Goal: Task Accomplishment & Management: Manage account settings

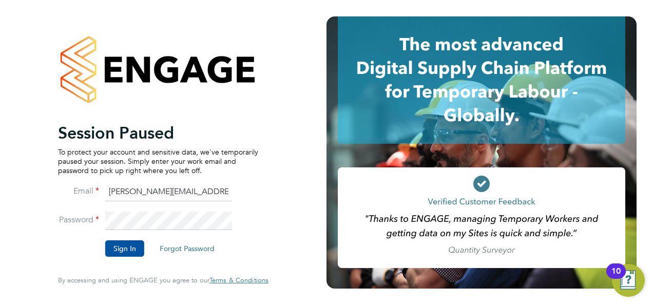
click at [121, 261] on li "Sign In Forgot Password" at bounding box center [158, 253] width 200 height 27
click at [123, 254] on button "Sign In" at bounding box center [124, 248] width 39 height 16
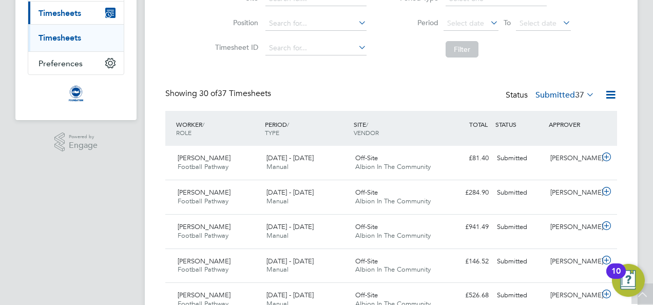
click at [584, 96] on icon at bounding box center [584, 94] width 0 height 14
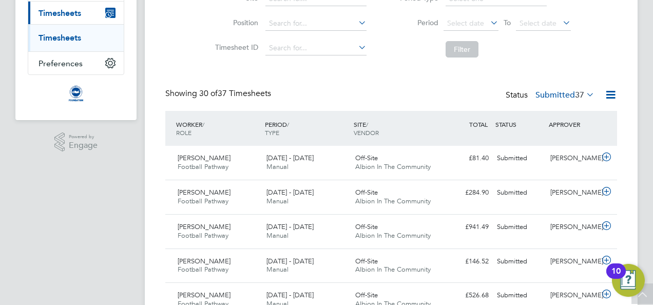
click at [437, 96] on div "Showing 30 of 37 Timesheets Status Submitted 37" at bounding box center [391, 99] width 452 height 23
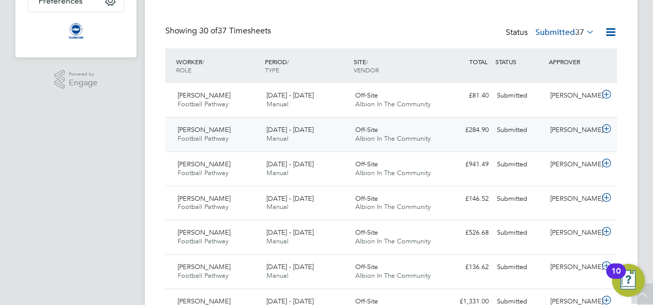
scroll to position [205, 0]
click at [468, 131] on div "£284.90 Submitted" at bounding box center [465, 131] width 53 height 17
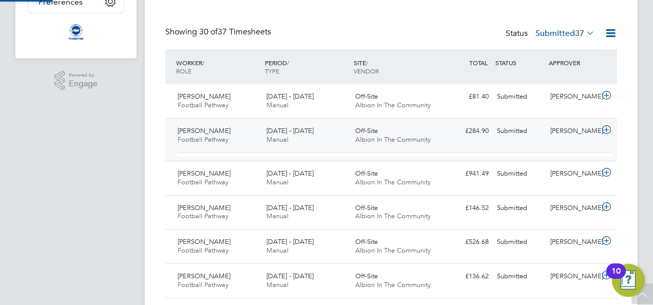
scroll to position [17, 100]
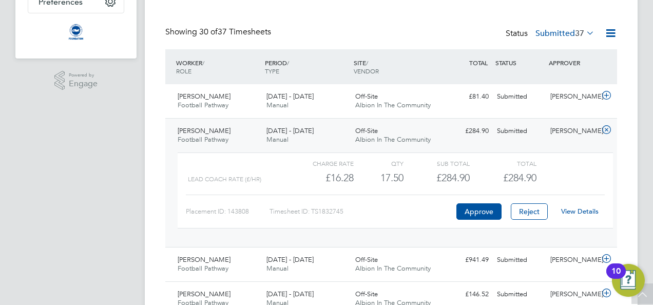
click at [589, 212] on link "View Details" at bounding box center [579, 211] width 37 height 9
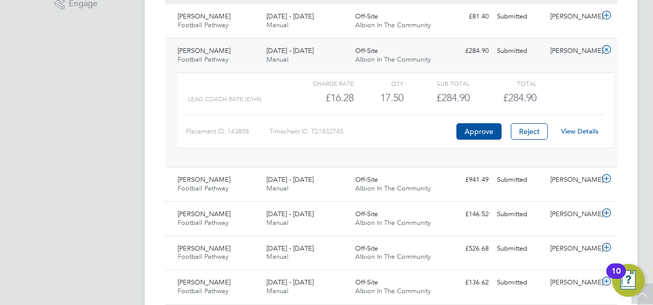
scroll to position [287, 0]
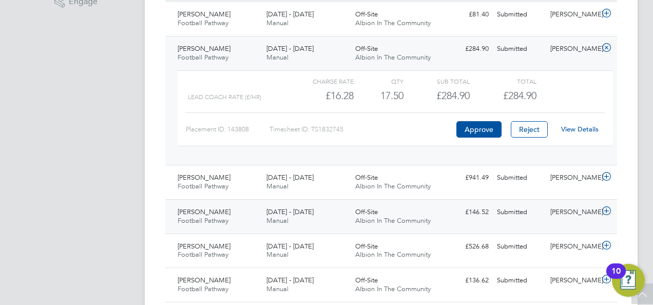
click at [462, 210] on div "£146.52 Submitted" at bounding box center [465, 212] width 53 height 17
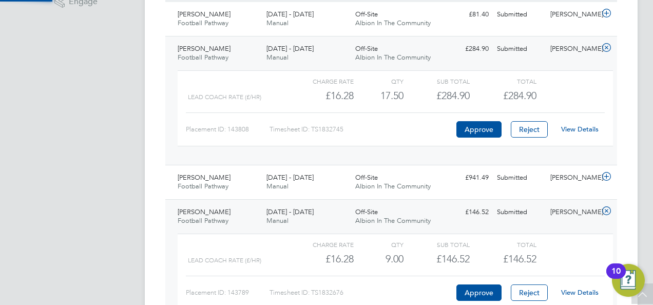
scroll to position [17, 100]
click at [488, 285] on button "Approve" at bounding box center [478, 292] width 45 height 16
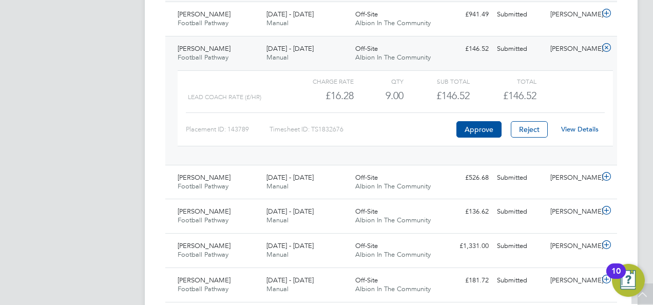
scroll to position [452, 0]
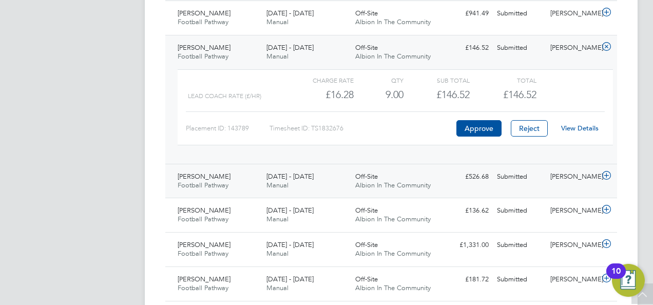
click at [483, 173] on div "£526.68 Submitted" at bounding box center [465, 176] width 53 height 17
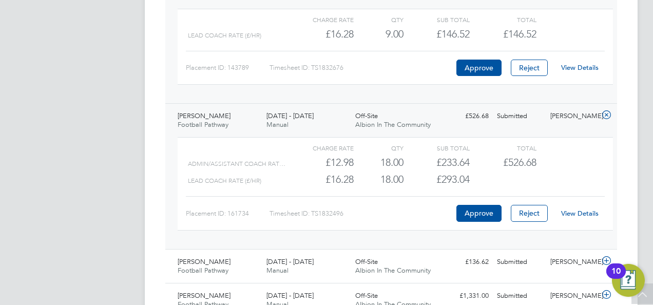
scroll to position [513, 0]
click at [482, 206] on button "Approve" at bounding box center [478, 212] width 45 height 16
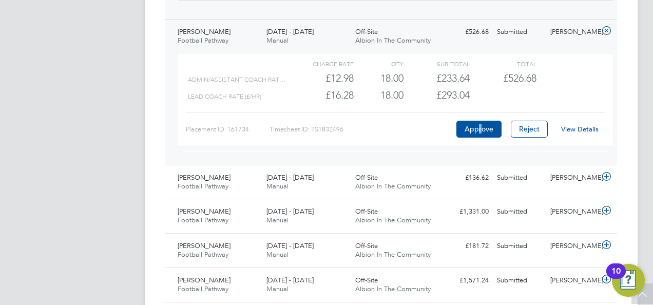
scroll to position [616, 0]
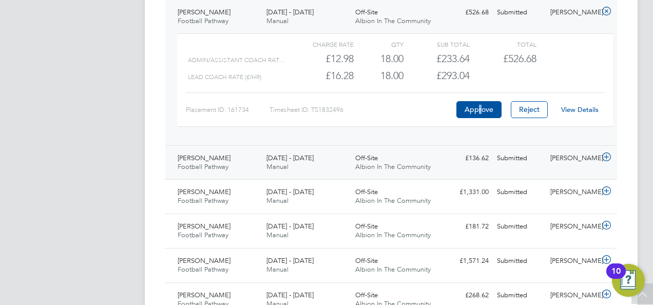
click at [366, 158] on span "Off-Site" at bounding box center [366, 157] width 23 height 9
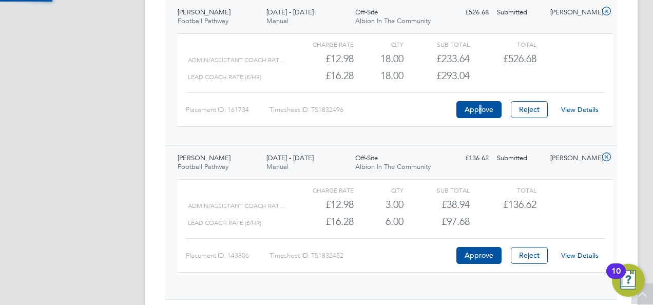
scroll to position [17, 100]
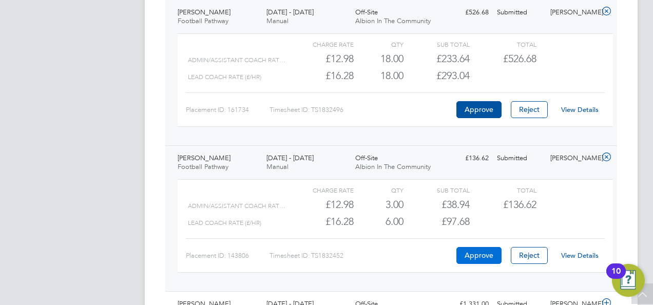
click at [483, 249] on button "Approve" at bounding box center [478, 255] width 45 height 16
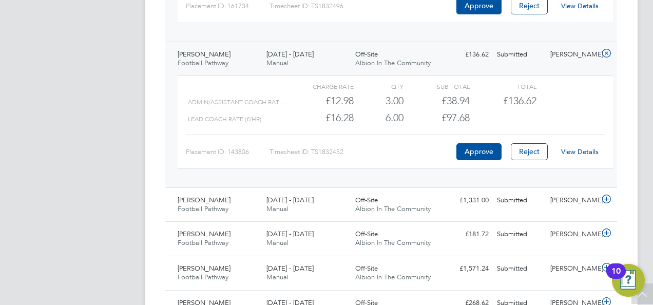
scroll to position [739, 0]
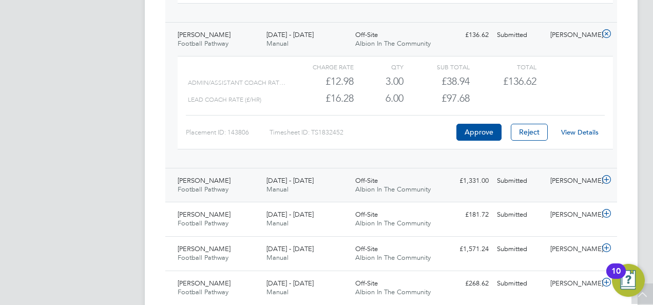
click at [391, 175] on div "Off-Site Albion In The Community" at bounding box center [395, 185] width 89 height 26
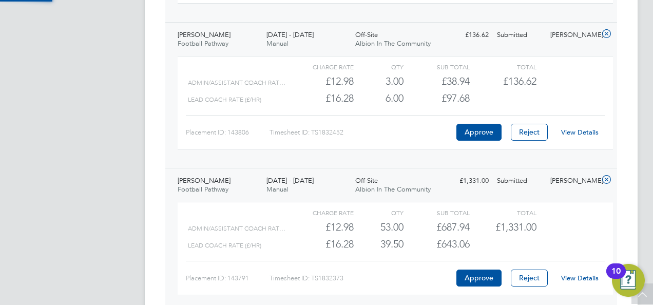
scroll to position [17, 100]
click at [478, 277] on button "Approve" at bounding box center [478, 277] width 45 height 16
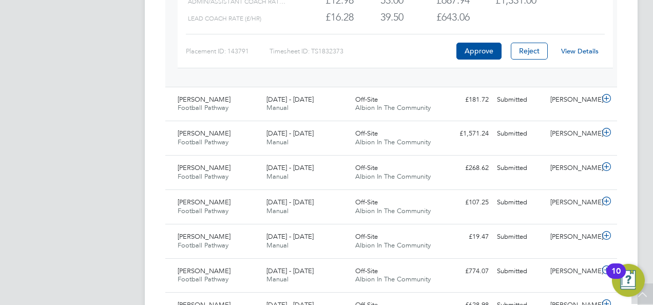
scroll to position [985, 0]
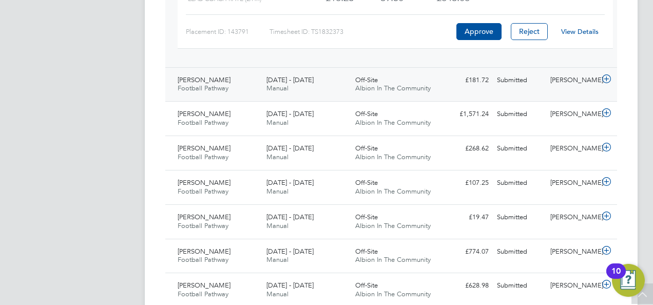
click at [453, 72] on div "£181.72 Submitted" at bounding box center [465, 80] width 53 height 17
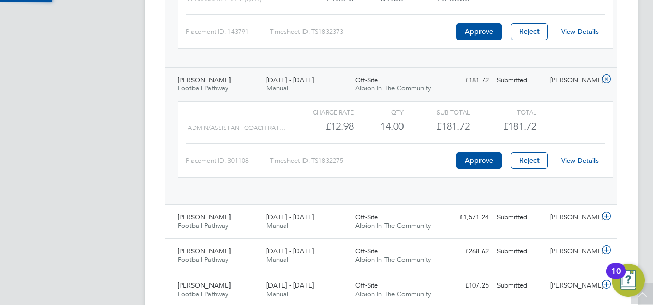
scroll to position [17, 100]
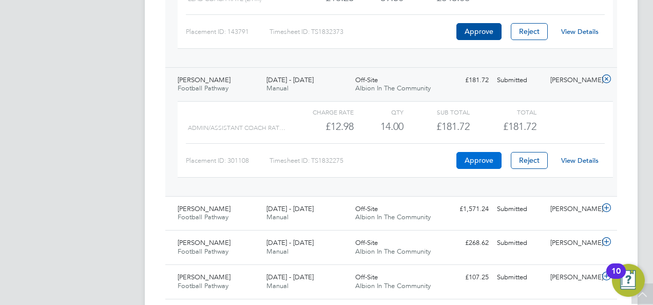
click at [475, 156] on button "Approve" at bounding box center [478, 160] width 45 height 16
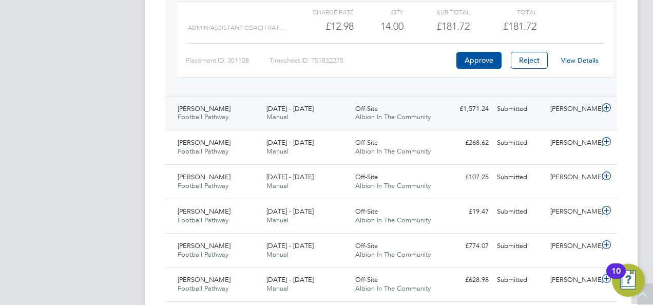
scroll to position [1088, 0]
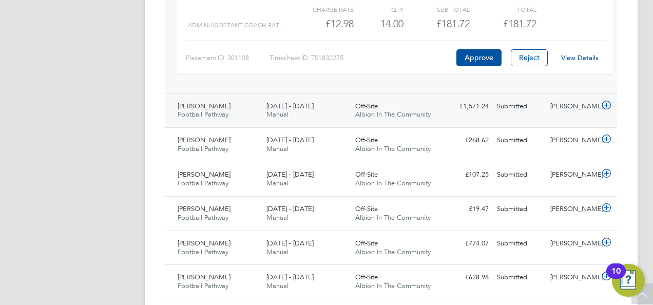
click at [557, 110] on div "[PERSON_NAME]" at bounding box center [572, 106] width 53 height 17
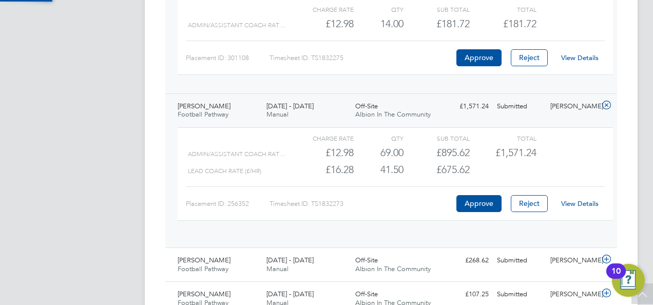
scroll to position [17, 100]
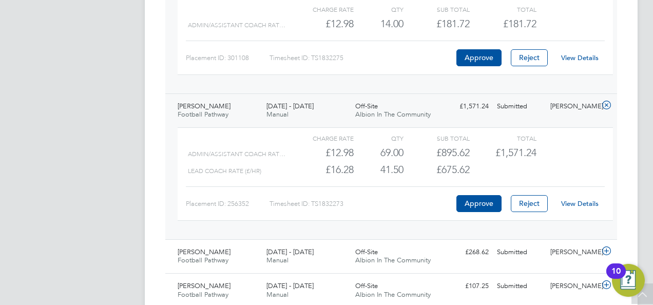
click at [575, 191] on div "Placement ID: 256352 Timesheet ID: TS1832273 Approve Reject View Details" at bounding box center [395, 198] width 419 height 25
click at [573, 205] on div "View Details" at bounding box center [579, 203] width 50 height 16
click at [565, 201] on link "View Details" at bounding box center [579, 203] width 37 height 9
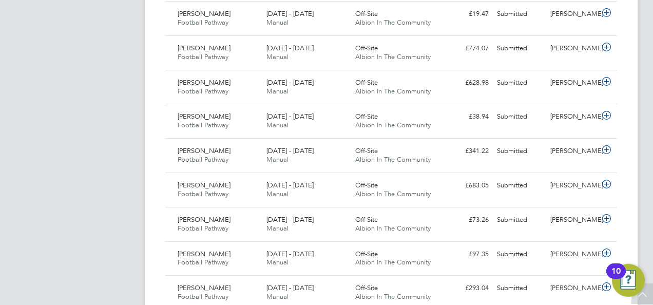
scroll to position [1396, 0]
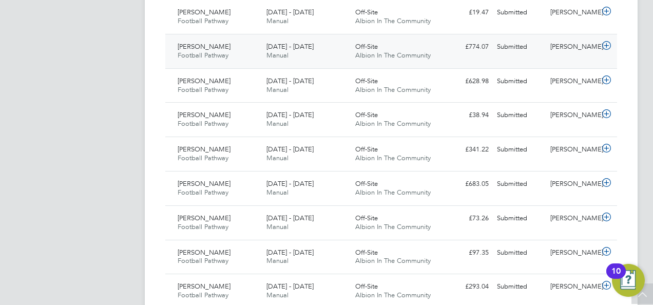
click at [488, 52] on div "Jamie Simpson Football Pathway 1 - 30 Sep 2025 1 - 30 Sep 2025 Manual Off-Site …" at bounding box center [391, 51] width 452 height 34
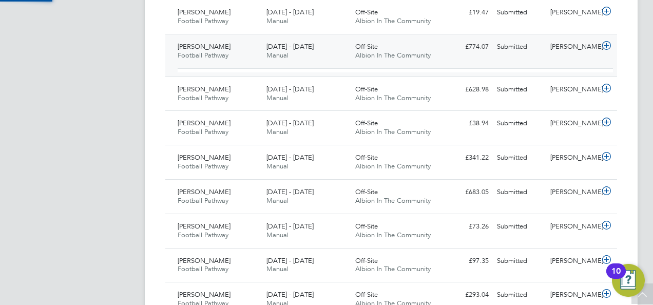
scroll to position [17, 100]
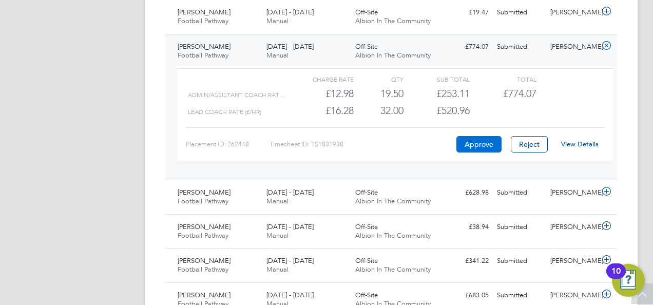
click at [482, 140] on button "Approve" at bounding box center [478, 144] width 45 height 16
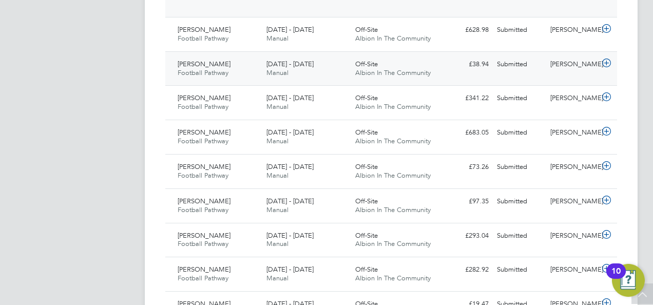
scroll to position [1560, 0]
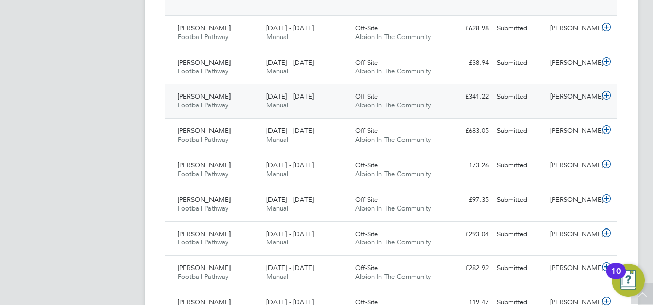
click at [434, 99] on div "Off-Site Albion In The Community" at bounding box center [395, 101] width 89 height 26
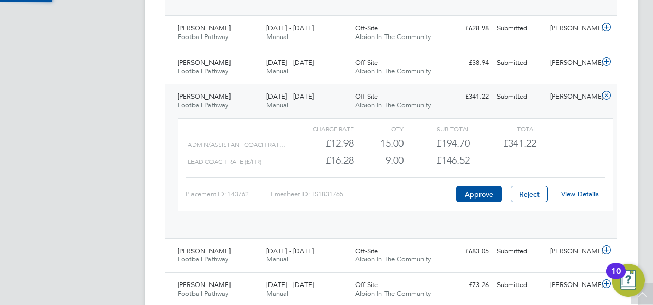
scroll to position [17, 100]
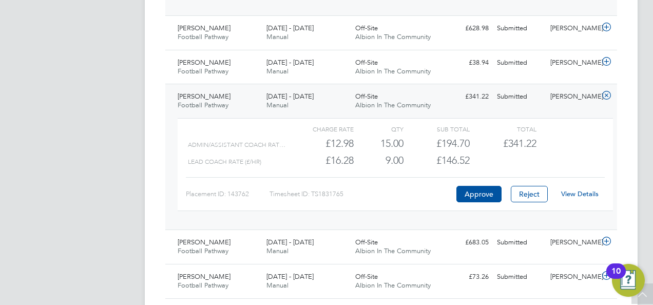
click at [583, 190] on link "View Details" at bounding box center [579, 193] width 37 height 9
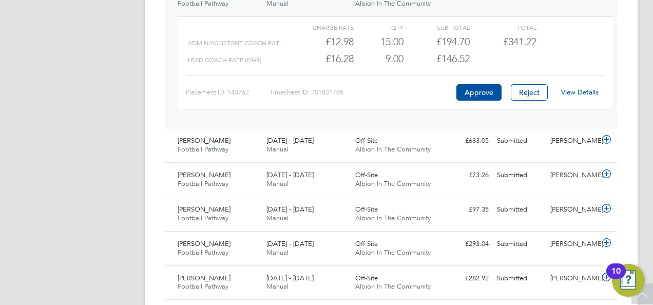
scroll to position [1662, 0]
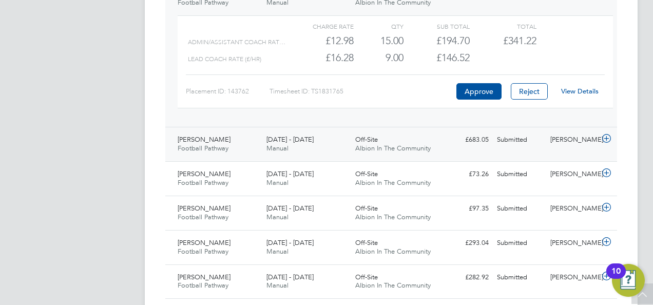
click at [427, 144] on span "Albion In The Community" at bounding box center [392, 148] width 75 height 9
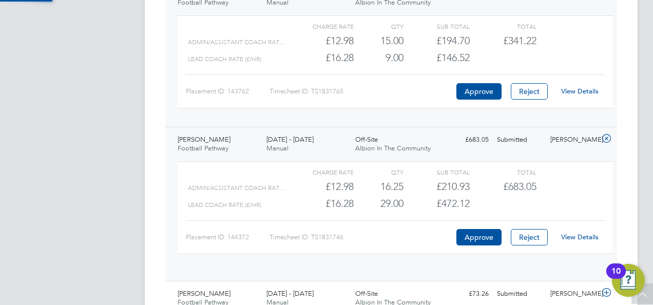
scroll to position [17, 100]
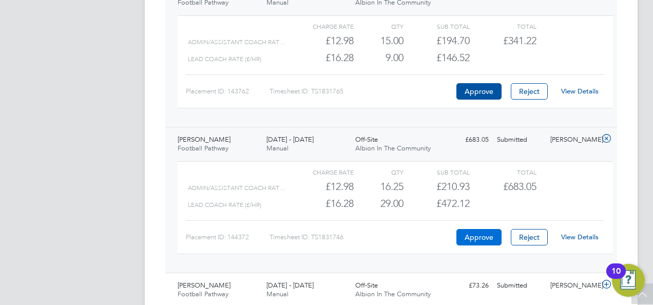
click at [466, 237] on button "Approve" at bounding box center [478, 237] width 45 height 16
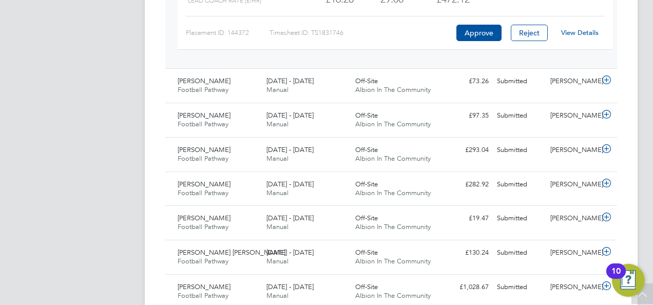
scroll to position [1868, 0]
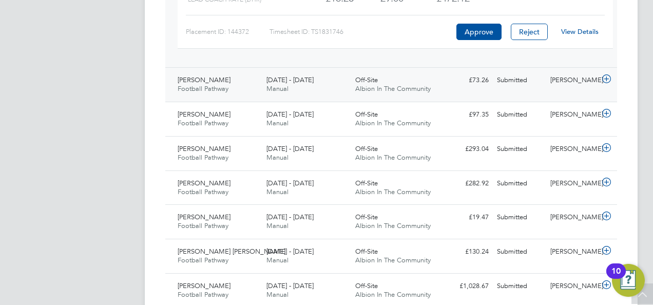
click at [437, 82] on div "Off-Site Albion In The Community" at bounding box center [395, 85] width 89 height 26
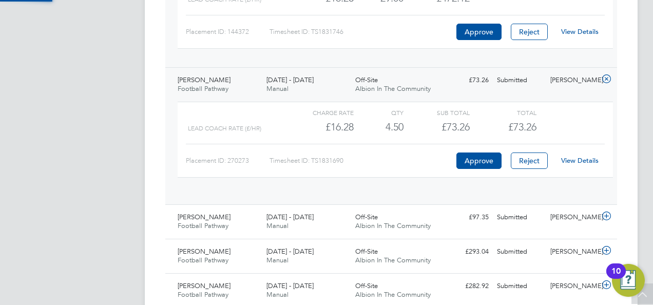
scroll to position [17, 100]
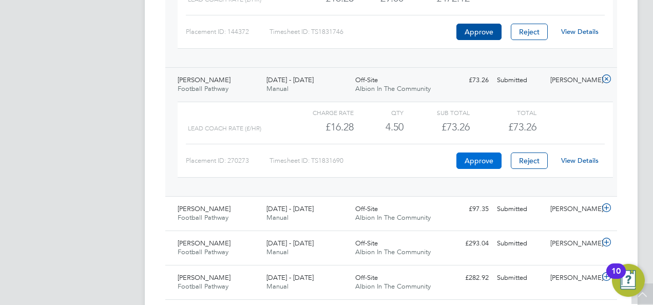
click at [484, 153] on button "Approve" at bounding box center [478, 160] width 45 height 16
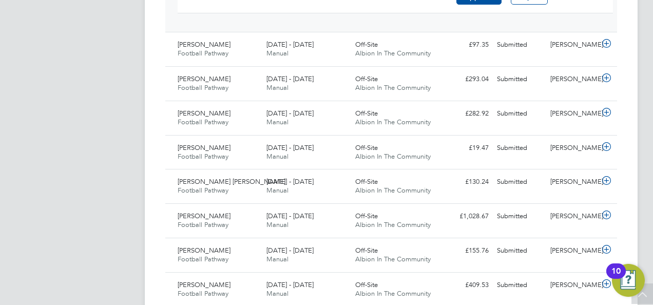
scroll to position [2052, 0]
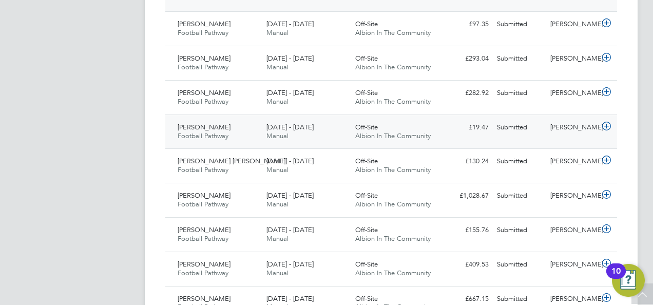
click at [437, 124] on div "Off-Site Albion In The Community" at bounding box center [395, 132] width 89 height 26
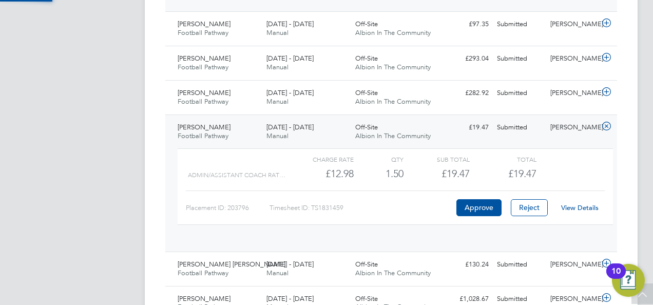
scroll to position [17, 100]
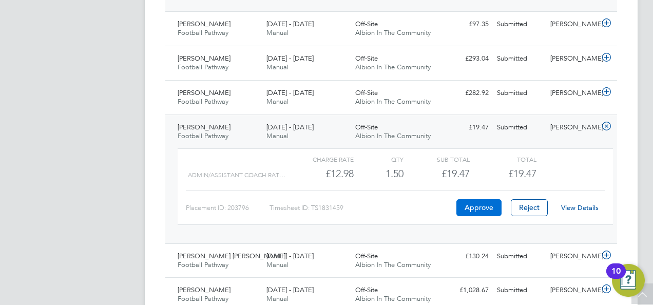
click at [483, 199] on button "Approve" at bounding box center [478, 207] width 45 height 16
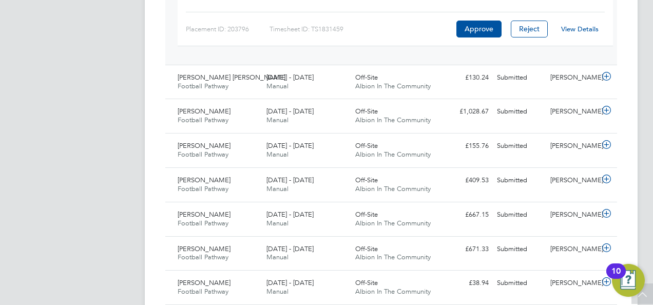
scroll to position [2237, 0]
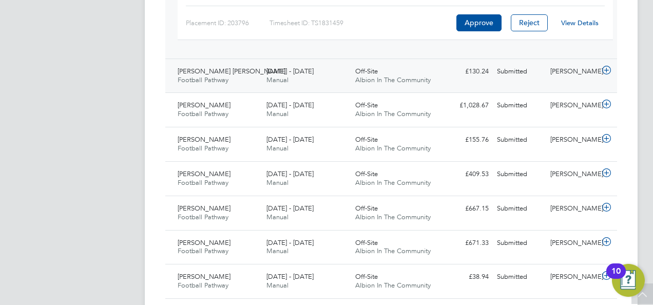
click at [429, 64] on div "Off-Site Albion In The Community" at bounding box center [395, 76] width 89 height 26
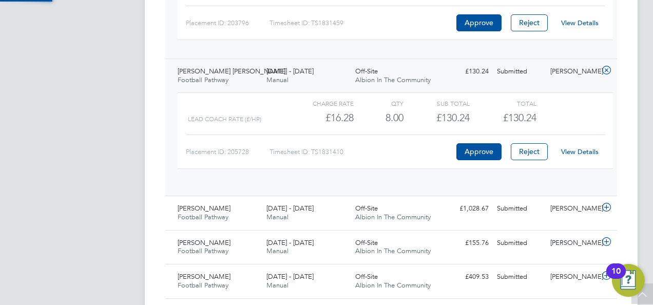
scroll to position [17, 100]
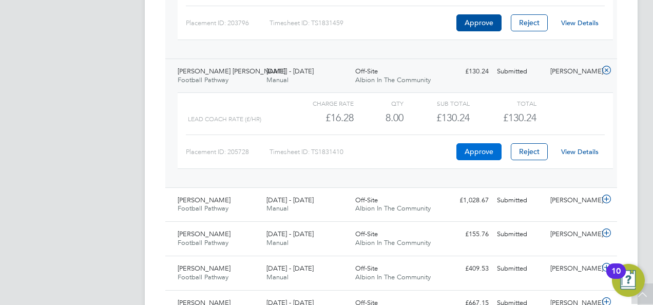
click at [482, 143] on button "Approve" at bounding box center [478, 151] width 45 height 16
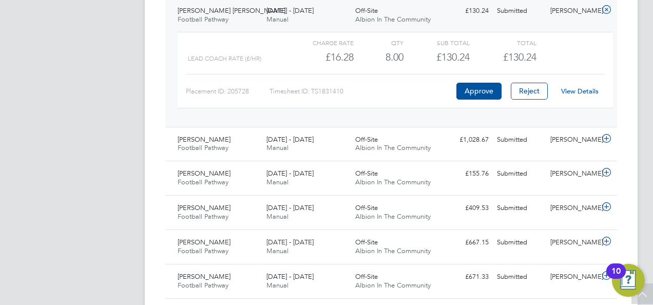
scroll to position [2299, 0]
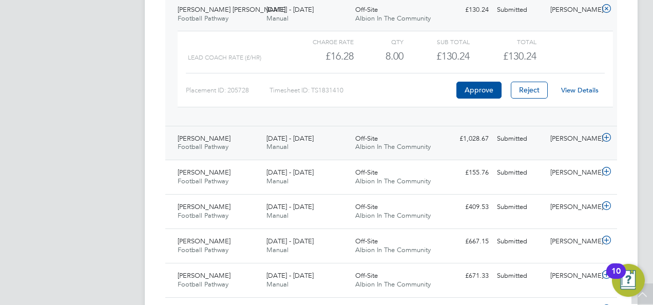
click at [428, 142] on span "Albion In The Community" at bounding box center [392, 146] width 75 height 9
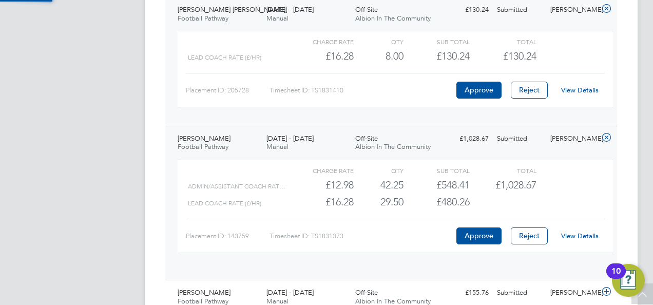
scroll to position [17, 100]
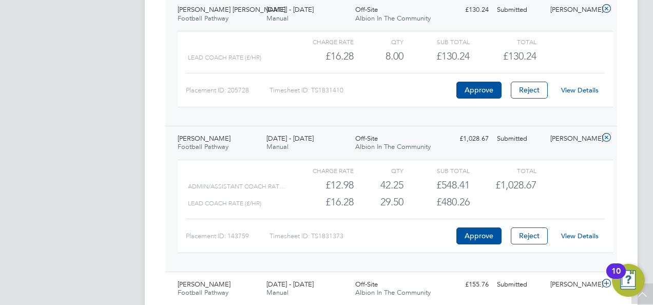
click at [576, 231] on link "View Details" at bounding box center [579, 235] width 37 height 9
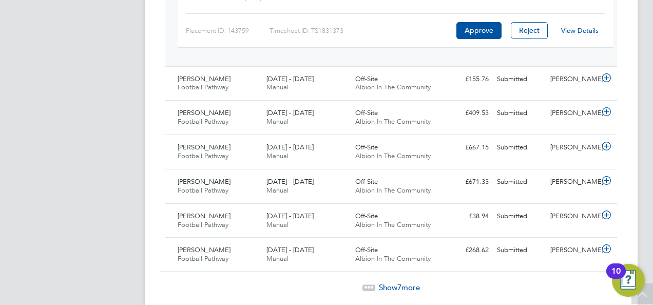
scroll to position [2525, 0]
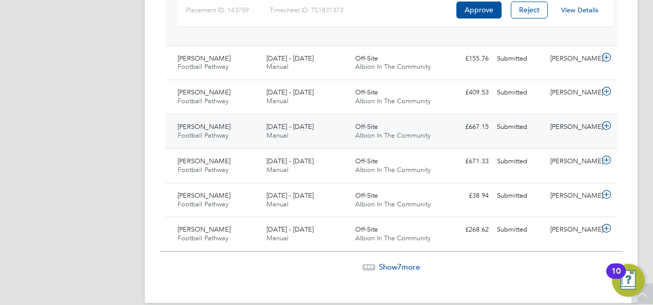
click at [486, 120] on div "£667.15 Submitted" at bounding box center [465, 127] width 53 height 17
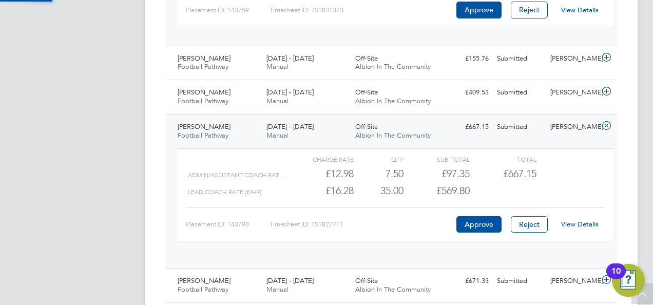
scroll to position [17, 100]
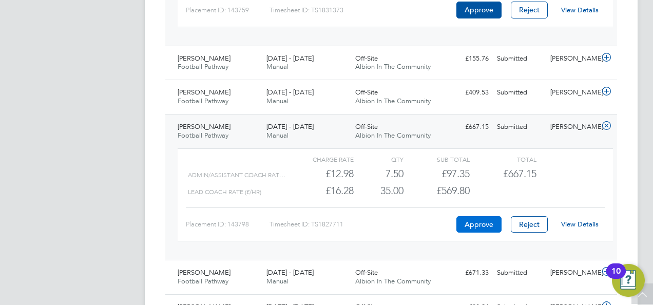
click at [482, 216] on button "Approve" at bounding box center [478, 224] width 45 height 16
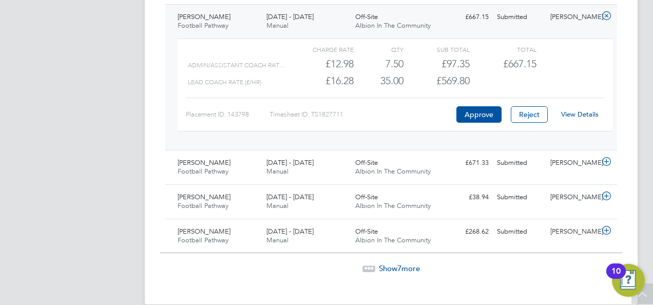
scroll to position [2640, 0]
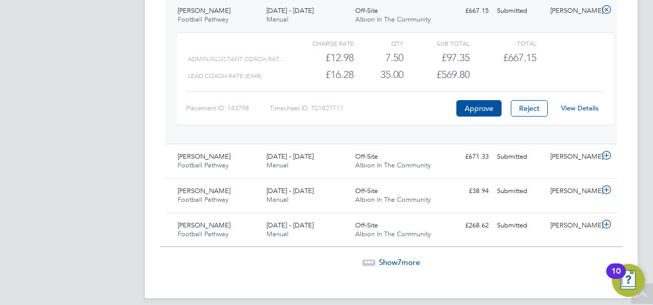
click at [394, 257] on span "Show 7 more" at bounding box center [399, 262] width 41 height 10
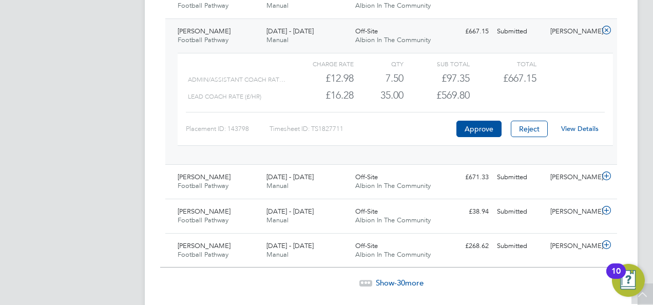
click at [388, 278] on span "Show -30 more" at bounding box center [400, 283] width 48 height 10
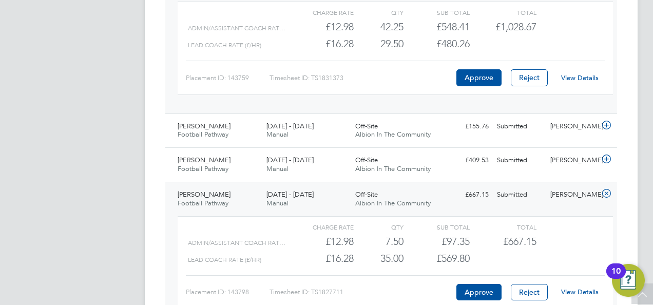
scroll to position [2456, 0]
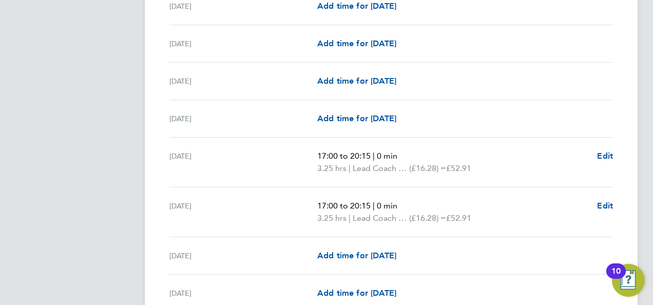
scroll to position [575, 0]
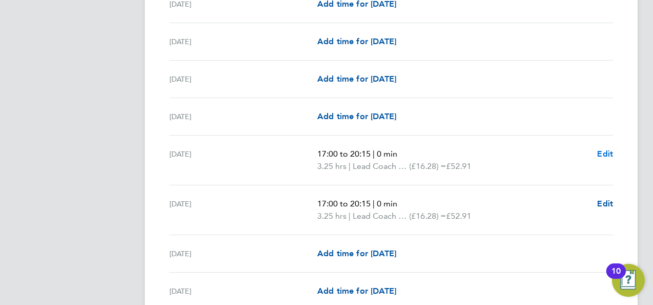
click at [602, 151] on span "Edit" at bounding box center [605, 154] width 16 height 10
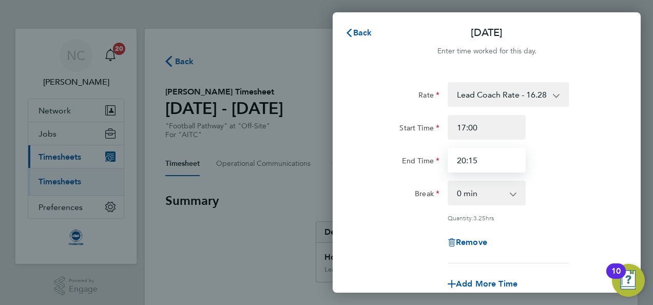
click at [508, 159] on input "20:15" at bounding box center [486, 160] width 78 height 25
type input "19:00"
click at [568, 160] on div "End Time 19:00" at bounding box center [486, 160] width 259 height 25
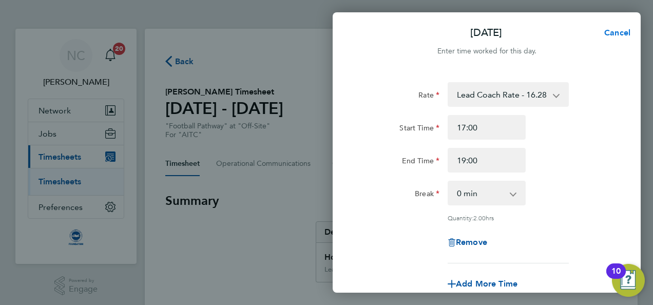
click at [628, 35] on span "Cancel" at bounding box center [615, 33] width 29 height 10
click at [363, 37] on button "Back" at bounding box center [359, 33] width 48 height 21
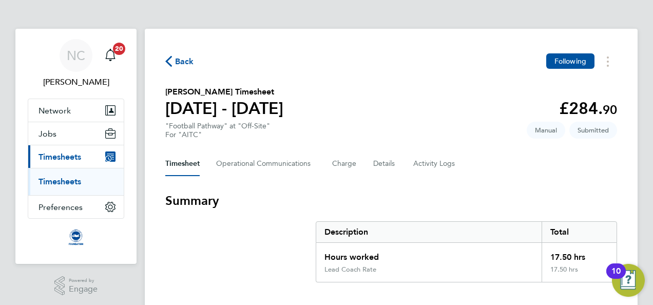
click at [551, 165] on div "Timesheet Operational Communications Charge Details Activity Logs" at bounding box center [391, 163] width 452 height 25
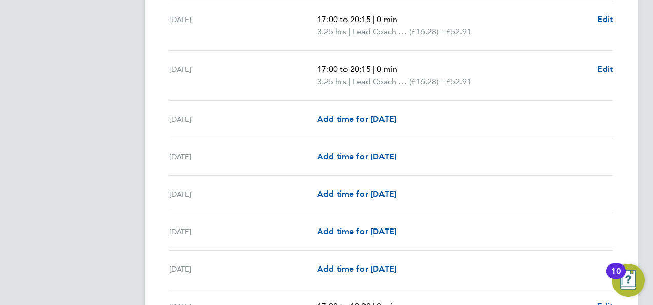
scroll to position [718, 0]
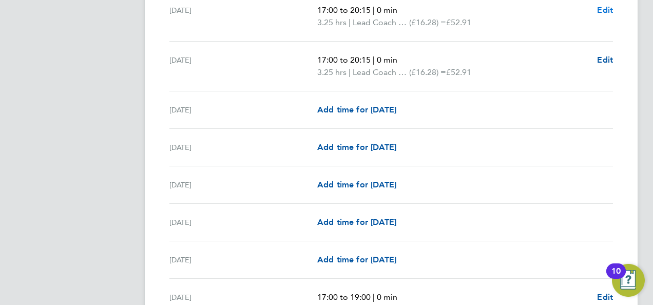
click at [611, 8] on span "Edit" at bounding box center [605, 10] width 16 height 10
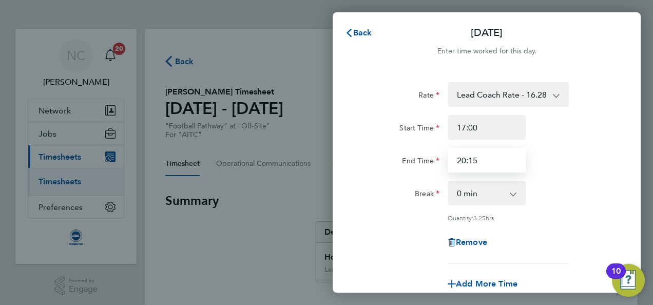
click at [482, 156] on input "20:15" at bounding box center [486, 160] width 78 height 25
type input "2"
type input "19:00"
click at [580, 171] on div "End Time 19:00" at bounding box center [486, 160] width 259 height 25
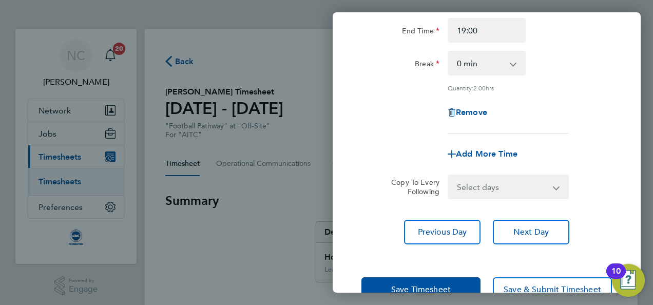
scroll to position [159, 0]
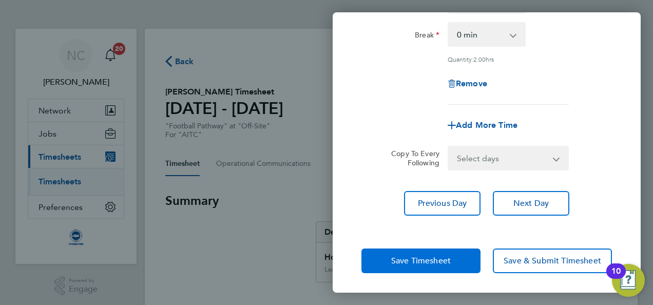
click at [446, 256] on span "Save Timesheet" at bounding box center [421, 261] width 60 height 10
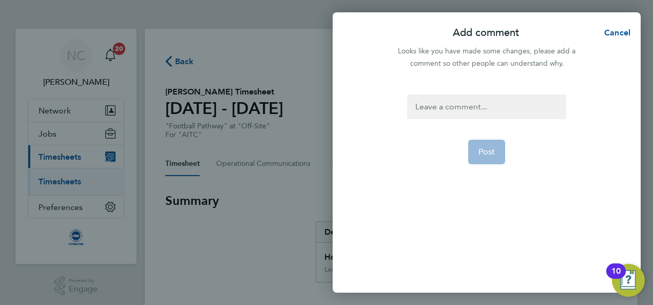
click at [454, 113] on div at bounding box center [486, 106] width 159 height 25
click at [491, 157] on button "Post" at bounding box center [486, 152] width 37 height 25
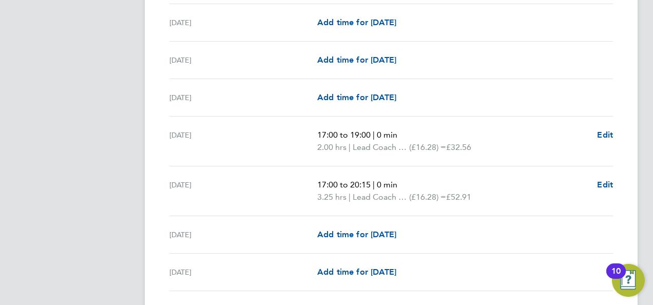
scroll to position [595, 0]
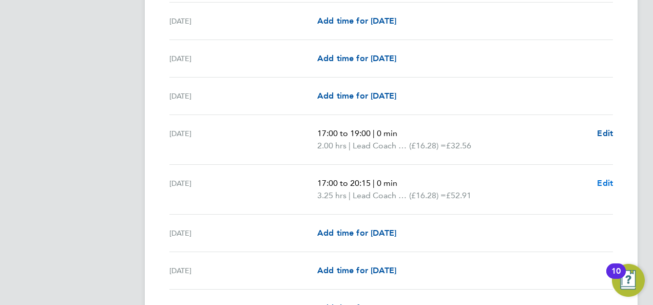
click at [607, 181] on span "Edit" at bounding box center [605, 183] width 16 height 10
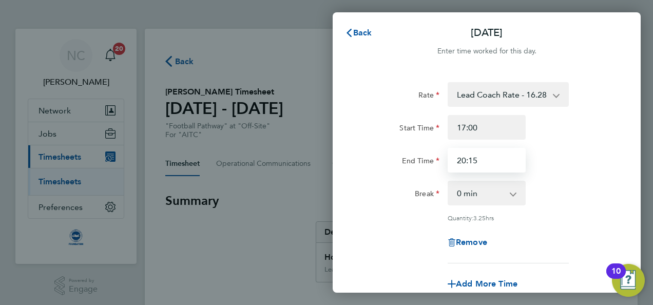
click at [492, 166] on input "20:15" at bounding box center [486, 160] width 78 height 25
type input "20:00"
click at [622, 167] on div "Rate Lead Coach Rate - 16.28 Admin/Assistant Coach Rat - 12.98 Start Time 17:00…" at bounding box center [486, 228] width 308 height 317
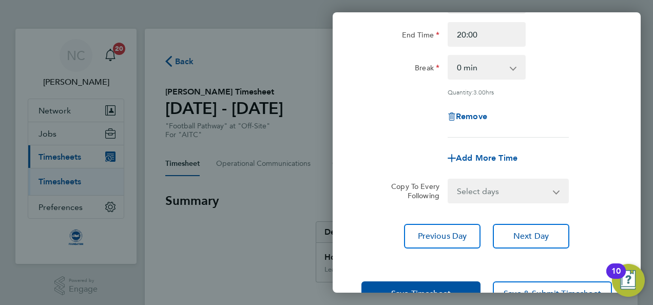
scroll to position [144, 0]
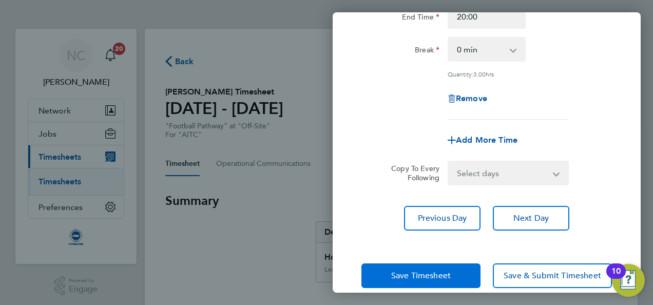
click at [416, 266] on button "Save Timesheet" at bounding box center [420, 275] width 119 height 25
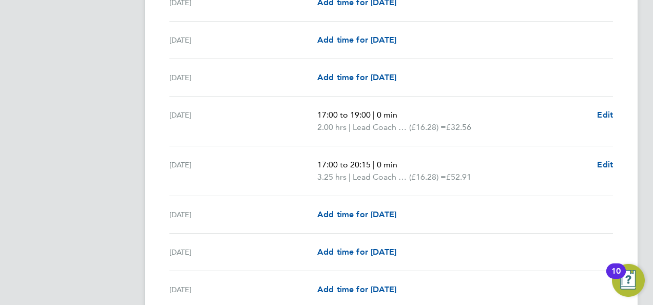
scroll to position [903, 0]
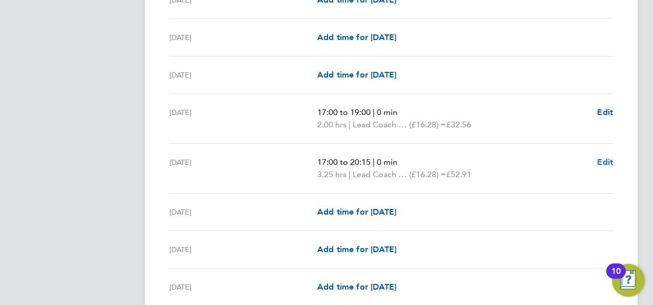
click at [612, 159] on span "Edit" at bounding box center [605, 162] width 16 height 10
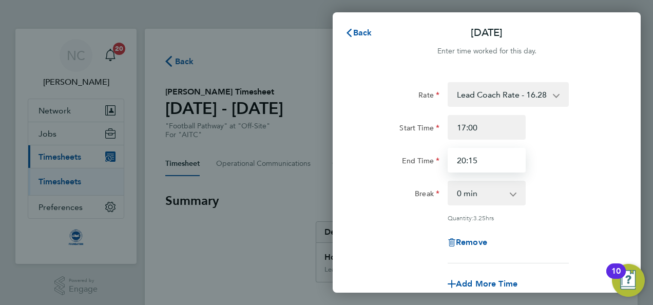
click at [498, 165] on input "20:15" at bounding box center [486, 160] width 78 height 25
type input "20:00"
click at [556, 168] on div "End Time 20:00" at bounding box center [486, 160] width 259 height 25
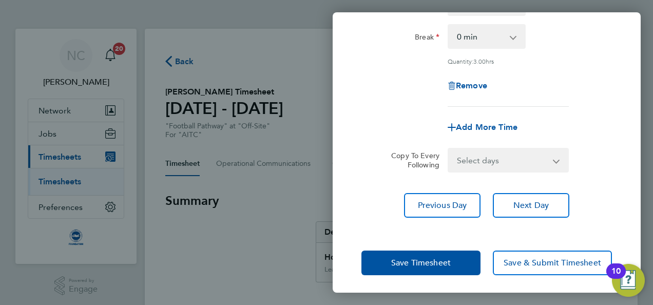
scroll to position [159, 0]
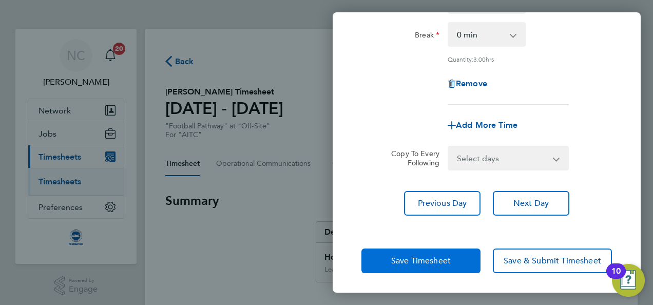
click at [378, 255] on button "Save Timesheet" at bounding box center [420, 260] width 119 height 25
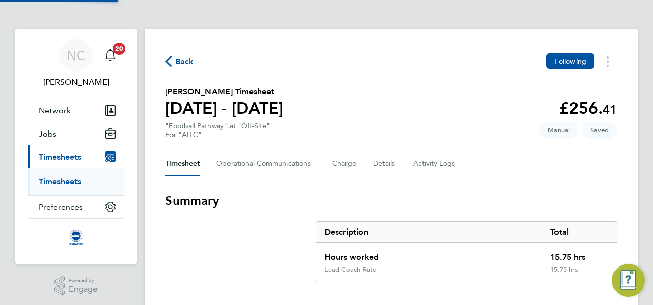
click at [311, 240] on section "Summary Description Total Hours worked 15.75 hrs Lead Coach Rate 15.75 hrs" at bounding box center [391, 237] width 452 height 90
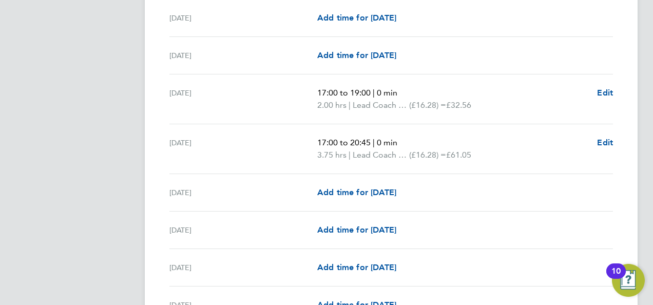
scroll to position [1211, 0]
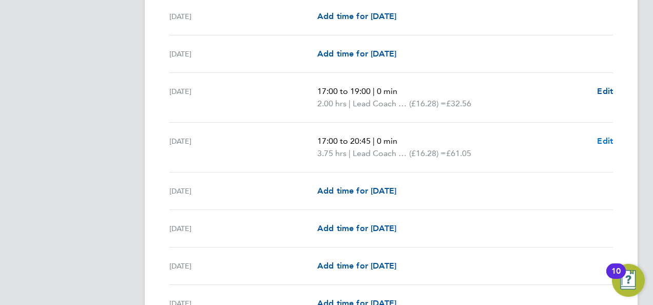
click at [606, 136] on span "Edit" at bounding box center [605, 141] width 16 height 10
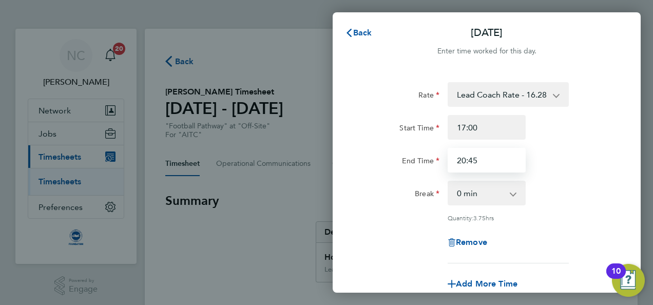
click at [508, 156] on input "20:45" at bounding box center [486, 160] width 78 height 25
type input "20:00"
click at [580, 159] on div "End Time 20:00" at bounding box center [486, 160] width 259 height 25
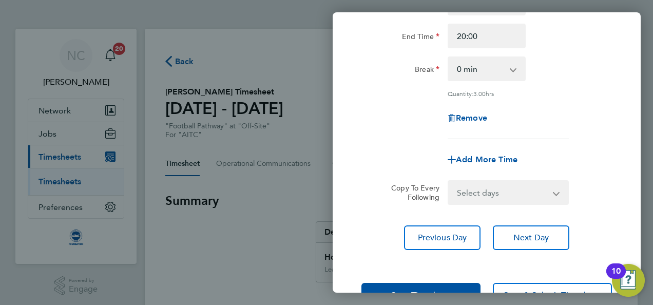
scroll to position [159, 0]
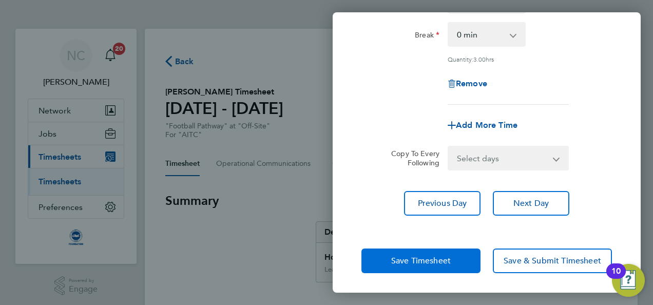
click at [428, 254] on button "Save Timesheet" at bounding box center [420, 260] width 119 height 25
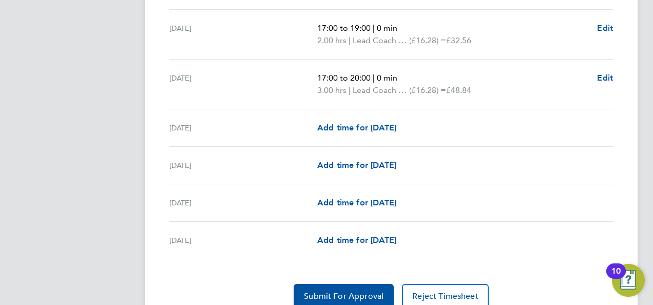
scroll to position [1313, 0]
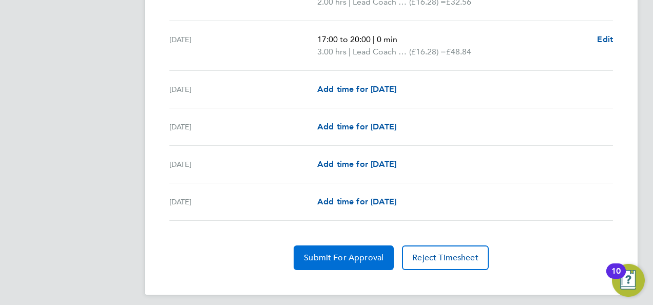
click at [376, 253] on span "Submit For Approval" at bounding box center [344, 257] width 80 height 10
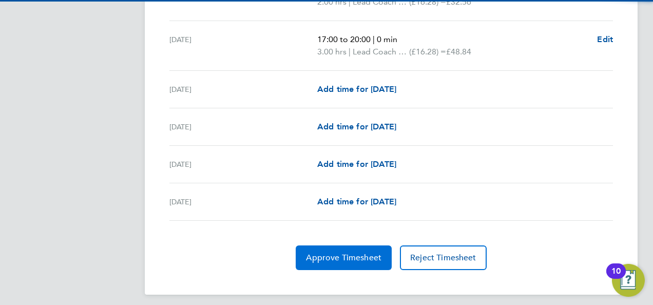
click at [364, 252] on span "Approve Timesheet" at bounding box center [343, 257] width 75 height 10
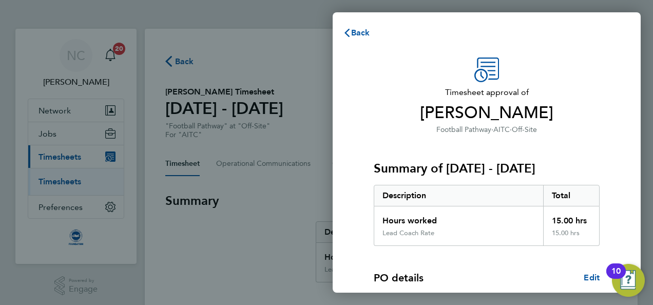
click at [434, 210] on div "Hours worked" at bounding box center [458, 217] width 169 height 23
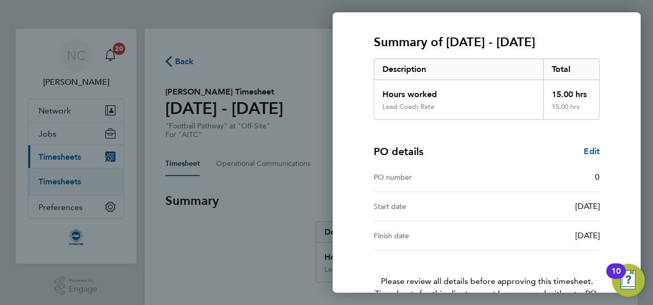
scroll to position [186, 0]
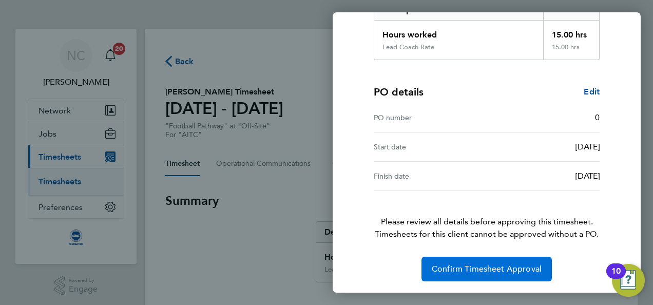
click at [456, 262] on button "Confirm Timesheet Approval" at bounding box center [486, 269] width 130 height 25
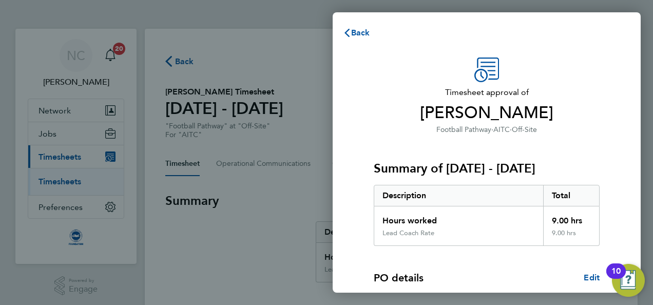
click at [415, 220] on div "Hours worked" at bounding box center [458, 217] width 169 height 23
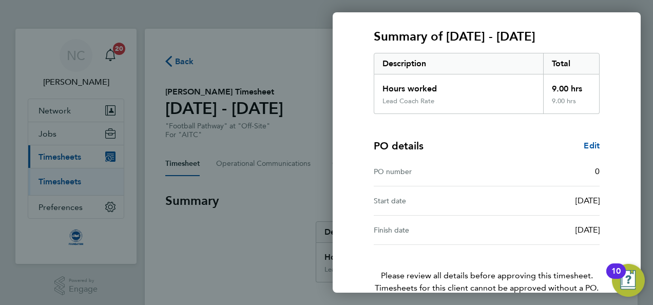
scroll to position [186, 0]
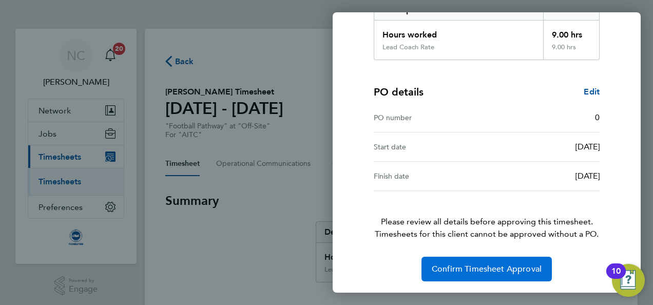
click at [462, 272] on span "Confirm Timesheet Approval" at bounding box center [487, 269] width 110 height 10
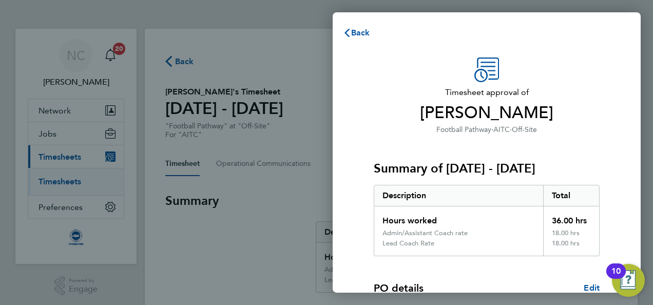
click at [407, 188] on div "Description" at bounding box center [458, 195] width 169 height 21
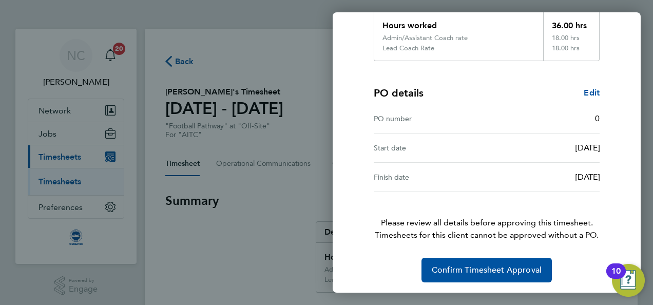
scroll to position [196, 0]
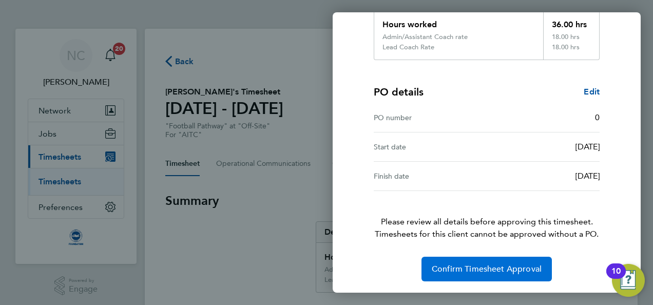
click at [440, 264] on span "Confirm Timesheet Approval" at bounding box center [487, 269] width 110 height 10
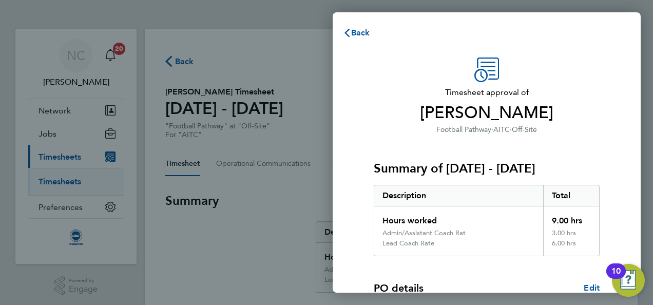
click at [475, 153] on div "Summary of [DATE] - [DATE] Description Total Hours worked 9.00 hrs Admin/Assist…" at bounding box center [487, 195] width 226 height 121
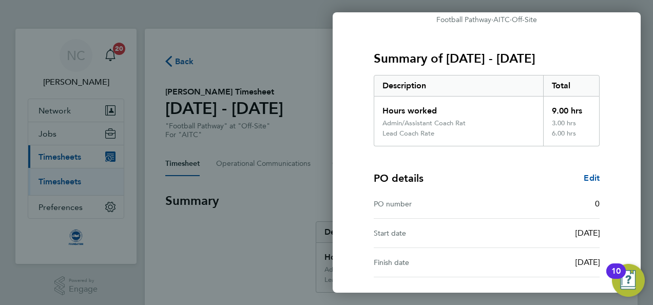
scroll to position [196, 0]
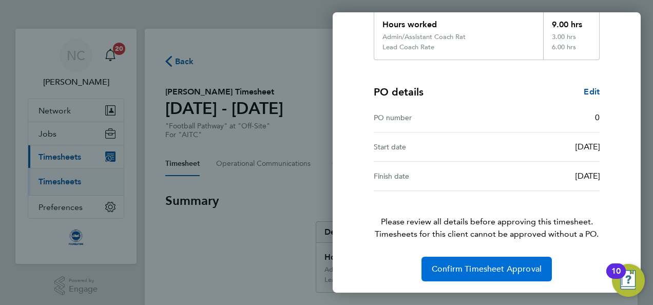
click at [461, 264] on span "Confirm Timesheet Approval" at bounding box center [487, 269] width 110 height 10
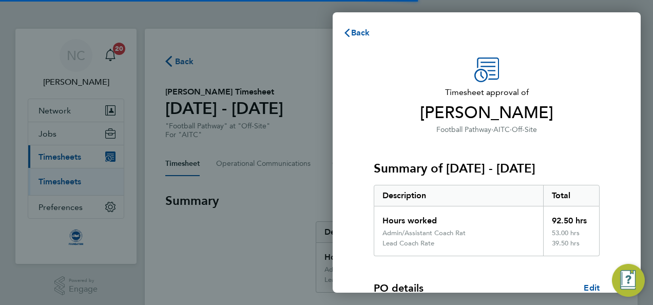
click at [461, 79] on div "Timesheet approval of [PERSON_NAME] Football Pathway · AITC · Off-Site" at bounding box center [487, 96] width 226 height 78
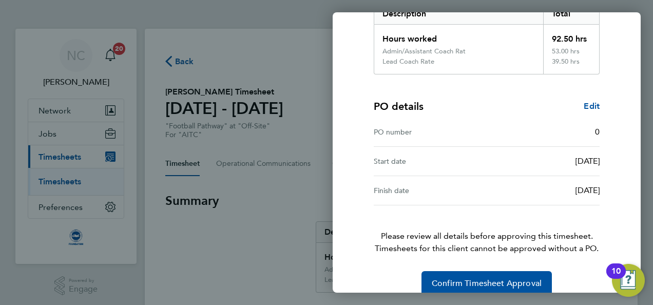
scroll to position [196, 0]
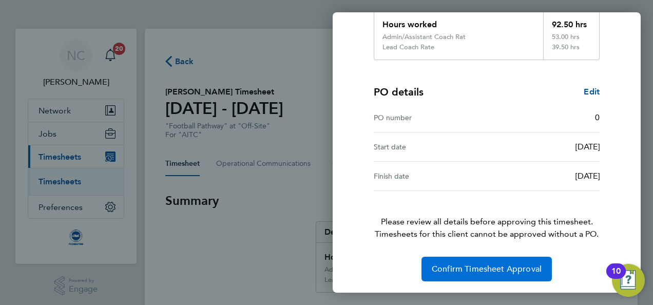
click at [473, 271] on span "Confirm Timesheet Approval" at bounding box center [487, 269] width 110 height 10
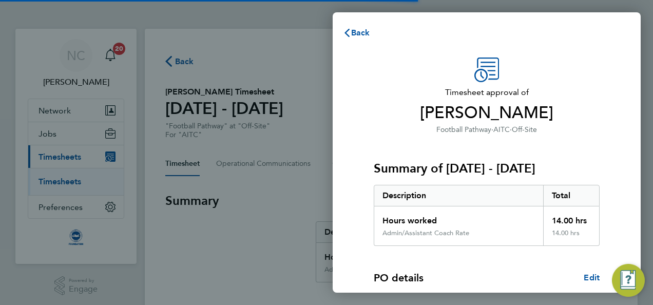
click at [437, 100] on h3 "Timesheet approval of [PERSON_NAME]" at bounding box center [487, 104] width 226 height 37
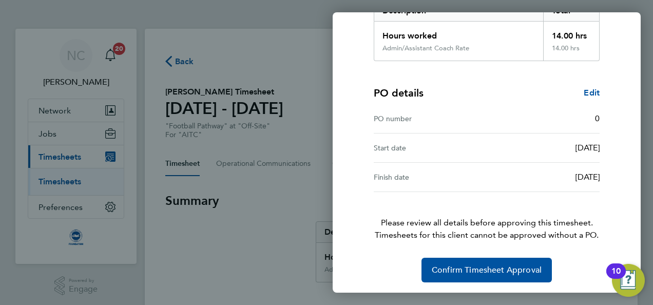
scroll to position [186, 0]
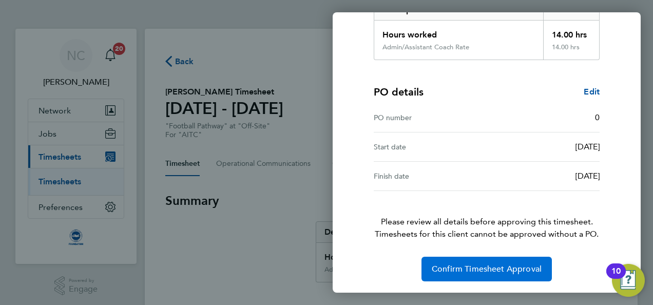
click at [466, 272] on span "Confirm Timesheet Approval" at bounding box center [487, 269] width 110 height 10
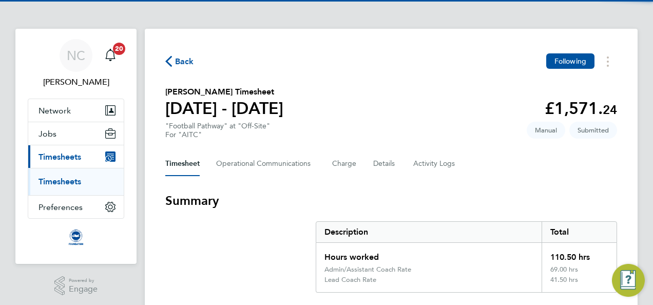
click at [362, 168] on div "Timesheet Operational Communications Charge Details Activity Logs" at bounding box center [391, 163] width 452 height 25
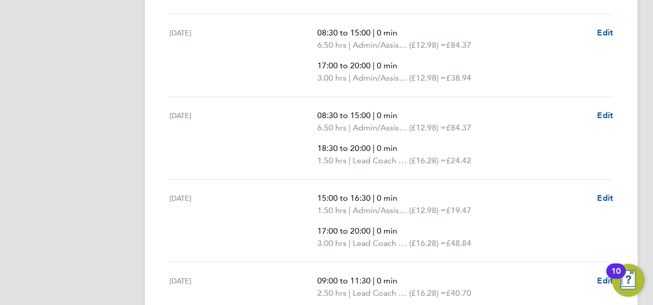
scroll to position [821, 0]
click at [601, 29] on span "Edit" at bounding box center [605, 32] width 16 height 10
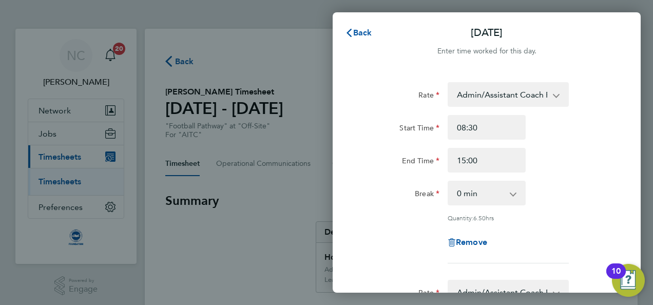
click at [642, 174] on div "Back Wed 10 Sep Enter time worked for this day. Rate Admin/Assistant Coach Rate…" at bounding box center [326, 152] width 653 height 305
click at [598, 195] on div "Break 0 min 15 min 30 min 45 min 60 min 75 min 90 min" at bounding box center [486, 193] width 259 height 25
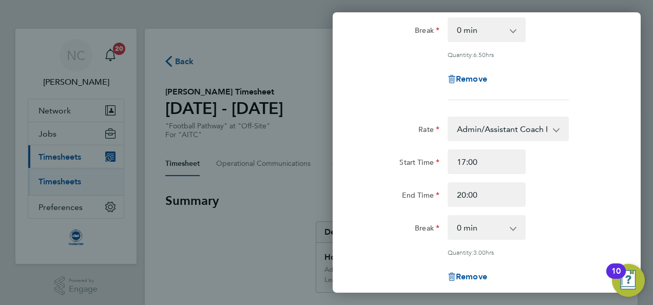
scroll to position [164, 0]
click at [554, 130] on select "Admin/Assistant Coach Rate - 12.98 Lead Coach Rate - 16.28" at bounding box center [501, 127] width 107 height 23
click at [611, 164] on div "Start Time" at bounding box center [486, 160] width 259 height 25
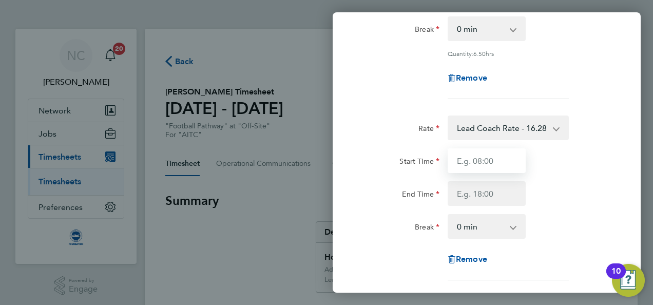
click at [502, 164] on input "Start Time" at bounding box center [486, 160] width 78 height 25
type input "17:00"
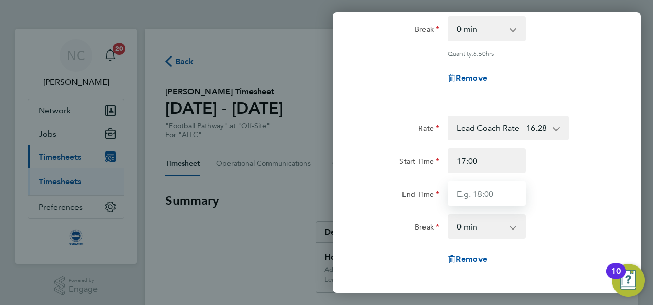
click at [474, 194] on input "End Time" at bounding box center [486, 193] width 78 height 25
type input "20:00"
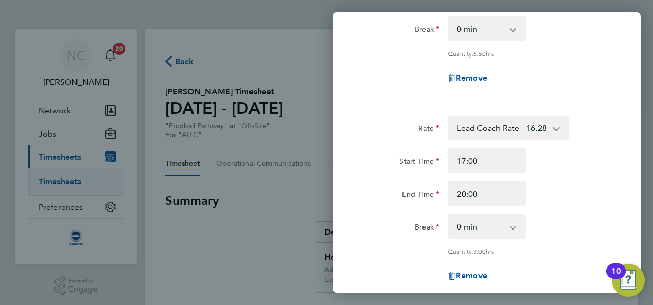
click at [592, 222] on div "Break 0 min 15 min 30 min 45 min 60 min 75 min 90 min" at bounding box center [486, 226] width 259 height 25
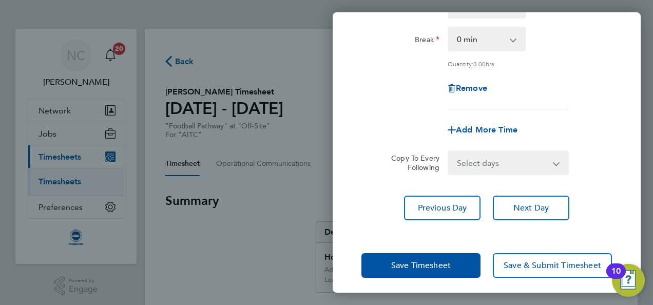
scroll to position [355, 0]
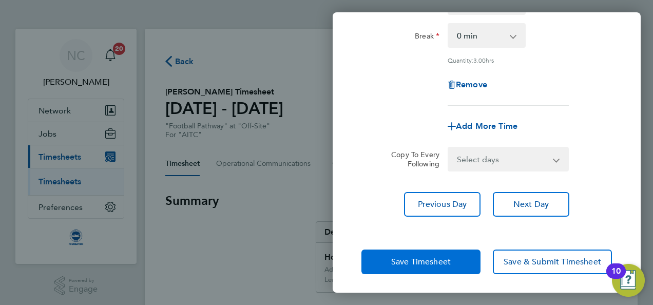
click at [454, 260] on button "Save Timesheet" at bounding box center [420, 261] width 119 height 25
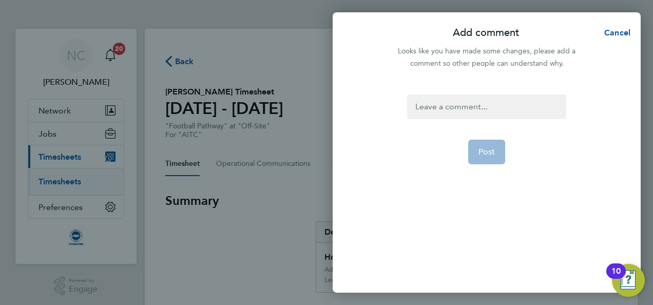
click at [504, 113] on div at bounding box center [486, 106] width 159 height 25
click at [497, 146] on button "Post" at bounding box center [486, 152] width 37 height 25
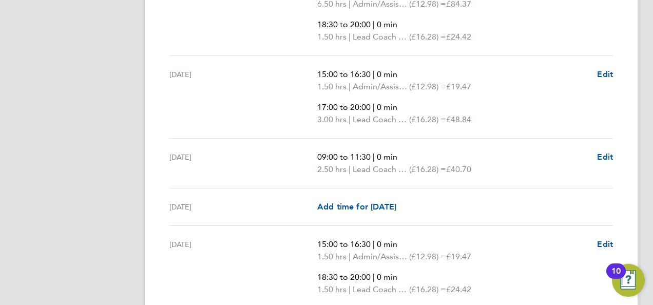
scroll to position [924, 0]
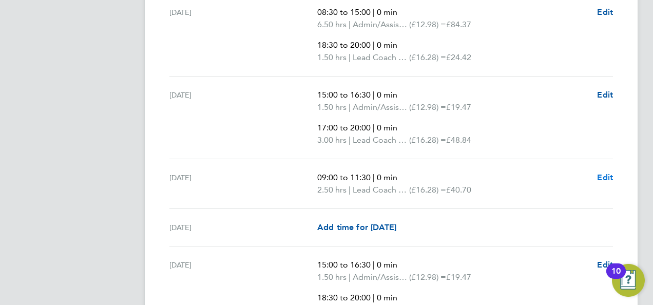
click at [609, 180] on link "Edit" at bounding box center [605, 177] width 16 height 12
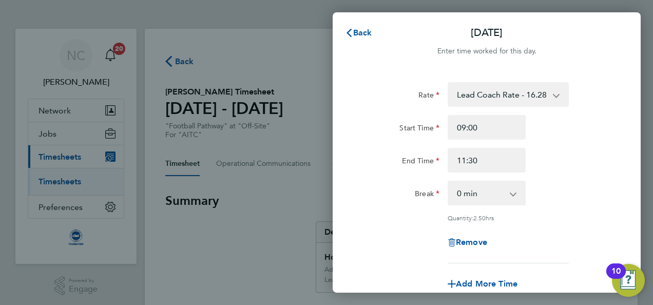
click at [564, 181] on div "Break 0 min 15 min 30 min 45 min 60 min 75 min 90 min" at bounding box center [486, 193] width 259 height 25
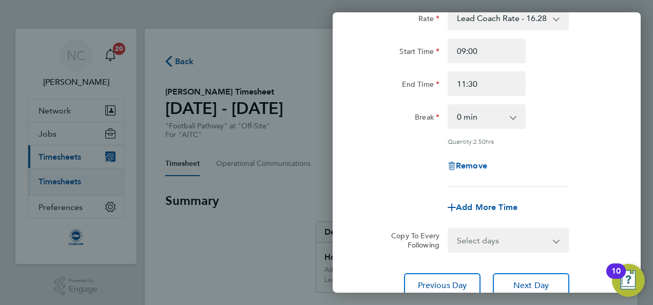
scroll to position [82, 0]
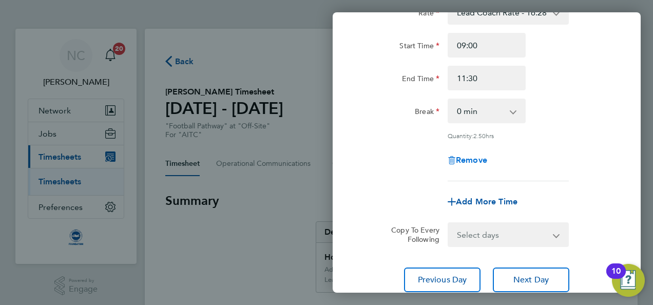
click at [464, 159] on span "Remove" at bounding box center [471, 160] width 31 height 10
select select "null"
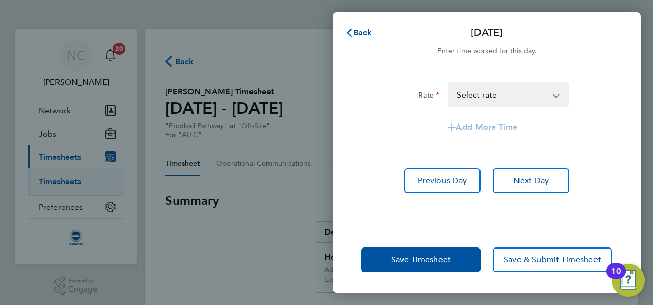
scroll to position [0, 0]
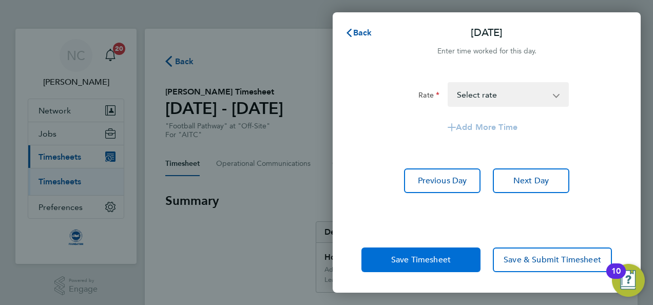
click at [445, 260] on span "Save Timesheet" at bounding box center [421, 260] width 60 height 10
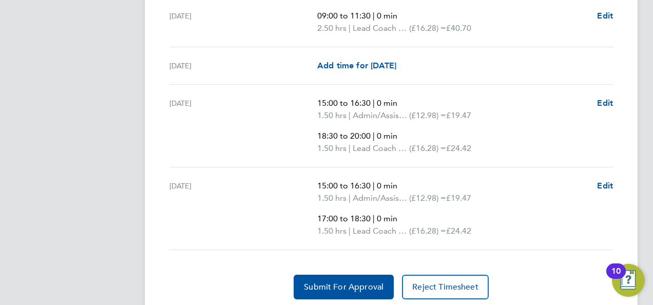
scroll to position [2103, 0]
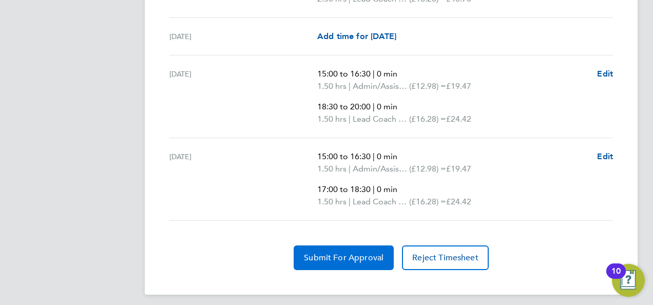
click at [327, 252] on span "Submit For Approval" at bounding box center [344, 257] width 80 height 10
click at [340, 245] on button "Approve Timesheet" at bounding box center [344, 257] width 96 height 25
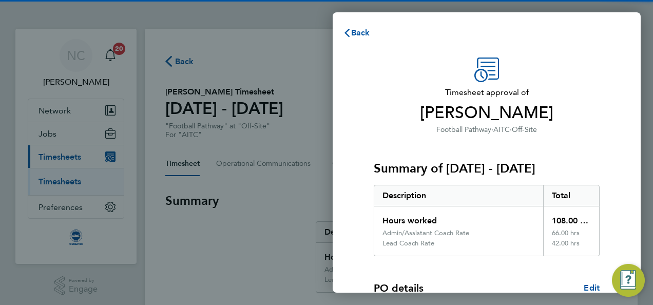
click at [480, 242] on div "Lead Coach Rate" at bounding box center [458, 247] width 169 height 16
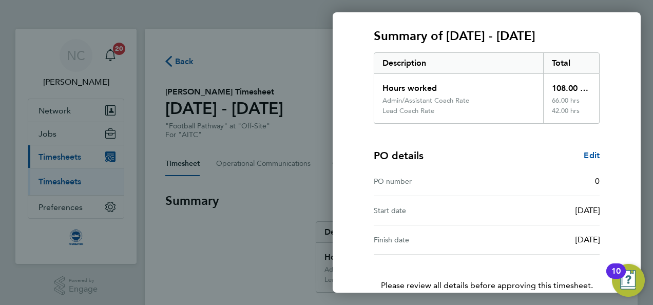
scroll to position [196, 0]
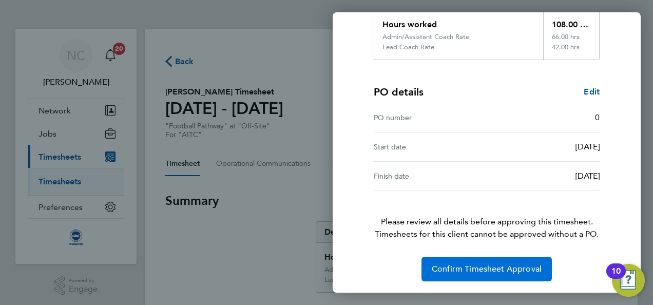
click at [473, 271] on span "Confirm Timesheet Approval" at bounding box center [487, 269] width 110 height 10
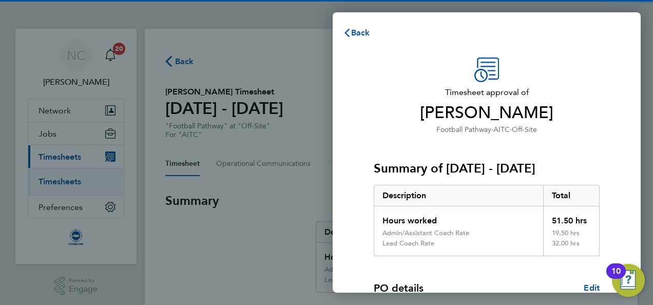
click at [451, 109] on span "Jamie Simpson" at bounding box center [487, 113] width 226 height 21
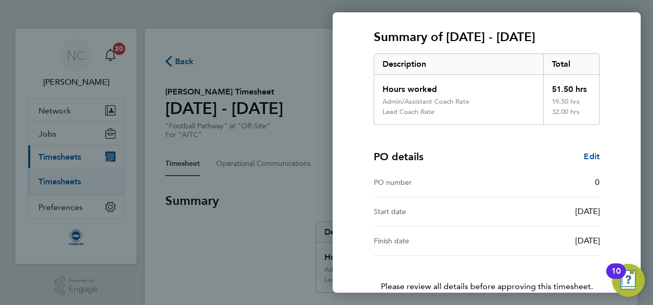
scroll to position [196, 0]
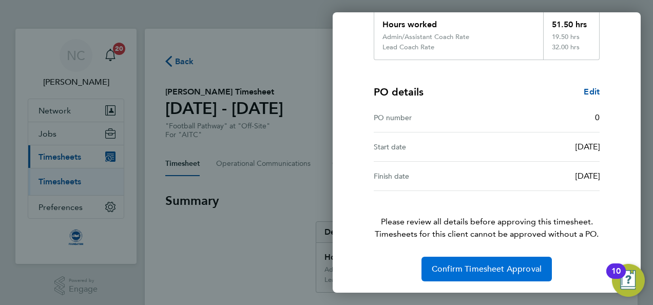
click at [457, 267] on span "Confirm Timesheet Approval" at bounding box center [487, 269] width 110 height 10
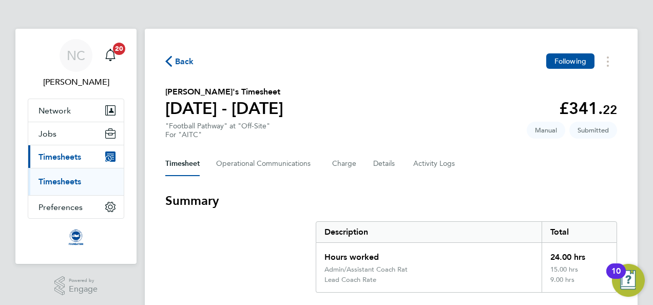
click at [537, 193] on h3 "Summary" at bounding box center [391, 200] width 452 height 16
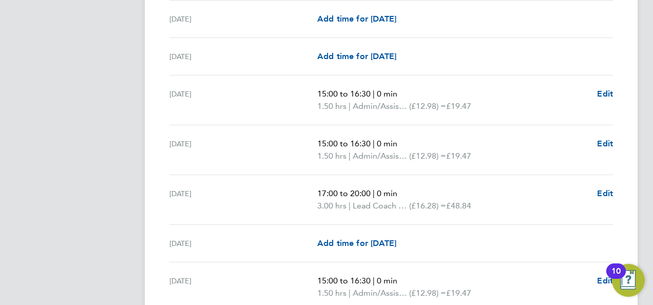
scroll to position [534, 0]
click at [607, 192] on span "Edit" at bounding box center [605, 192] width 16 height 10
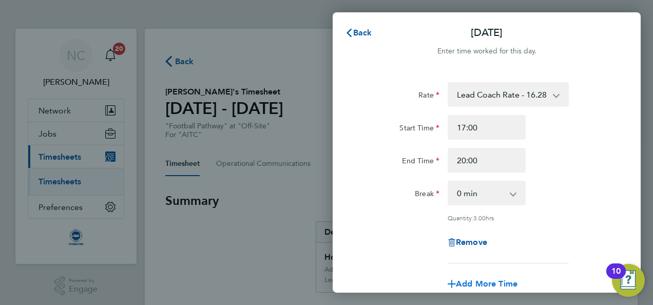
click at [474, 283] on span "Add More Time" at bounding box center [487, 284] width 62 height 10
select select "null"
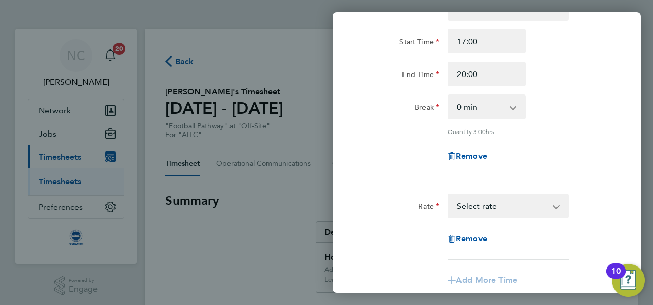
scroll to position [123, 0]
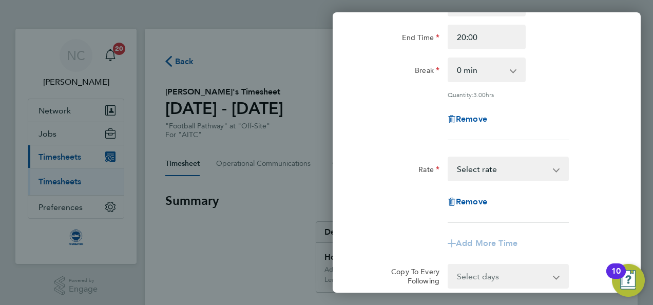
click at [557, 165] on app-icon-cross-button at bounding box center [561, 169] width 12 height 23
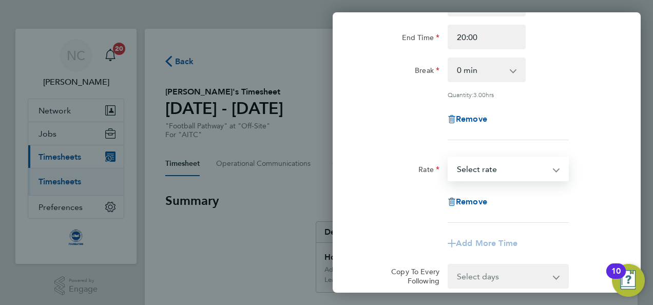
click at [554, 168] on select "Admin/Assistant Coach Rat - 12.98 Lead Coach Rate - 16.28 Select rate" at bounding box center [501, 169] width 107 height 23
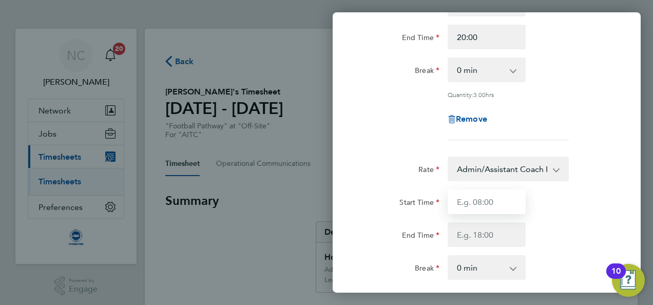
click at [501, 199] on input "Start Time" at bounding box center [486, 201] width 78 height 25
type input "11:45"
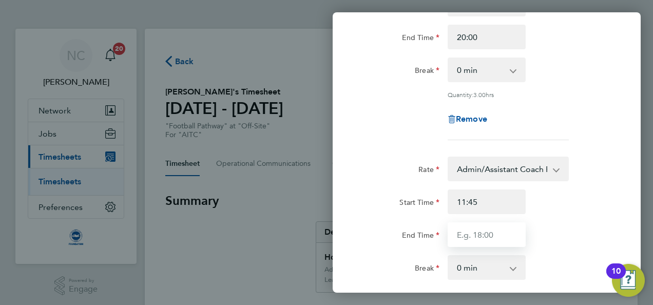
click at [492, 232] on input "End Time" at bounding box center [486, 234] width 78 height 25
type input "13:45"
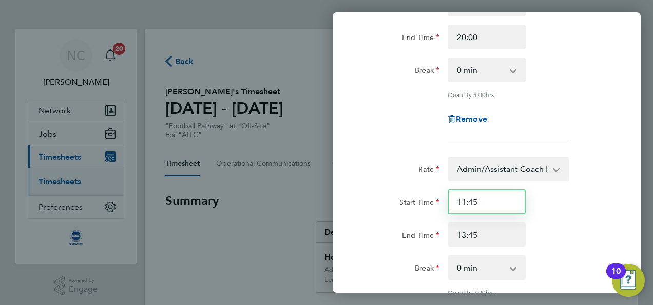
click at [469, 203] on input "11:45" at bounding box center [486, 201] width 78 height 25
type input "11:45"
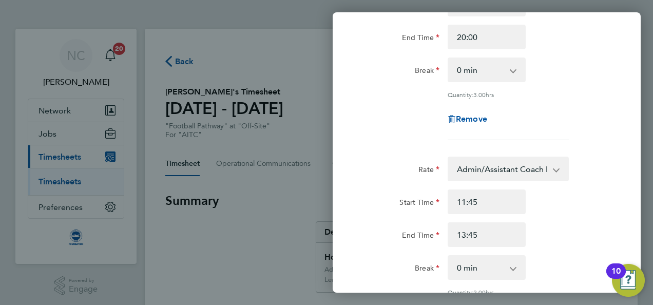
click at [584, 202] on div "Start Time 11:45" at bounding box center [486, 201] width 259 height 25
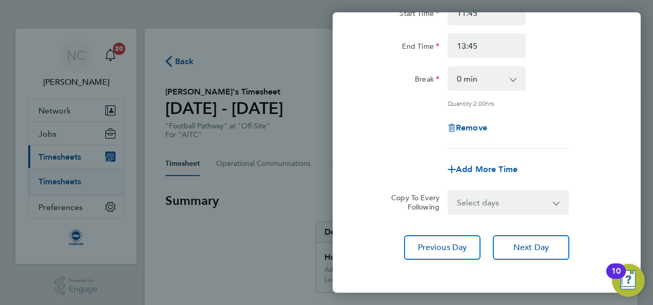
scroll to position [328, 0]
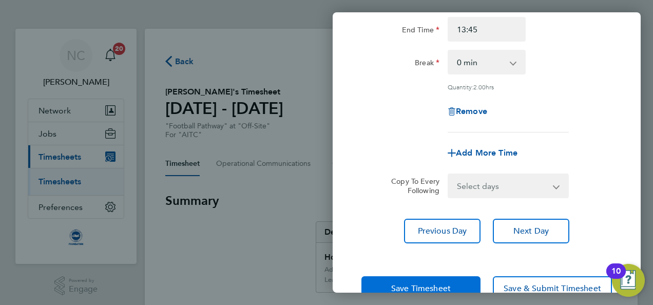
click at [455, 277] on button "Save Timesheet" at bounding box center [420, 288] width 119 height 25
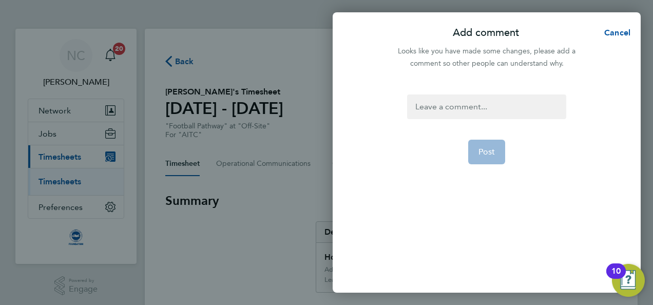
click at [458, 109] on div at bounding box center [486, 106] width 159 height 25
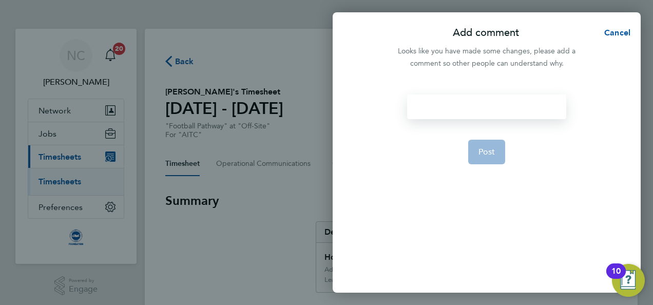
click at [458, 109] on div at bounding box center [486, 106] width 159 height 25
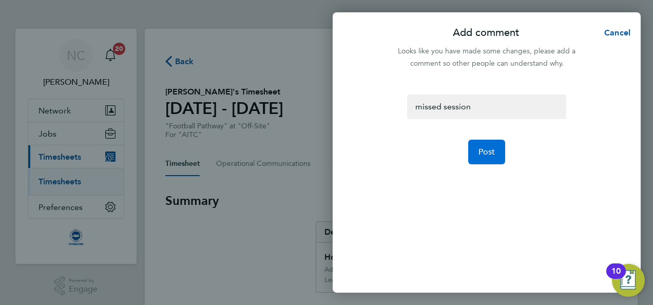
click at [494, 152] on span "Post" at bounding box center [486, 152] width 17 height 10
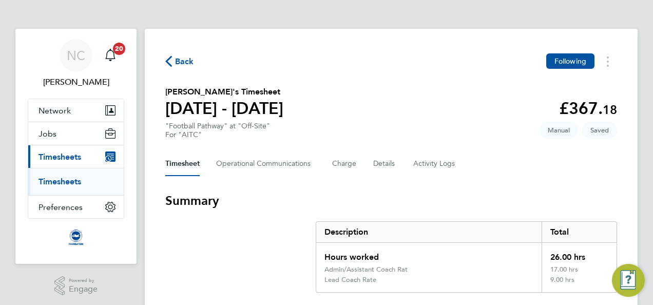
click at [486, 171] on div "Timesheet Operational Communications Charge Details Activity Logs" at bounding box center [391, 163] width 452 height 25
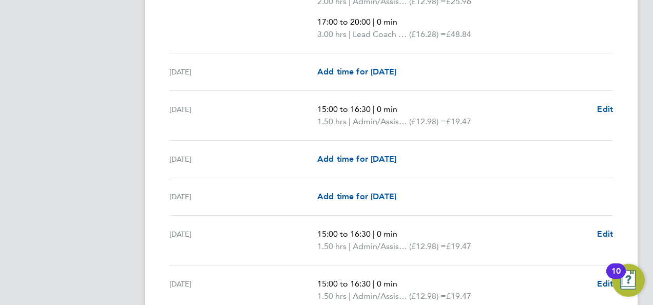
scroll to position [739, 0]
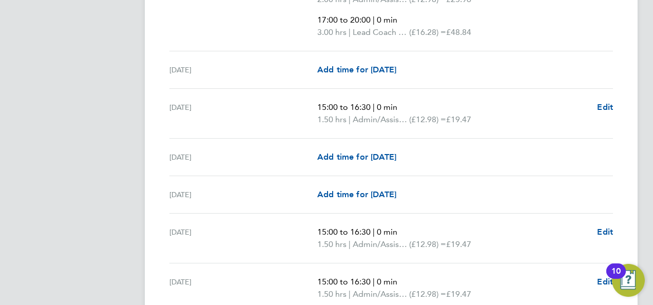
click at [613, 105] on ul "Mon 01 Sep Add time for Mon 01 Sep Add time for Mon 01 Sep Tue 02 Sep Add time …" at bounding box center [391, 265] width 452 height 1317
click at [610, 105] on span "Edit" at bounding box center [605, 107] width 16 height 10
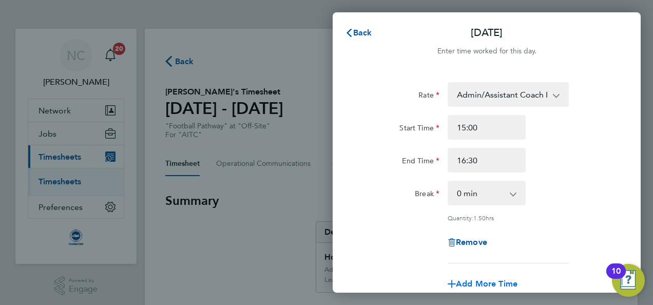
click at [504, 282] on span "Add More Time" at bounding box center [487, 284] width 62 height 10
select select "null"
click at [575, 212] on div "Rate Admin/Assistant Coach Rat - 12.98 Lead Coach Rate - 16.28 Start Time 15:00…" at bounding box center [486, 172] width 250 height 181
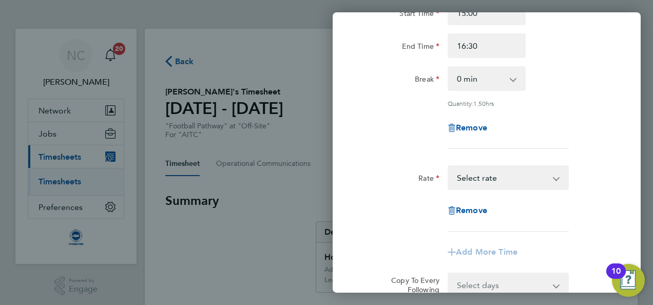
scroll to position [123, 0]
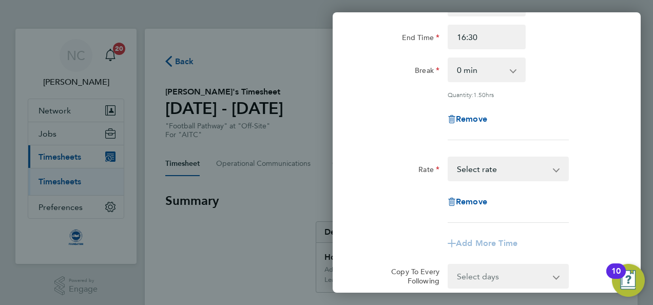
click at [551, 174] on select "Admin/Assistant Coach Rat - 12.98 Lead Coach Rate - 16.28 Select rate" at bounding box center [501, 169] width 107 height 23
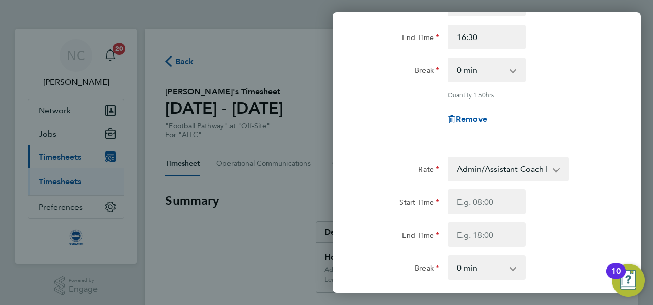
click at [644, 207] on div "Fri 12 Sep Cancel Enter time worked for this day. Rate Admin/Assistant Coach Ra…" at bounding box center [326, 152] width 653 height 305
click at [496, 206] on input "Start Time" at bounding box center [486, 201] width 78 height 25
type input "11:45"
click at [502, 232] on input "End Time" at bounding box center [486, 234] width 78 height 25
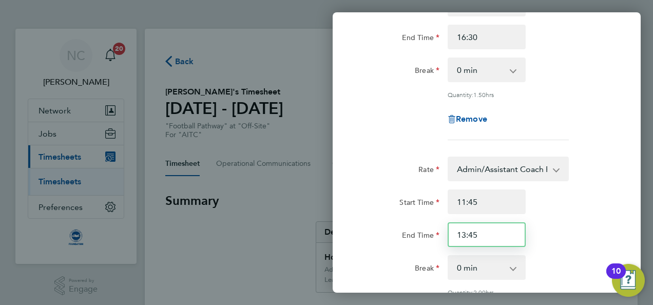
type input "13:45"
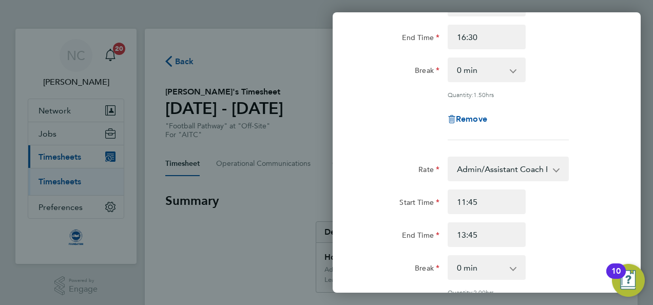
click at [570, 243] on div "End Time 13:45" at bounding box center [486, 234] width 259 height 25
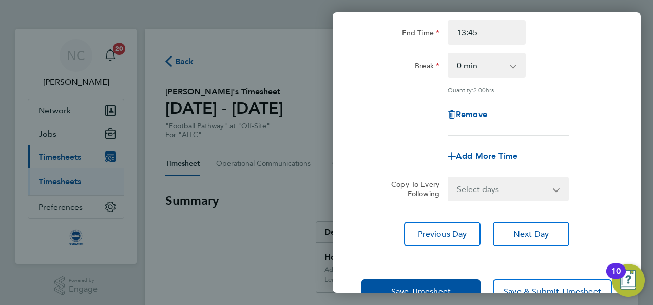
scroll to position [355, 0]
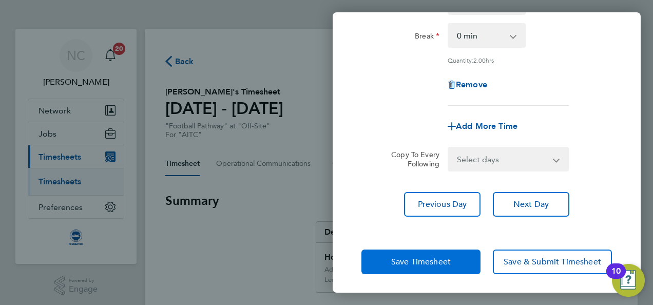
click at [446, 254] on button "Save Timesheet" at bounding box center [420, 261] width 119 height 25
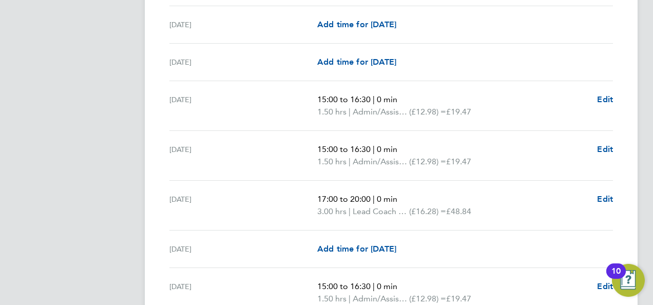
scroll to position [924, 0]
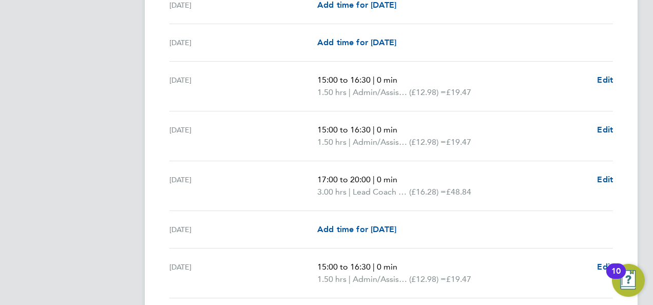
click at [613, 179] on ul "Mon 01 Sep Add time for Mon 01 Sep Add time for Mon 01 Sep Tue 02 Sep Add time …" at bounding box center [391, 96] width 452 height 1349
click at [608, 179] on span "Edit" at bounding box center [605, 179] width 16 height 10
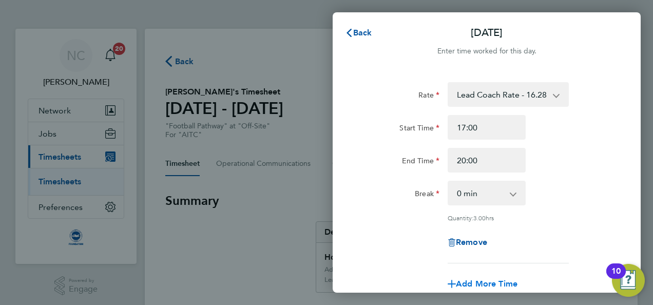
click at [478, 282] on span "Add More Time" at bounding box center [487, 284] width 62 height 10
select select "null"
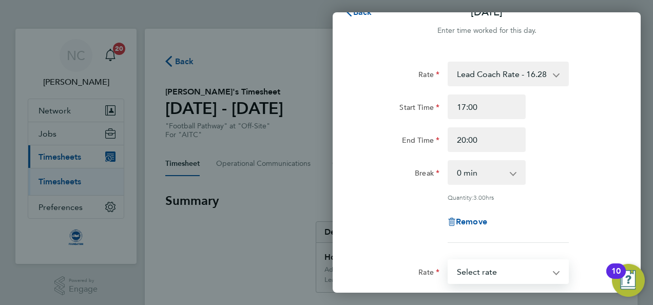
click at [536, 278] on select "Admin/Assistant Coach Rat - 12.98 Lead Coach Rate - 16.28 Select rate" at bounding box center [501, 271] width 107 height 23
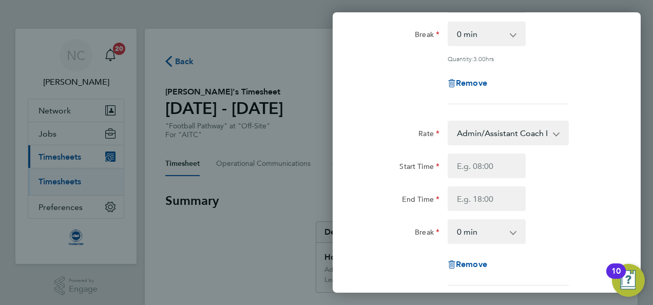
scroll to position [185, 0]
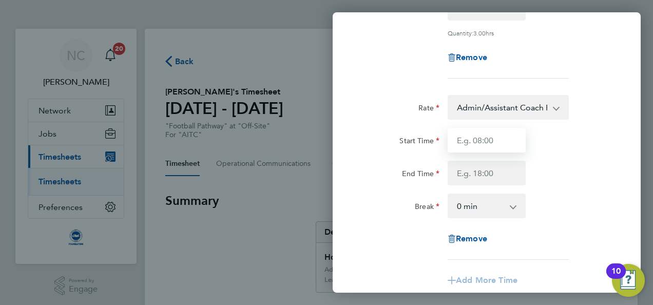
click at [465, 143] on input "Start Time" at bounding box center [486, 140] width 78 height 25
type input "11:45"
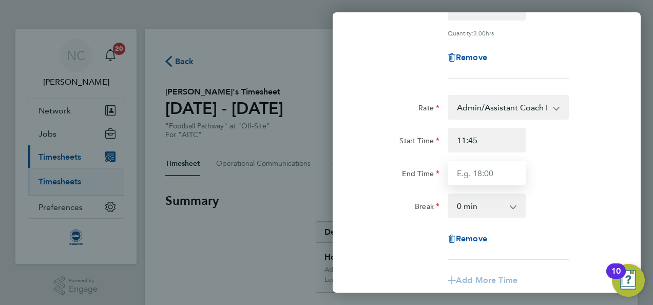
click at [484, 173] on input "End Time" at bounding box center [486, 173] width 78 height 25
type input "13:45"
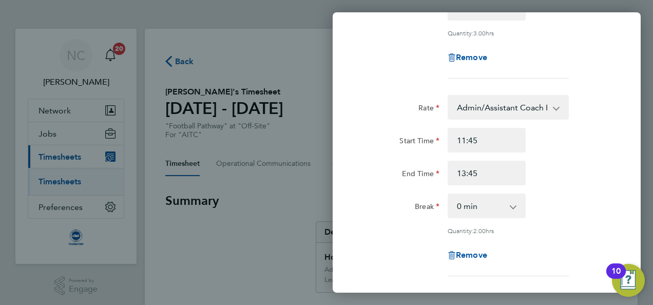
click at [565, 178] on div "End Time 13:45" at bounding box center [486, 173] width 259 height 25
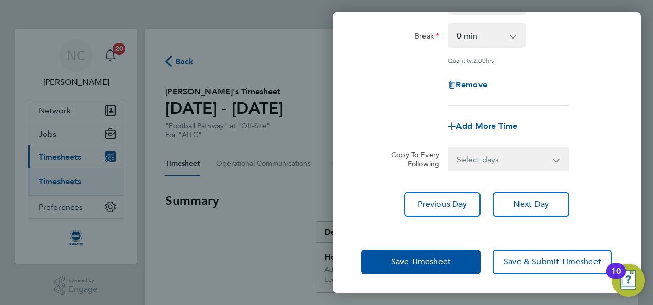
scroll to position [355, 0]
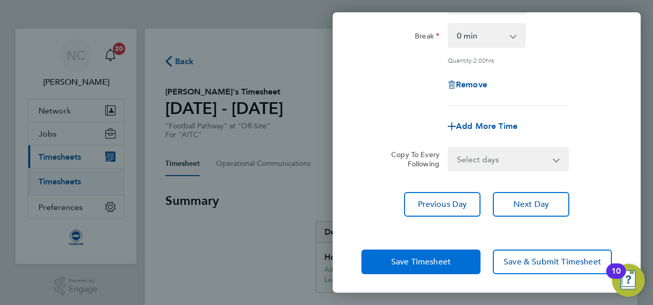
click at [432, 261] on span "Save Timesheet" at bounding box center [421, 262] width 60 height 10
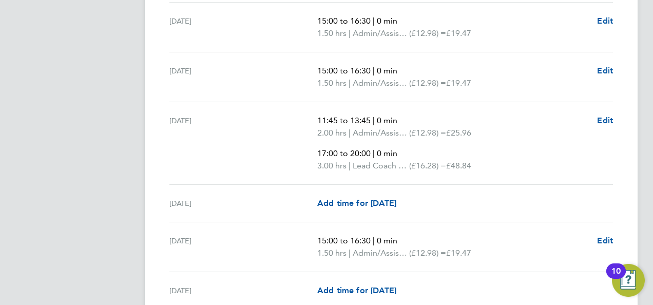
scroll to position [985, 0]
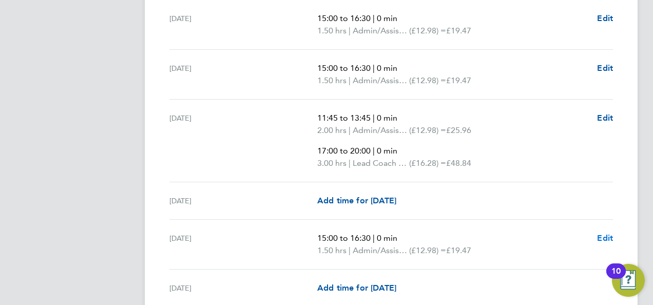
click at [600, 233] on span "Edit" at bounding box center [605, 238] width 16 height 10
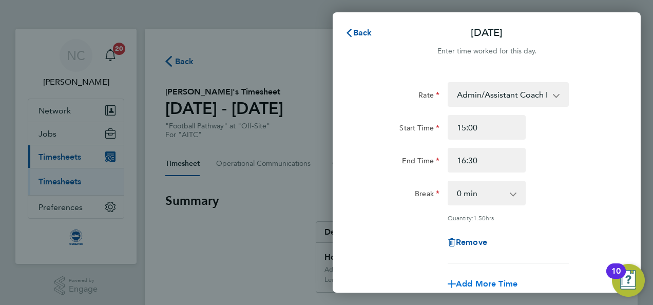
click at [482, 282] on span "Add More Time" at bounding box center [487, 284] width 62 height 10
select select "null"
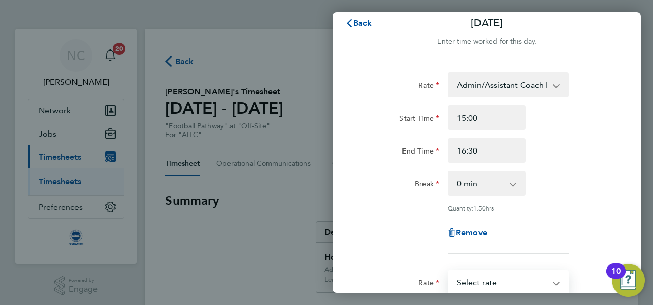
click at [483, 288] on select "Admin/Assistant Coach Rat - 12.98 Lead Coach Rate - 16.28 Select rate" at bounding box center [501, 282] width 107 height 23
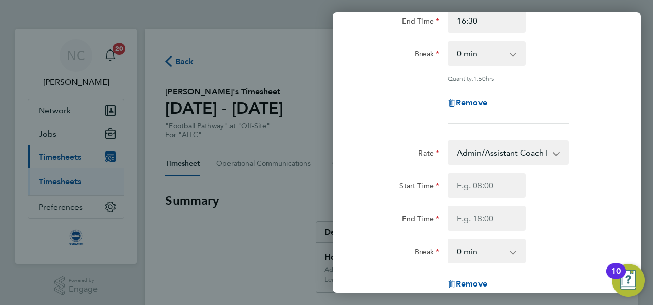
scroll to position [174, 0]
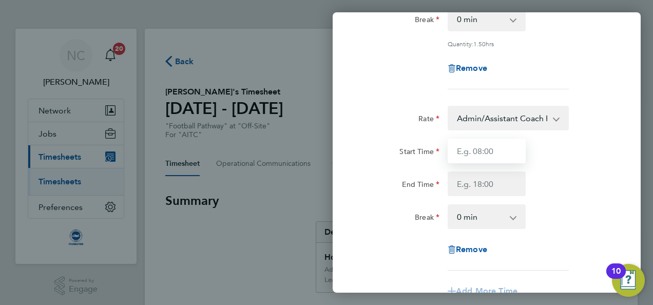
click at [480, 151] on input "Start Time" at bounding box center [486, 151] width 78 height 25
type input "11:45"
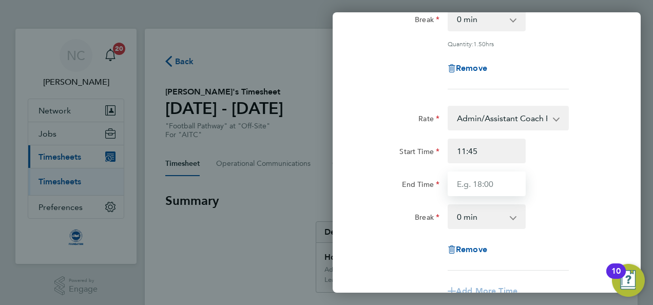
click at [482, 186] on input "End Time" at bounding box center [486, 183] width 78 height 25
type input "13:45"
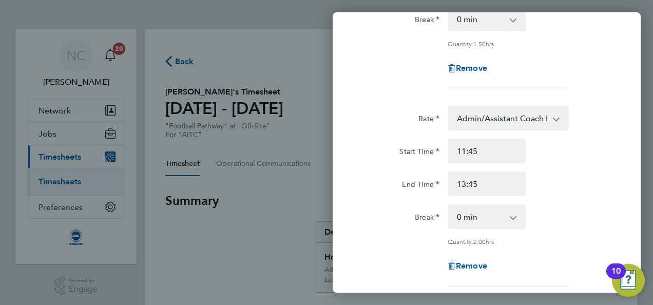
click at [581, 225] on div "Break 0 min 15 min 30 min 45 min 60 min 75 min 90 min" at bounding box center [486, 216] width 259 height 25
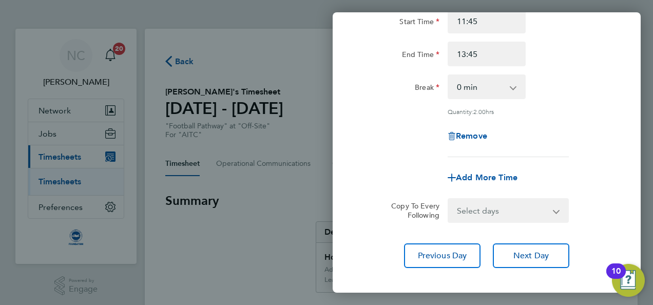
scroll to position [355, 0]
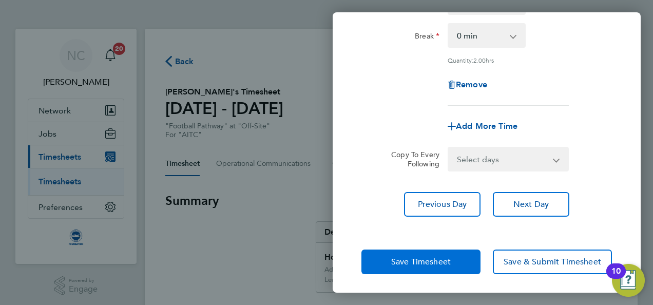
click at [447, 263] on span "Save Timesheet" at bounding box center [421, 262] width 60 height 10
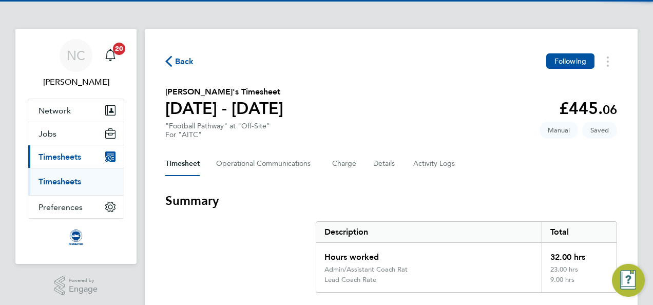
click at [314, 239] on section "Summary Description Total Hours worked 32.00 hrs Admin/Assistant Coach Rat 23.0…" at bounding box center [391, 242] width 452 height 100
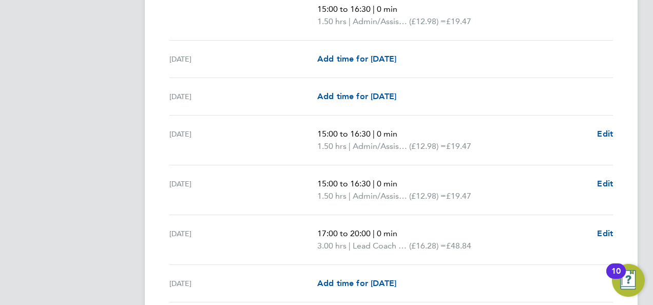
scroll to position [1252, 0]
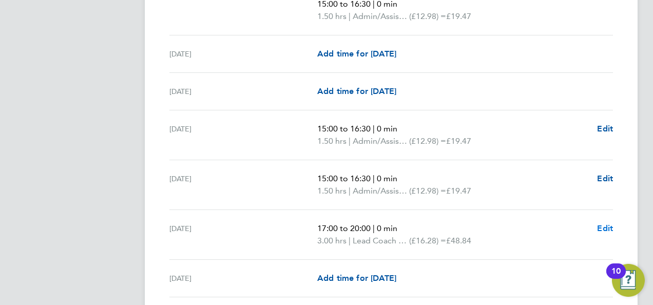
click at [599, 223] on span "Edit" at bounding box center [605, 228] width 16 height 10
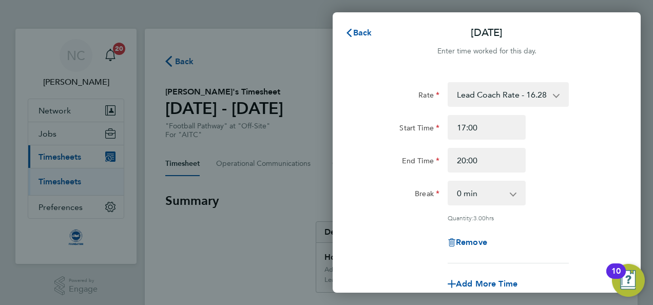
click at [538, 243] on div "Remove" at bounding box center [486, 242] width 259 height 25
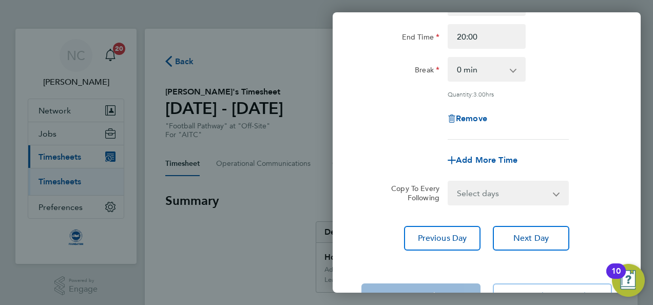
scroll to position [144, 0]
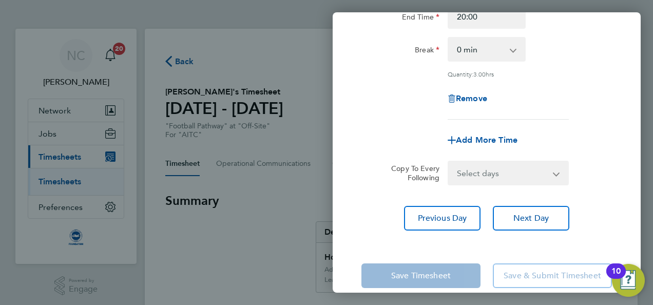
click at [474, 130] on div "Add More Time" at bounding box center [486, 140] width 86 height 25
click at [473, 140] on span "Add More Time" at bounding box center [487, 140] width 62 height 10
select select "null"
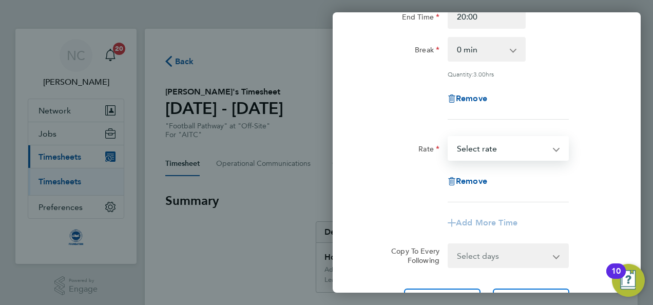
click at [500, 149] on select "Admin/Assistant Coach Rat - 12.98 Lead Coach Rate - 16.28 Select rate" at bounding box center [501, 148] width 107 height 23
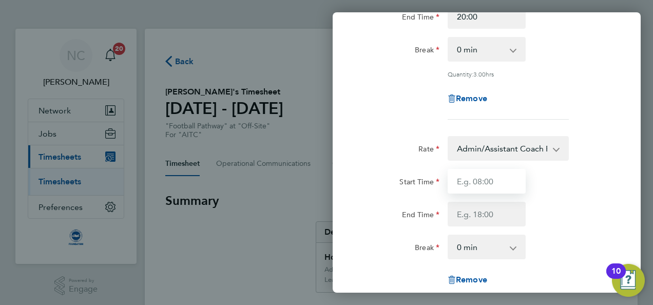
click at [496, 187] on input "Start Time" at bounding box center [486, 181] width 78 height 25
type input "11:45"
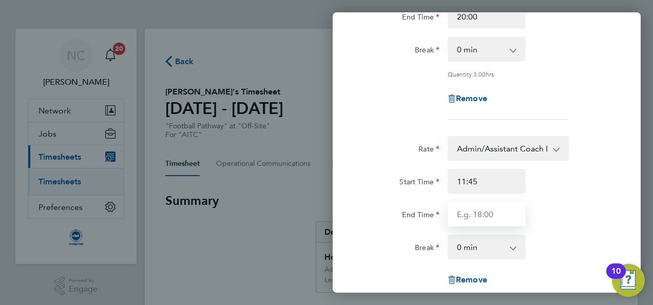
click at [478, 218] on input "End Time" at bounding box center [486, 214] width 78 height 25
type input "13:45"
click at [581, 191] on div "Start Time 11:45" at bounding box center [486, 181] width 259 height 25
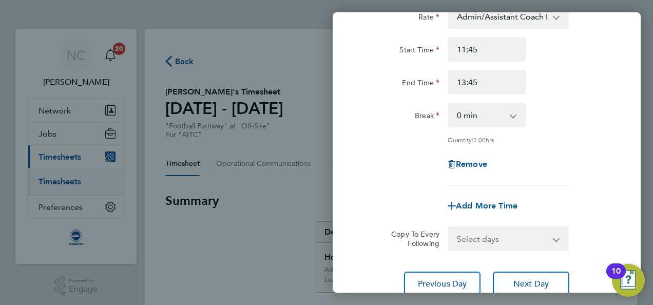
scroll to position [355, 0]
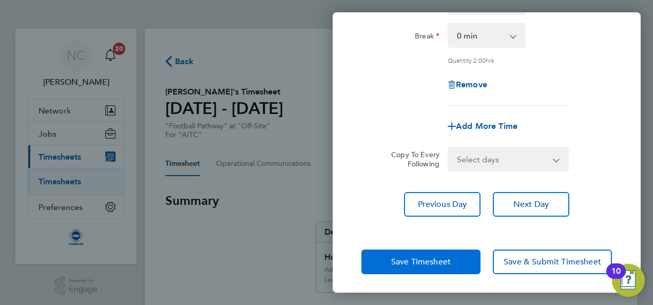
click at [399, 257] on span "Save Timesheet" at bounding box center [421, 262] width 60 height 10
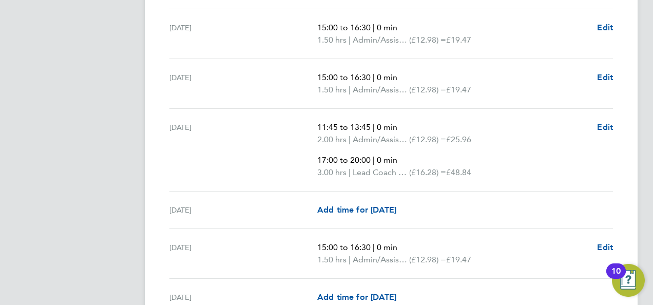
scroll to position [1355, 0]
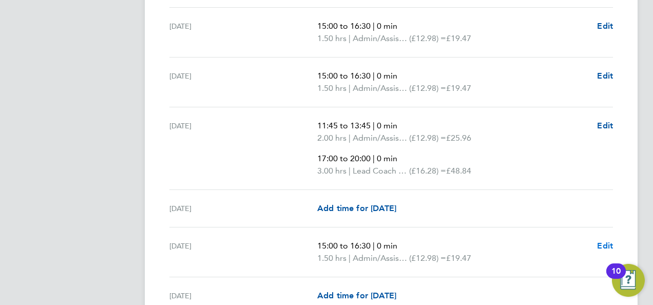
click at [600, 243] on span "Edit" at bounding box center [605, 246] width 16 height 10
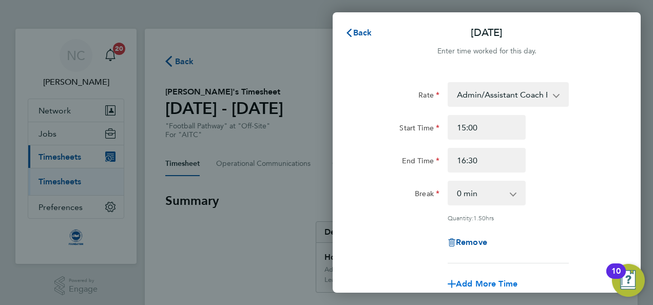
click at [490, 279] on span "Add More Time" at bounding box center [487, 284] width 62 height 10
select select "null"
click at [570, 198] on div "Break 0 min 15 min 30 min 45 min 60 min 75 min" at bounding box center [486, 193] width 259 height 25
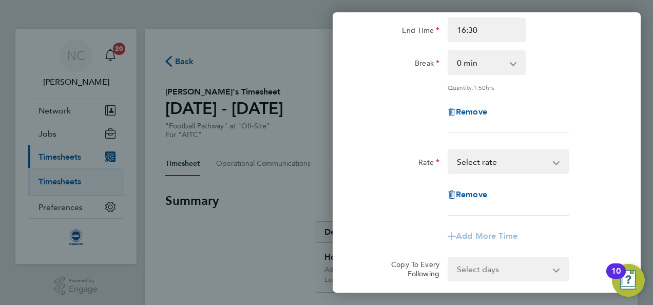
scroll to position [164, 0]
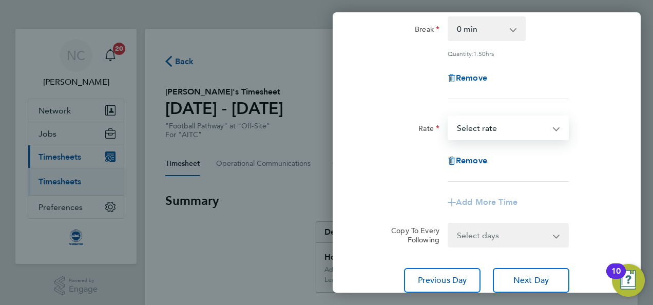
click at [523, 128] on select "Admin/Assistant Coach Rat - 12.98 Lead Coach Rate - 16.28 Select rate" at bounding box center [501, 127] width 107 height 23
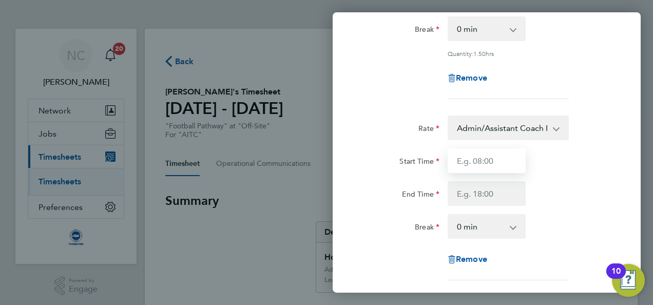
click at [505, 164] on input "Start Time" at bounding box center [486, 160] width 78 height 25
type input "11:45"
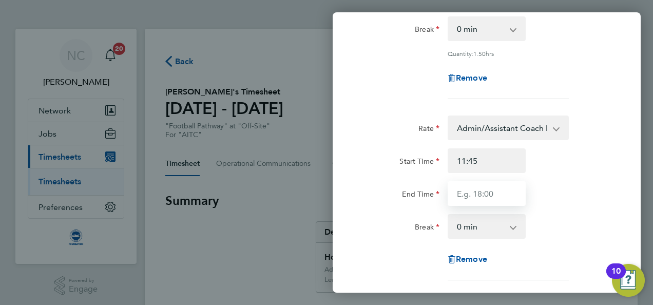
click at [498, 199] on input "End Time" at bounding box center [486, 193] width 78 height 25
type input "13:45"
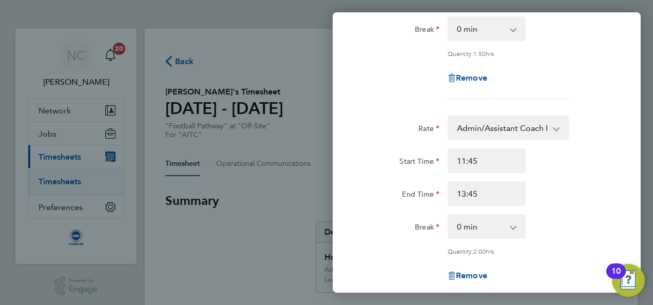
click at [574, 195] on div "End Time 13:45" at bounding box center [486, 193] width 259 height 25
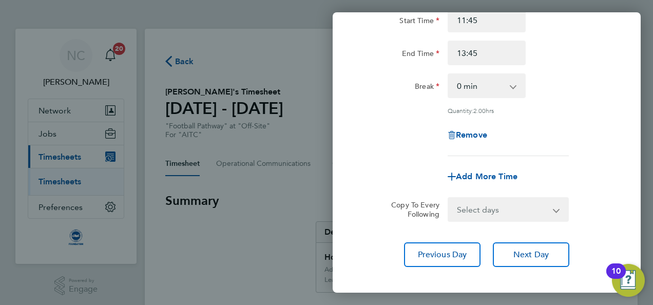
scroll to position [349, 0]
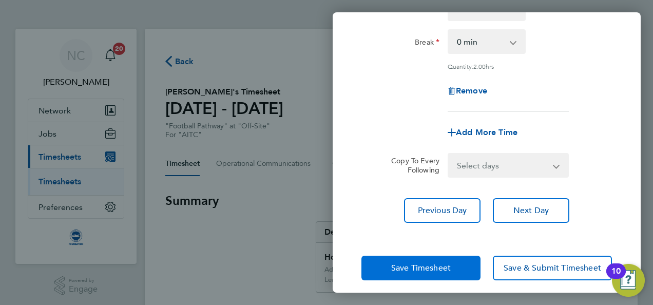
click at [435, 263] on span "Save Timesheet" at bounding box center [421, 268] width 60 height 10
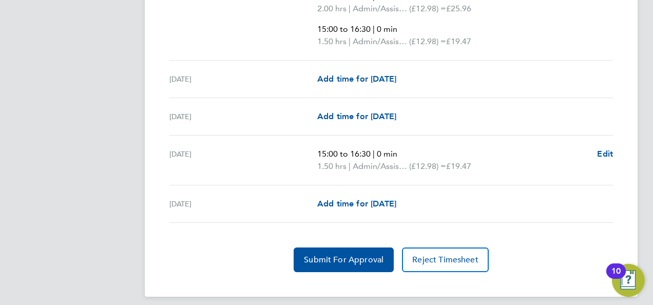
scroll to position [1606, 0]
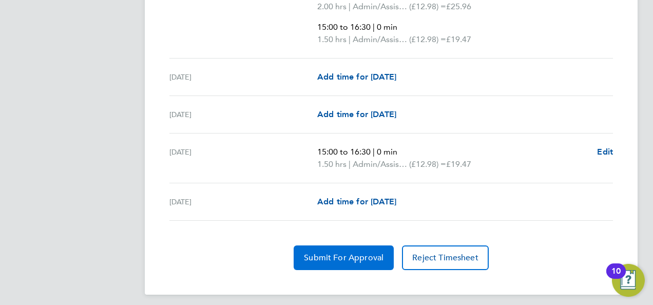
click at [353, 256] on span "Submit For Approval" at bounding box center [344, 257] width 80 height 10
click at [353, 256] on span "Approve Timesheet" at bounding box center [343, 257] width 75 height 10
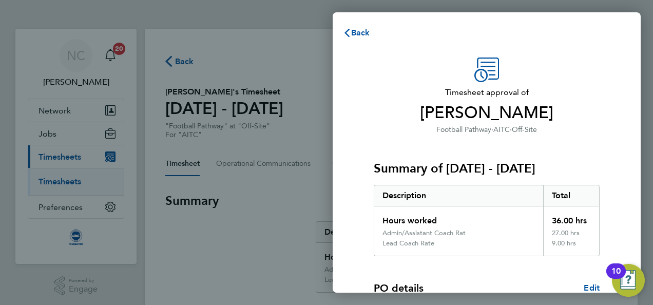
click at [393, 242] on div "Lead Coach Rate" at bounding box center [408, 243] width 52 height 8
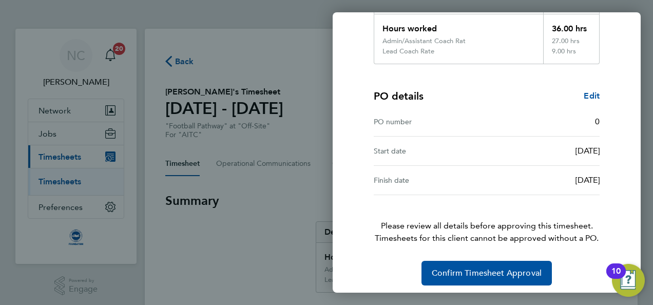
scroll to position [196, 0]
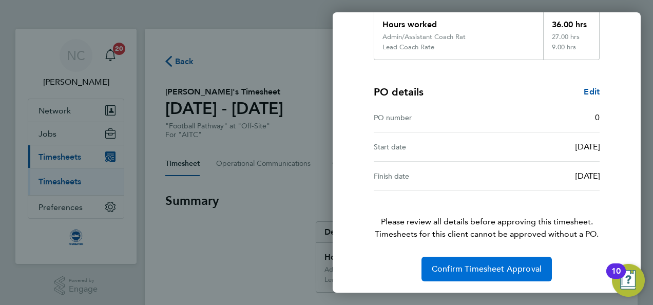
click at [458, 258] on button "Confirm Timesheet Approval" at bounding box center [486, 269] width 130 height 25
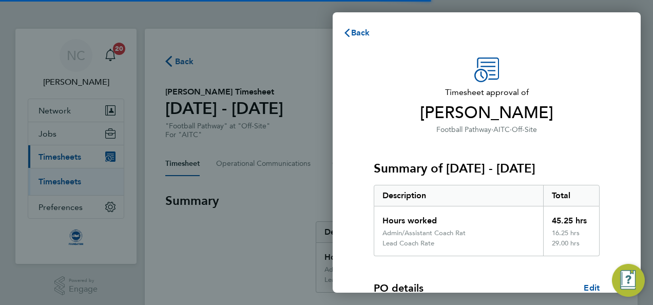
click at [453, 127] on span "Football Pathway" at bounding box center [463, 129] width 55 height 9
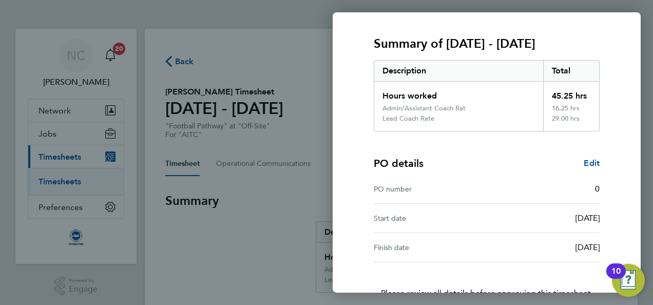
scroll to position [196, 0]
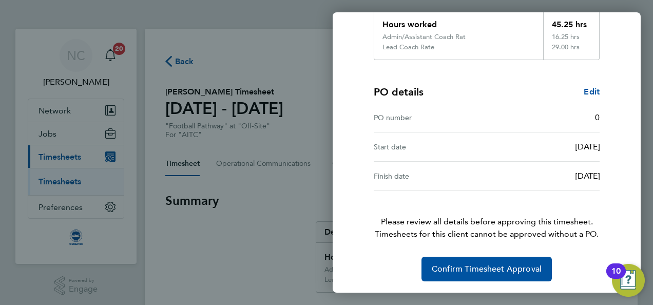
click at [453, 281] on div "Timesheet approval of [PERSON_NAME] Football Pathway · AITC · Off-Site Summary …" at bounding box center [486, 71] width 308 height 444
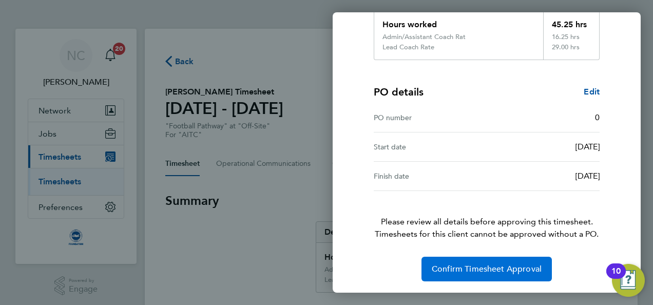
click at [453, 272] on span "Confirm Timesheet Approval" at bounding box center [487, 269] width 110 height 10
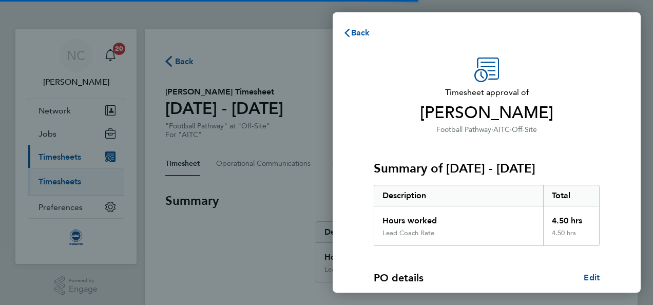
click at [458, 141] on div "Summary of [DATE] - [DATE] Description Total Hours worked 4.50 hrs Lead Coach R…" at bounding box center [487, 190] width 226 height 110
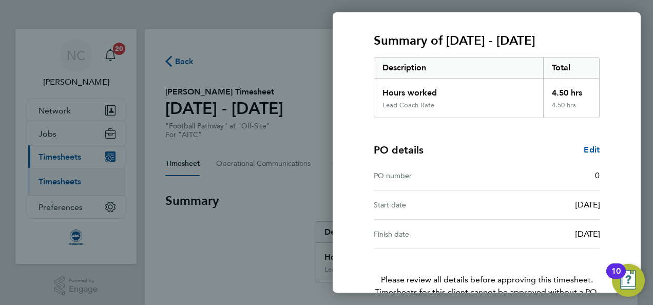
scroll to position [186, 0]
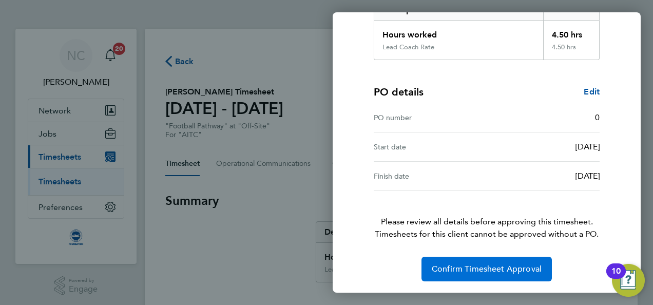
click at [466, 272] on span "Confirm Timesheet Approval" at bounding box center [487, 269] width 110 height 10
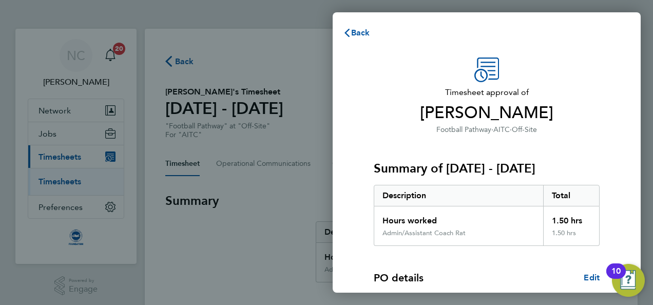
click at [482, 271] on div "PO details Edit" at bounding box center [487, 277] width 226 height 14
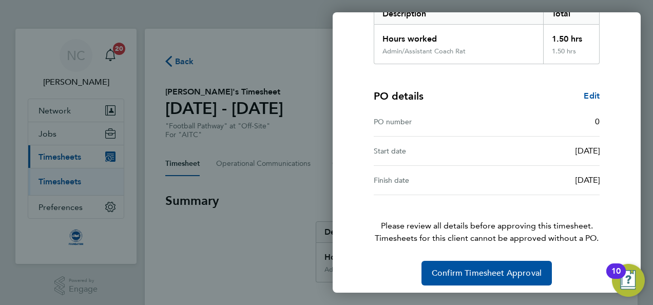
scroll to position [185, 0]
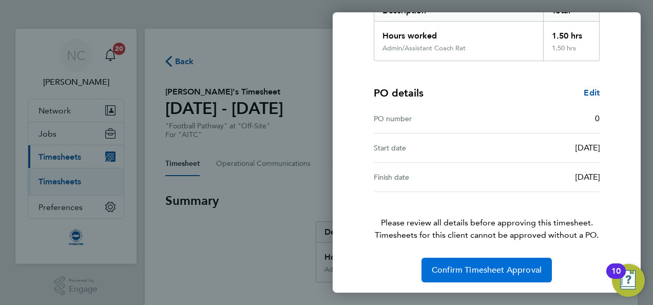
click at [482, 271] on span "Confirm Timesheet Approval" at bounding box center [487, 270] width 110 height 10
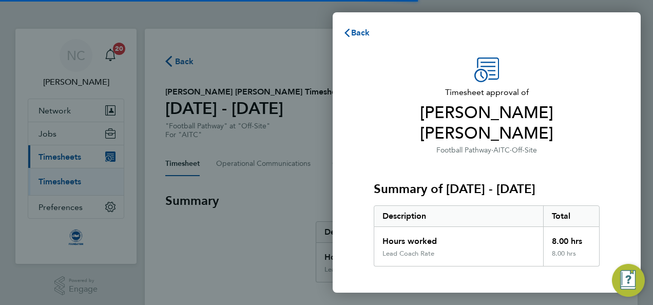
click at [452, 156] on div "Summary of [DATE] - [DATE] Description Total Hours worked 8.00 hrs Lead Coach R…" at bounding box center [487, 211] width 226 height 110
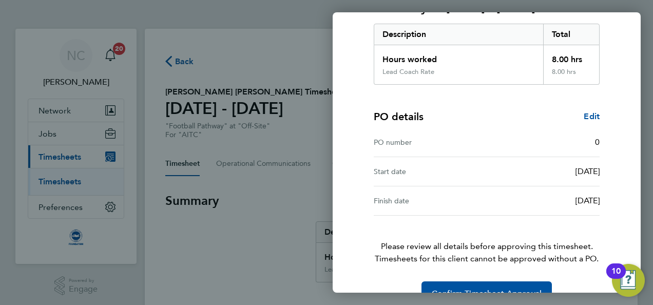
scroll to position [186, 0]
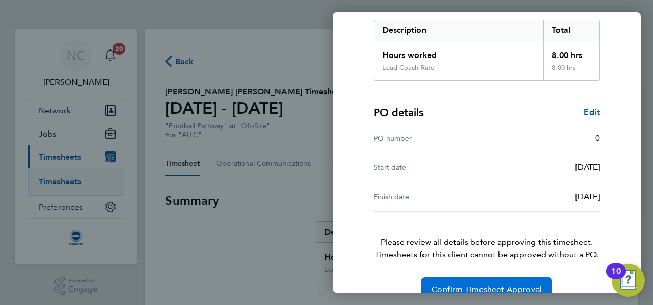
click at [457, 284] on span "Confirm Timesheet Approval" at bounding box center [487, 289] width 110 height 10
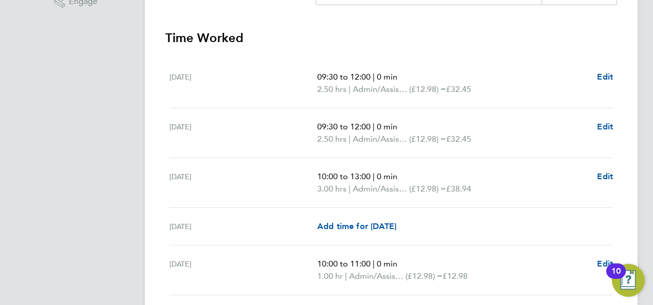
scroll to position [308, 0]
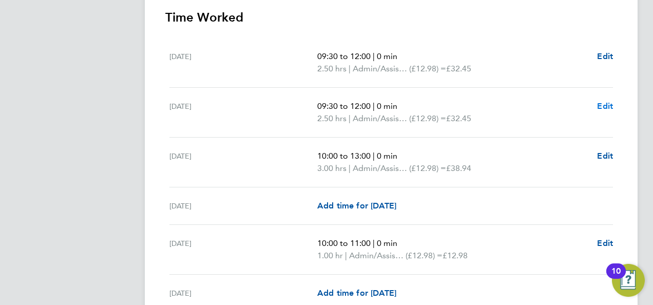
click at [611, 106] on span "Edit" at bounding box center [605, 106] width 16 height 10
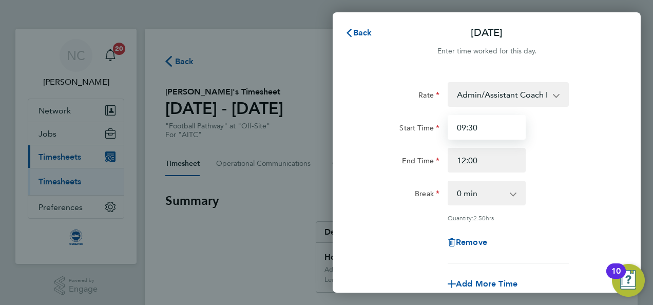
click at [510, 130] on input "09:30" at bounding box center [486, 127] width 78 height 25
drag, startPoint x: 510, startPoint y: 130, endPoint x: 414, endPoint y: 141, distance: 97.1
click at [414, 141] on div "Start Time 09:30 End Time 12:00" at bounding box center [486, 143] width 259 height 57
type input "10:00"
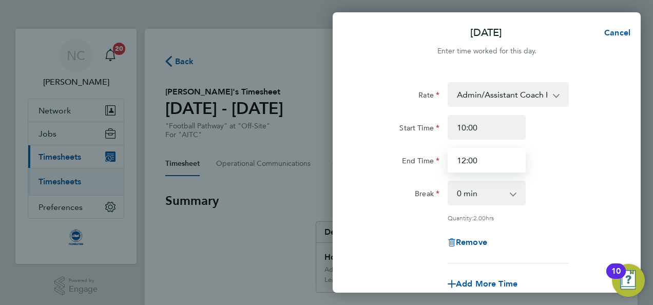
click at [480, 162] on input "12:00" at bounding box center [486, 160] width 78 height 25
drag, startPoint x: 478, startPoint y: 161, endPoint x: 462, endPoint y: 163, distance: 16.5
click at [462, 163] on input "12:00" at bounding box center [486, 160] width 78 height 25
type input "13:00"
click at [601, 165] on div "End Time 13:00" at bounding box center [486, 160] width 259 height 25
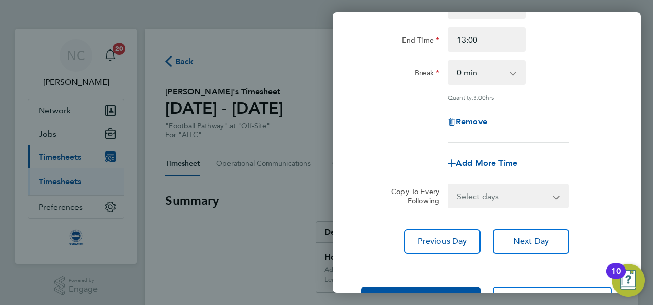
scroll to position [159, 0]
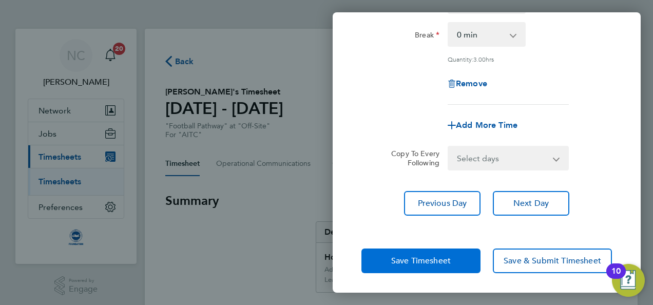
click at [429, 261] on span "Save Timesheet" at bounding box center [421, 261] width 60 height 10
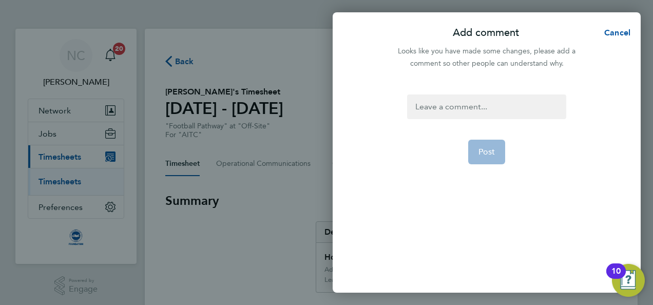
click at [467, 107] on div at bounding box center [486, 106] width 159 height 25
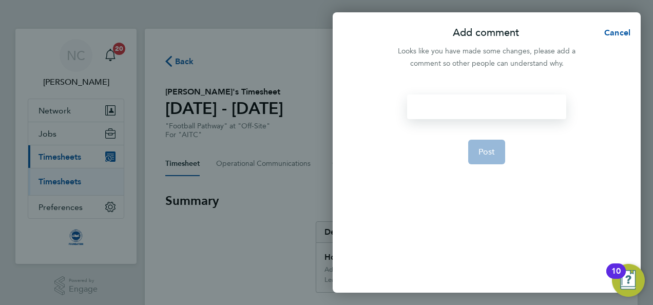
click at [467, 107] on div at bounding box center [486, 106] width 159 height 25
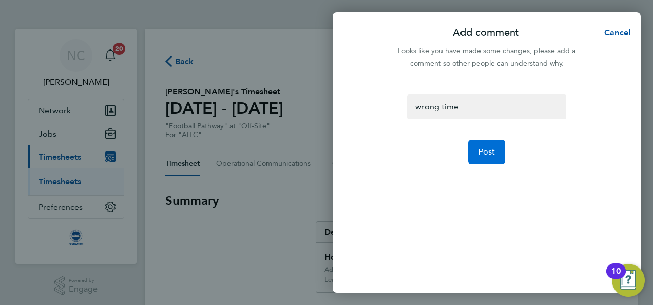
click at [480, 143] on button "Post" at bounding box center [486, 152] width 37 height 25
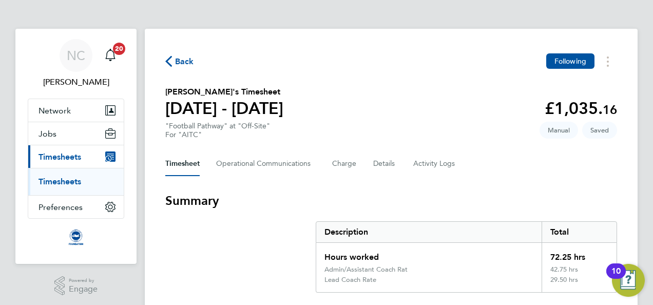
click at [476, 174] on div "Timesheet Operational Communications Charge Details Activity Logs" at bounding box center [391, 163] width 452 height 25
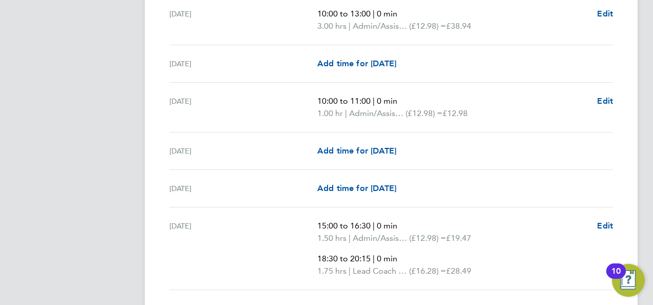
scroll to position [452, 0]
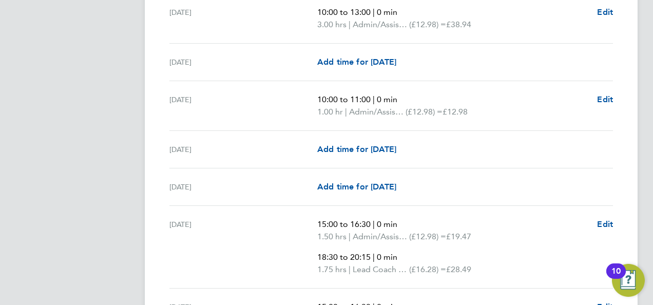
click at [507, 143] on div "Add time for Sat 06 Sep Add time for Sat 06 Sep" at bounding box center [465, 149] width 296 height 12
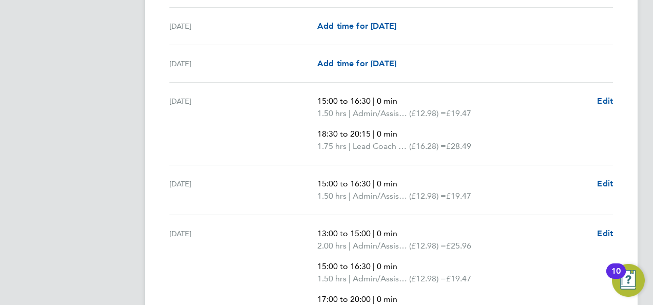
scroll to position [595, 0]
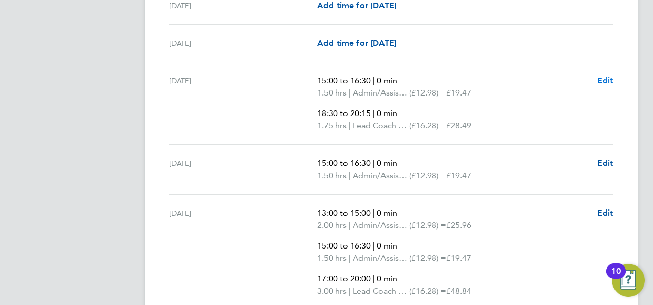
click at [607, 80] on span "Edit" at bounding box center [605, 80] width 16 height 10
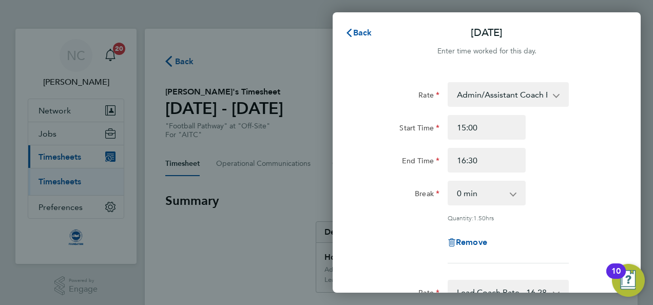
click at [579, 194] on div "Break 0 min 15 min 30 min 45 min 60 min 75 min" at bounding box center [486, 193] width 259 height 25
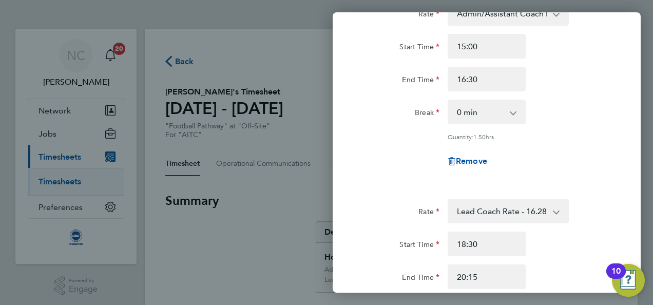
scroll to position [82, 0]
click at [516, 275] on input "20:15" at bounding box center [486, 275] width 78 height 25
type input "20:00"
click at [545, 268] on div "End Time 20:00" at bounding box center [486, 275] width 259 height 25
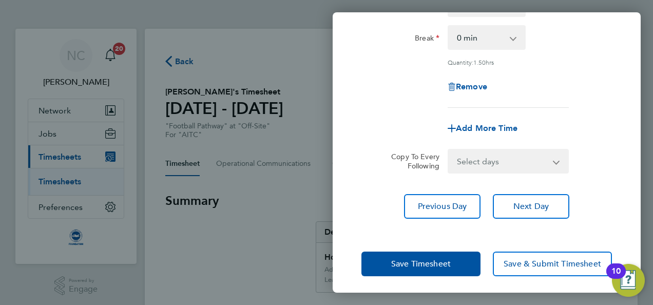
scroll to position [355, 0]
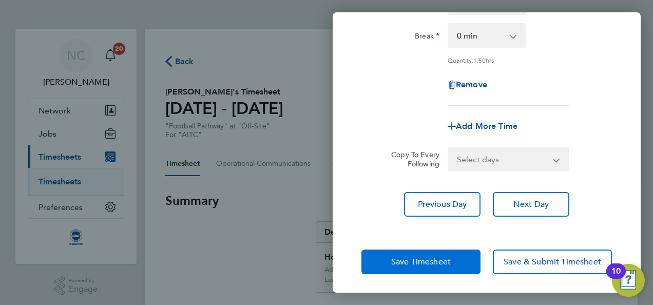
click at [444, 263] on span "Save Timesheet" at bounding box center [421, 262] width 60 height 10
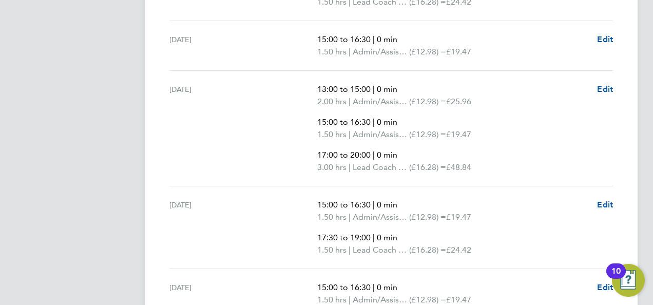
scroll to position [739, 0]
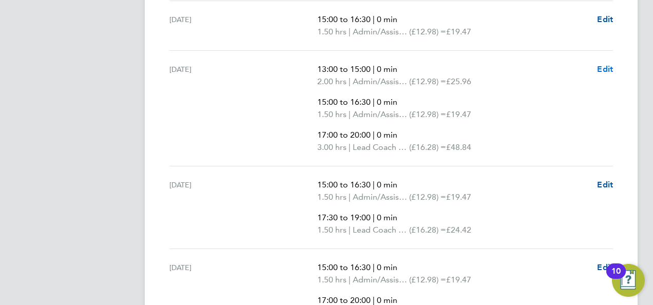
click at [603, 68] on span "Edit" at bounding box center [605, 69] width 16 height 10
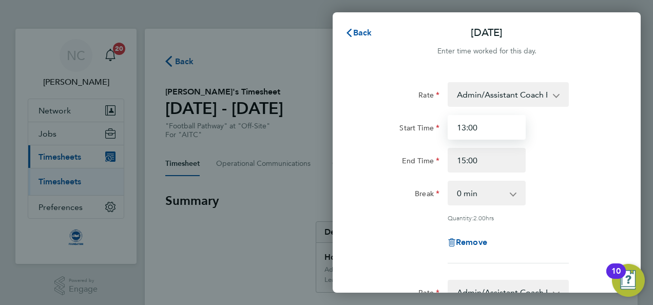
click at [497, 128] on input "13:00" at bounding box center [486, 127] width 78 height 25
type input "1"
type input "12:30"
click at [567, 147] on div "Start Time 12:30 End Time 15:00" at bounding box center [486, 143] width 259 height 57
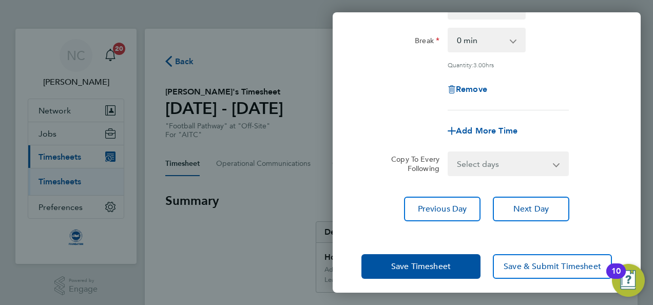
scroll to position [552, 0]
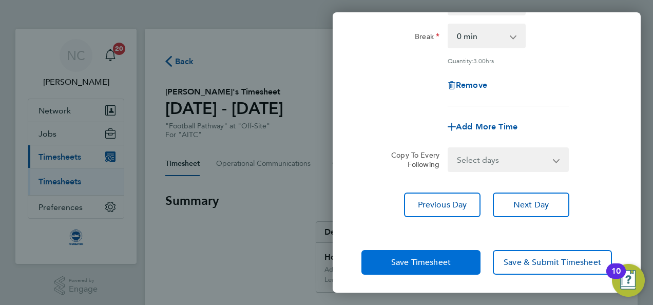
click at [442, 258] on span "Save Timesheet" at bounding box center [421, 262] width 60 height 10
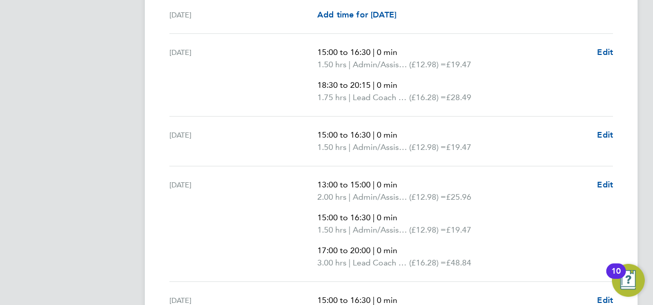
scroll to position [1129, 0]
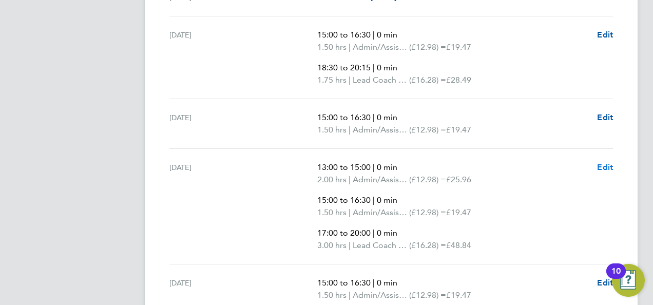
click at [601, 162] on span "Edit" at bounding box center [605, 167] width 16 height 10
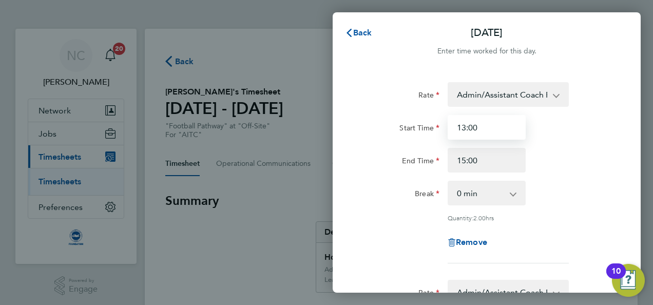
click at [497, 132] on input "13:00" at bounding box center [486, 127] width 78 height 25
type input "12:30"
click at [575, 157] on div "End Time 15:00" at bounding box center [486, 160] width 259 height 25
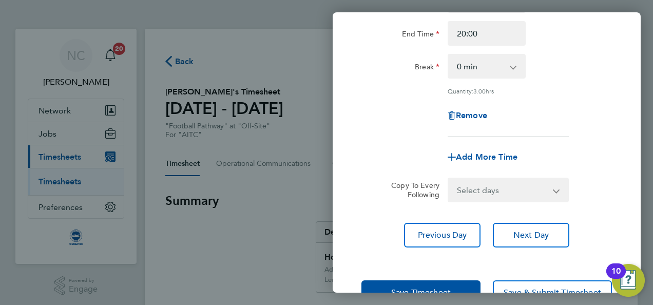
scroll to position [552, 0]
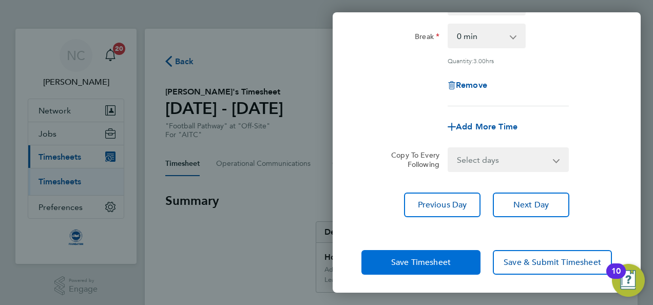
click at [440, 260] on span "Save Timesheet" at bounding box center [421, 262] width 60 height 10
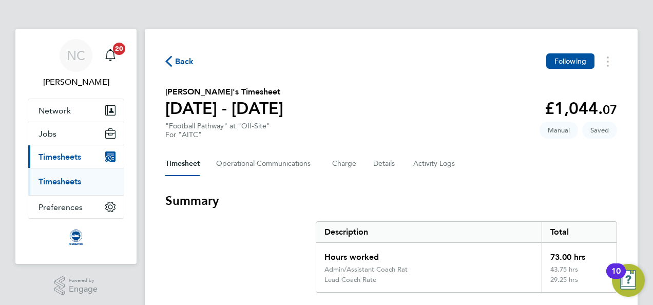
click at [455, 197] on h3 "Summary" at bounding box center [391, 200] width 452 height 16
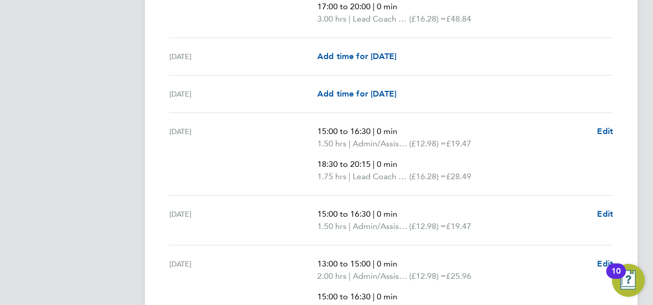
scroll to position [1539, 0]
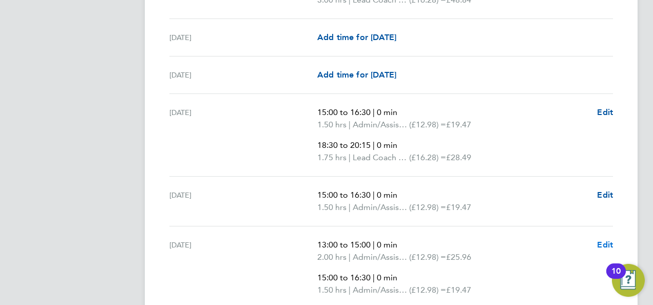
click at [603, 240] on span "Edit" at bounding box center [605, 245] width 16 height 10
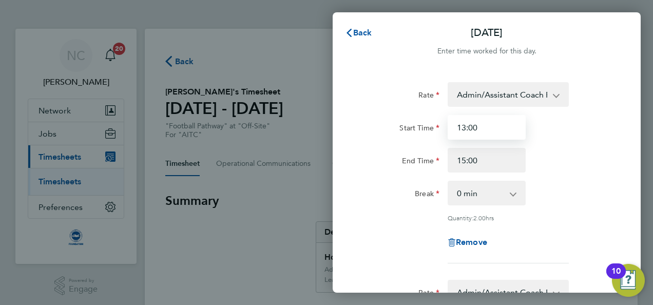
click at [491, 132] on input "13:00" at bounding box center [486, 127] width 78 height 25
type input "1"
type input "12:30"
click at [576, 163] on div "End Time 15:00" at bounding box center [486, 160] width 259 height 25
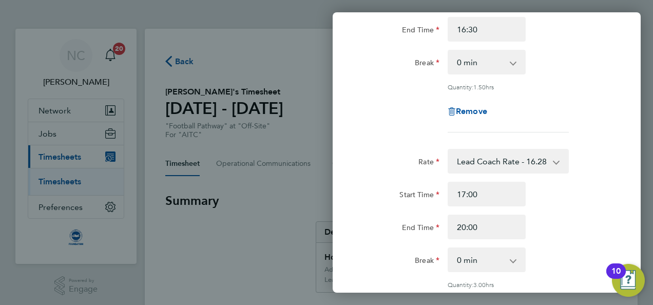
click at [576, 163] on div "Rate Lead Coach Rate - 16.28 Admin/Assistant Coach Rat - 12.98" at bounding box center [486, 161] width 259 height 25
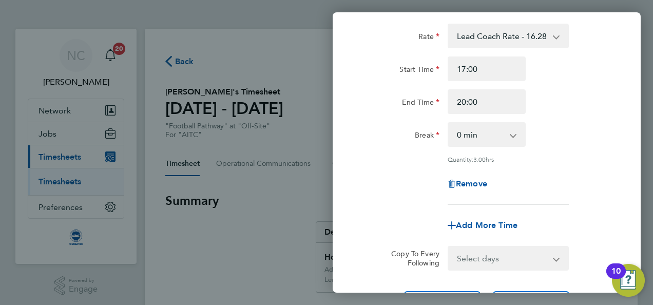
scroll to position [552, 0]
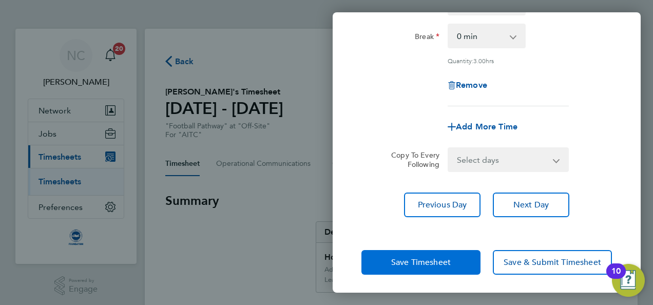
click at [388, 267] on button "Save Timesheet" at bounding box center [420, 262] width 119 height 25
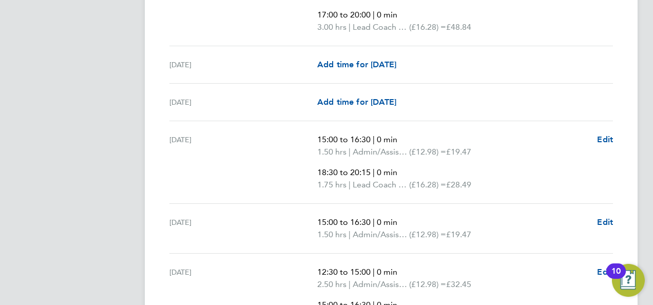
scroll to position [1026, 0]
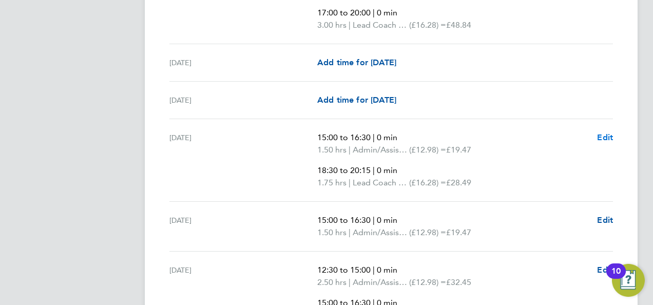
click at [608, 132] on span "Edit" at bounding box center [605, 137] width 16 height 10
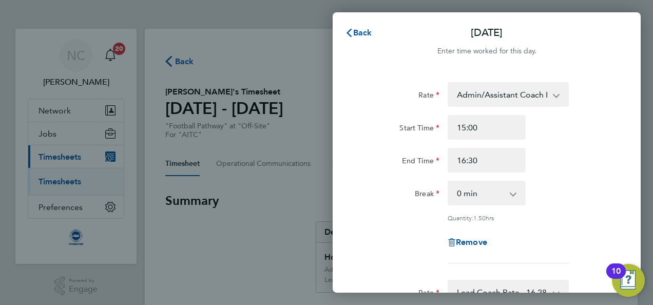
click at [605, 179] on div "Rate Admin/Assistant Coach Rat - 12.98 Lead Coach Rate - 16.28 Start Time 15:00…" at bounding box center [486, 172] width 250 height 181
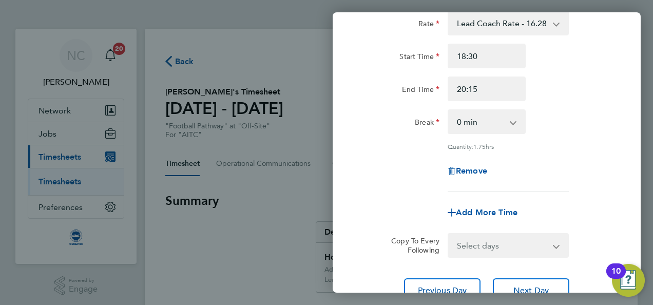
scroll to position [287, 0]
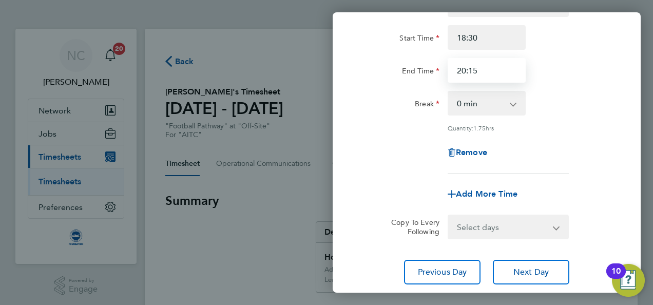
click at [515, 66] on input "20:15" at bounding box center [486, 70] width 78 height 25
type input "20:00"
click at [602, 114] on div "Break 0 min 15 min 30 min 45 min 60 min 75 min 90 min" at bounding box center [486, 103] width 259 height 25
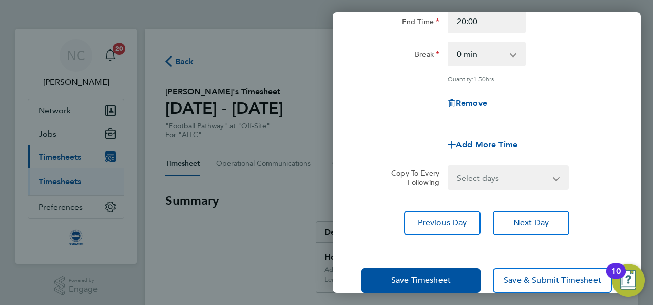
scroll to position [355, 0]
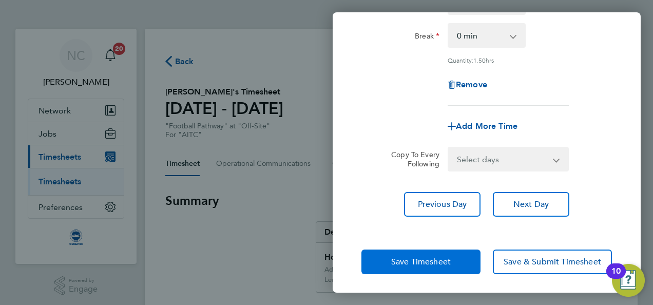
click at [445, 263] on span "Save Timesheet" at bounding box center [421, 262] width 60 height 10
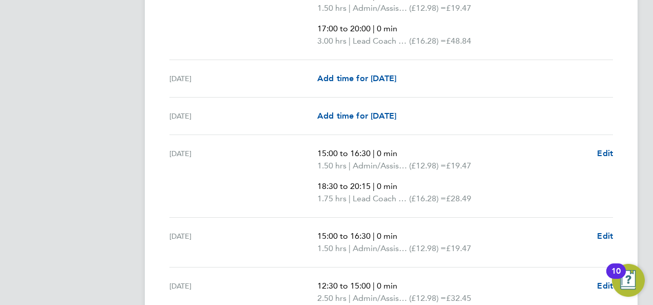
scroll to position [1519, 0]
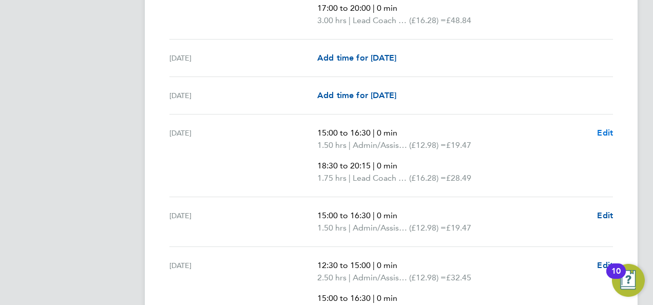
click at [604, 128] on span "Edit" at bounding box center [605, 133] width 16 height 10
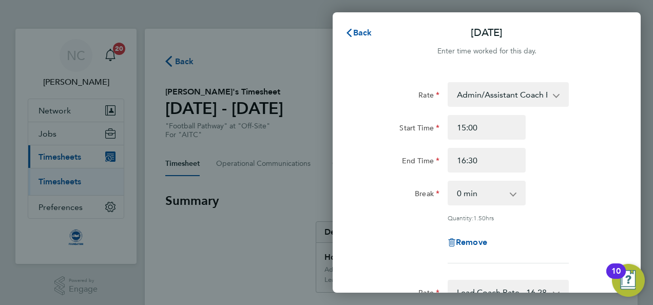
click at [573, 224] on div "Rate Admin/Assistant Coach Rat - 12.98 Lead Coach Rate - 16.28 Start Time 15:00…" at bounding box center [486, 172] width 250 height 181
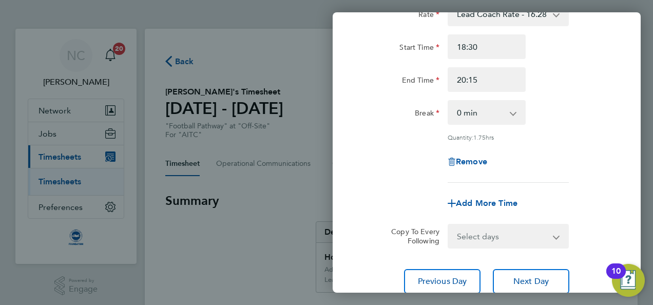
scroll to position [287, 0]
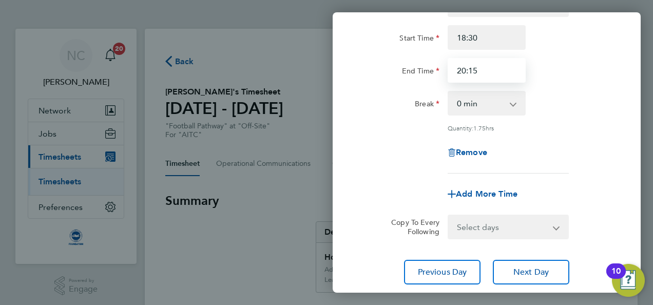
click at [497, 72] on input "20:15" at bounding box center [486, 70] width 78 height 25
type input "20:00"
click at [573, 169] on div "Rate Lead Coach Rate - 16.28 Admin/Assistant Coach Rat - 12.98 Start Time 18:30…" at bounding box center [486, 82] width 250 height 181
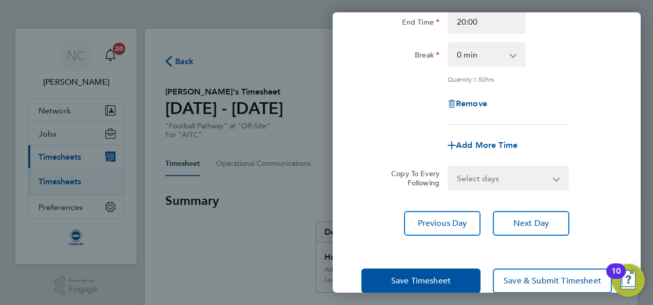
scroll to position [355, 0]
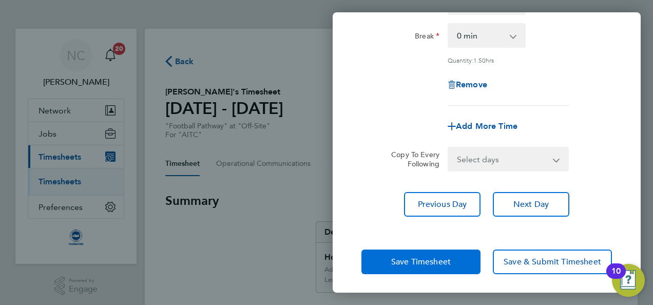
click at [439, 267] on button "Save Timesheet" at bounding box center [420, 261] width 119 height 25
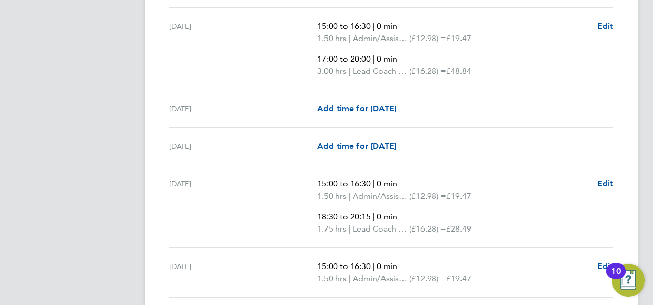
scroll to position [1991, 0]
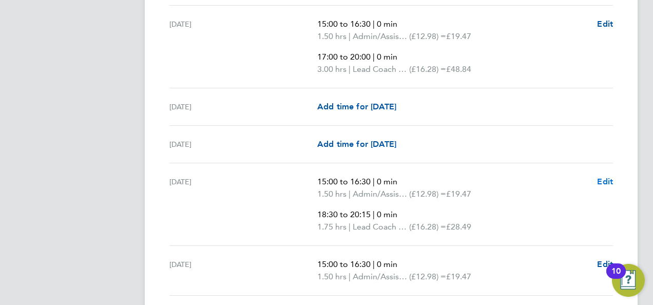
click at [608, 177] on span "Edit" at bounding box center [605, 182] width 16 height 10
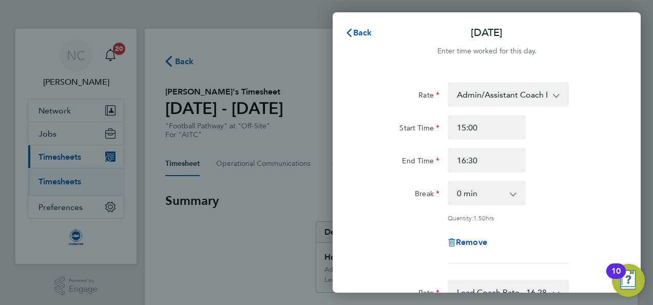
click at [569, 218] on div "Quantity: 1.50 hrs" at bounding box center [507, 217] width 129 height 8
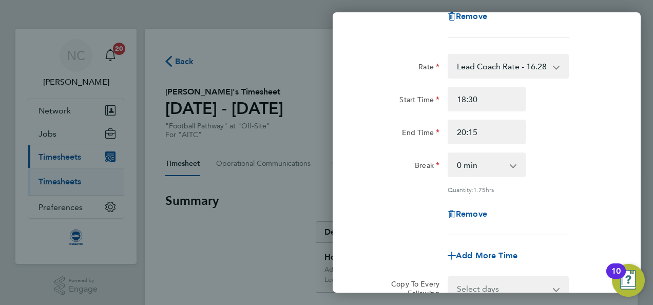
scroll to position [246, 0]
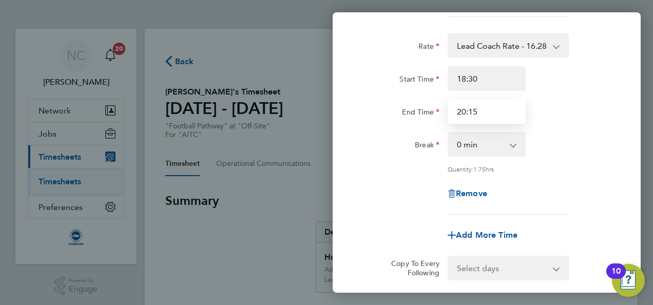
click at [505, 109] on input "20:15" at bounding box center [486, 111] width 78 height 25
type input "20:00"
click at [569, 123] on div "Rate Lead Coach Rate - 16.28 Admin/Assistant Coach Rat - 12.98 Start Time 18:30…" at bounding box center [486, 123] width 250 height 181
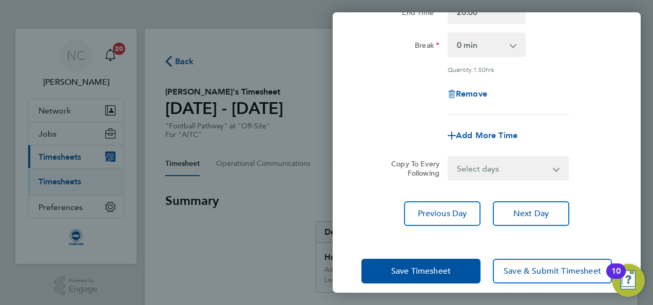
scroll to position [355, 0]
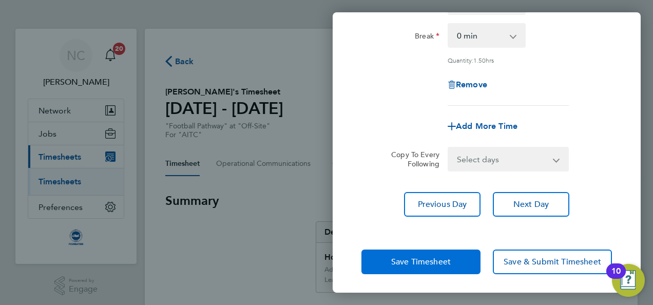
click at [454, 269] on button "Save Timesheet" at bounding box center [420, 261] width 119 height 25
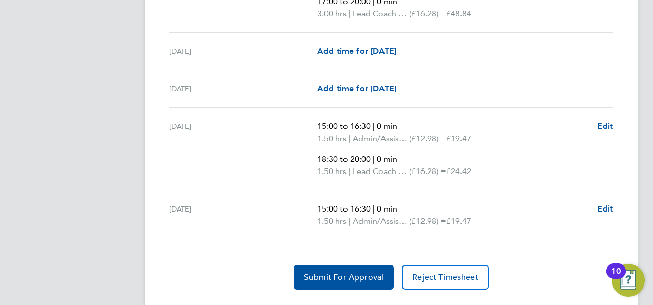
scroll to position [2066, 0]
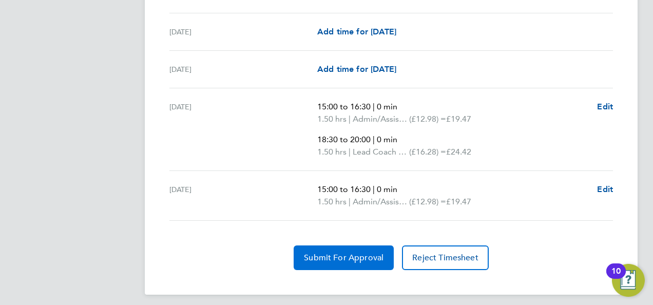
click at [352, 245] on button "Submit For Approval" at bounding box center [344, 257] width 100 height 25
click at [352, 245] on button "Approve Timesheet" at bounding box center [344, 257] width 96 height 25
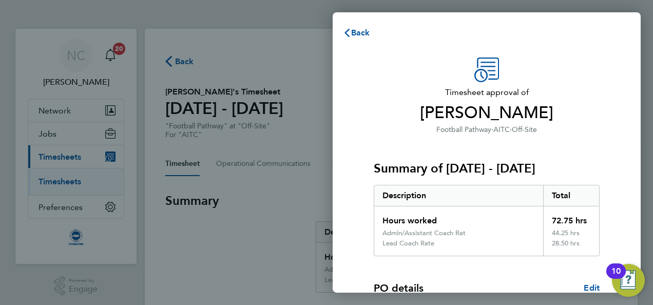
click at [518, 132] on span "Off-Site" at bounding box center [524, 129] width 25 height 9
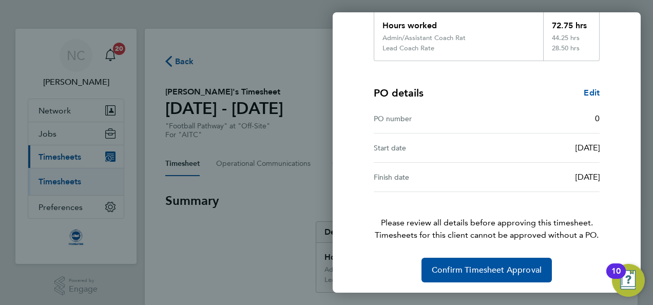
scroll to position [196, 0]
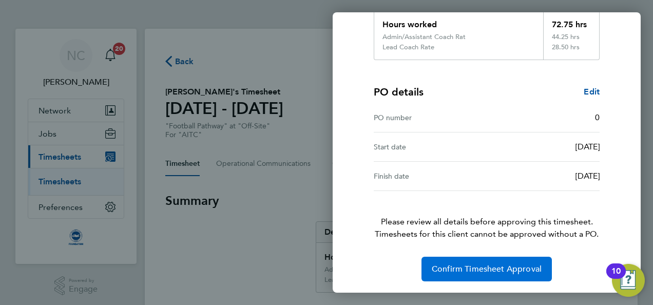
click at [480, 268] on span "Confirm Timesheet Approval" at bounding box center [487, 269] width 110 height 10
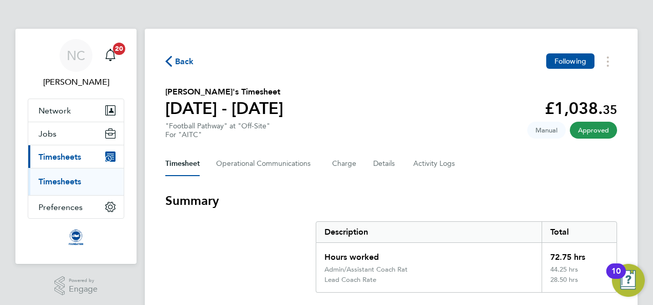
click at [187, 60] on span "Back" at bounding box center [184, 61] width 19 height 12
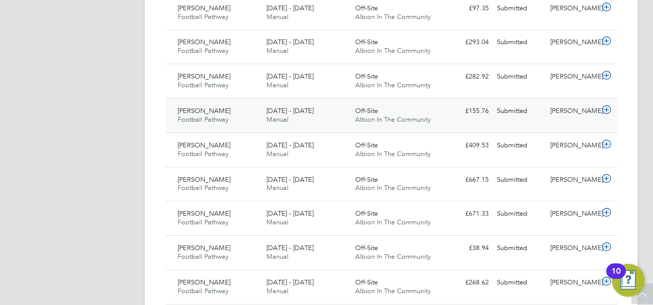
click at [469, 114] on div "£155.76 Submitted" at bounding box center [465, 111] width 53 height 17
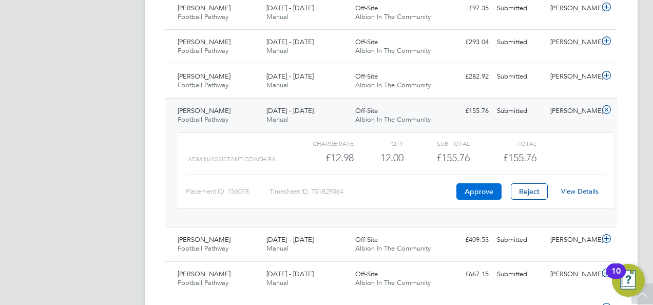
click at [474, 191] on button "Approve" at bounding box center [478, 191] width 45 height 16
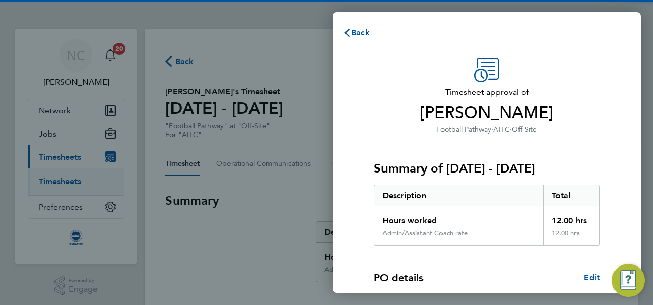
click at [474, 198] on div "Description" at bounding box center [458, 195] width 169 height 21
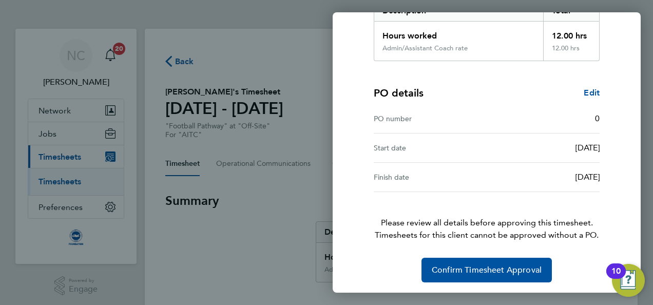
scroll to position [186, 0]
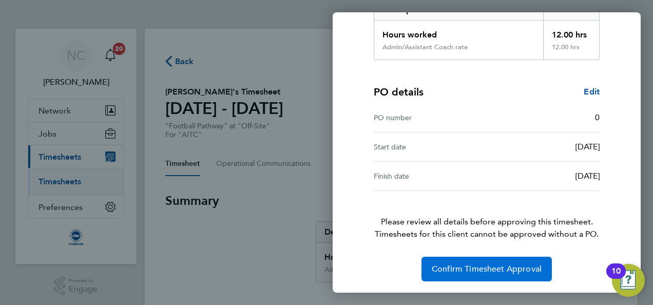
click at [475, 270] on span "Confirm Timesheet Approval" at bounding box center [487, 269] width 110 height 10
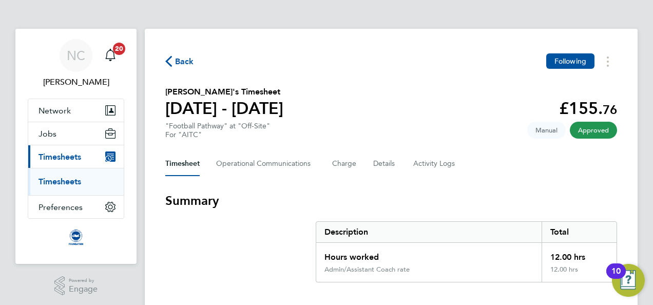
click at [182, 256] on section "Summary Description Total Hours worked 12.00 hrs Admin/Assistant Coach rate 12.…" at bounding box center [391, 237] width 452 height 90
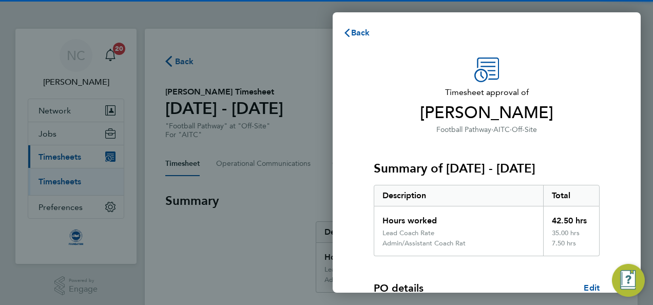
click at [447, 118] on span "[PERSON_NAME]" at bounding box center [487, 113] width 226 height 21
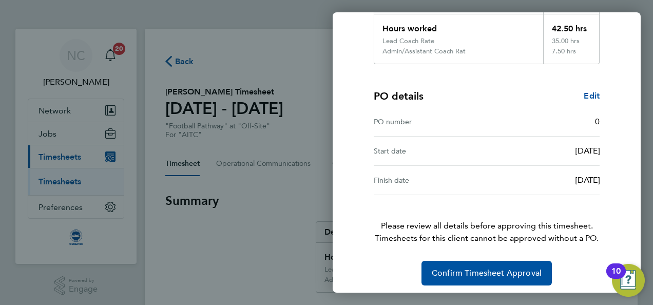
scroll to position [196, 0]
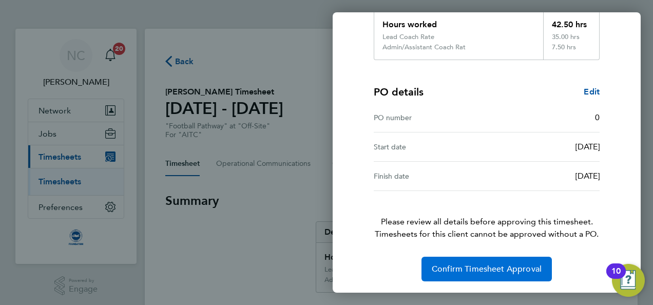
click at [472, 267] on span "Confirm Timesheet Approval" at bounding box center [487, 269] width 110 height 10
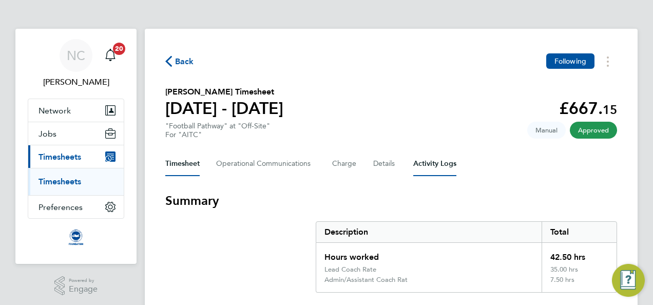
click at [448, 153] on Logs-tab "Activity Logs" at bounding box center [434, 163] width 43 height 25
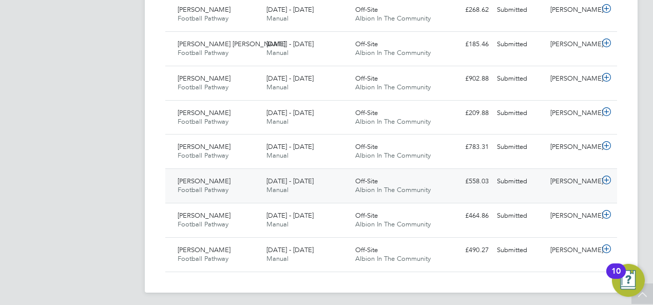
click at [453, 182] on div "£558.03 Submitted" at bounding box center [465, 181] width 53 height 17
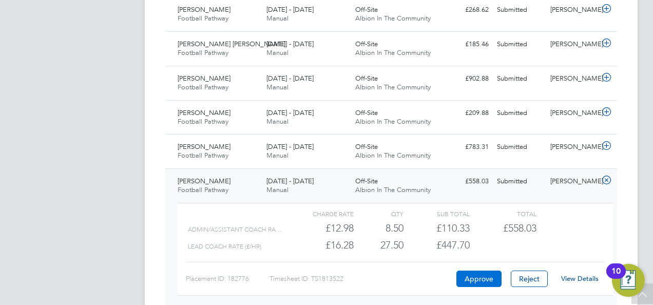
click at [486, 271] on button "Approve" at bounding box center [478, 278] width 45 height 16
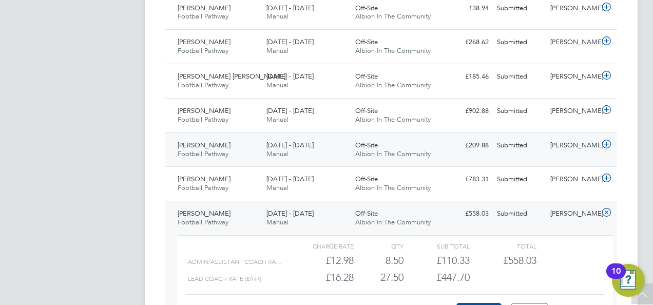
click at [451, 151] on div "[PERSON_NAME] Football Pathway [DATE] - [DATE] [DATE] - [DATE] Manual Off-Site …" at bounding box center [391, 149] width 452 height 34
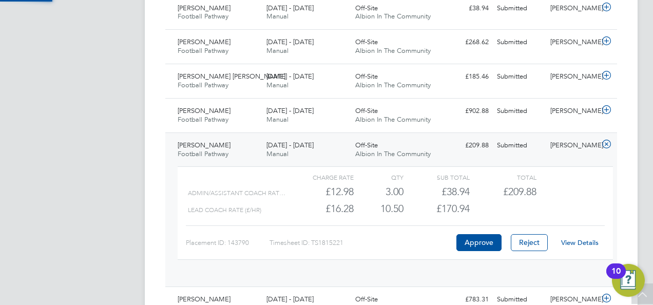
scroll to position [17, 100]
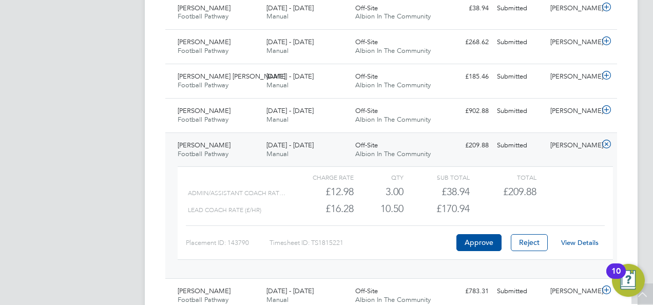
click at [582, 238] on link "View Details" at bounding box center [579, 242] width 37 height 9
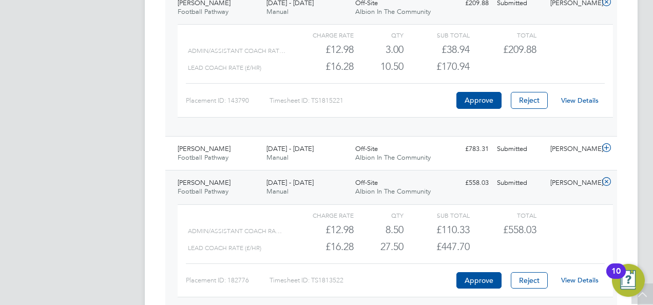
scroll to position [849, 0]
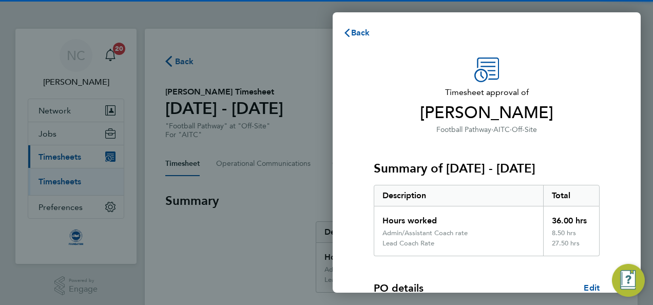
click at [415, 168] on h3 "Summary of [DATE] - [DATE]" at bounding box center [487, 168] width 226 height 16
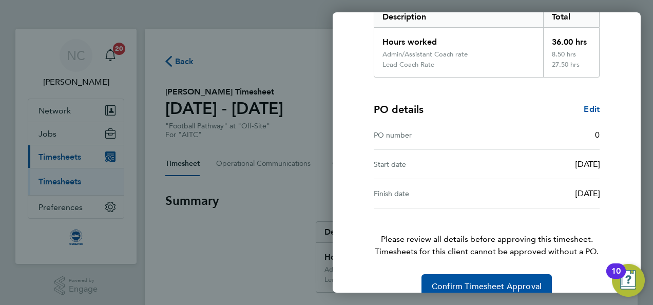
scroll to position [196, 0]
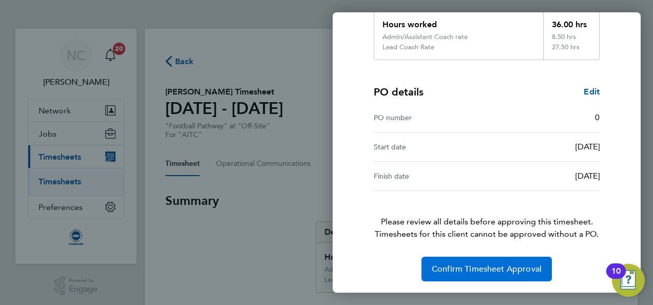
click at [446, 261] on button "Confirm Timesheet Approval" at bounding box center [486, 269] width 130 height 25
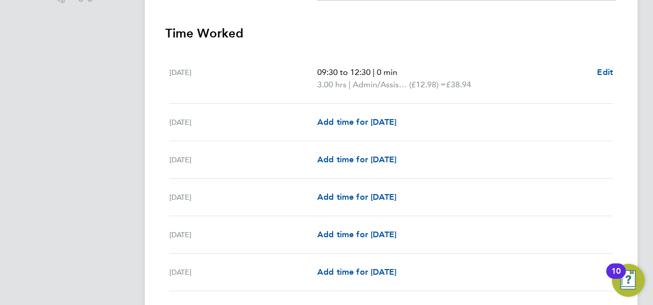
scroll to position [308, 0]
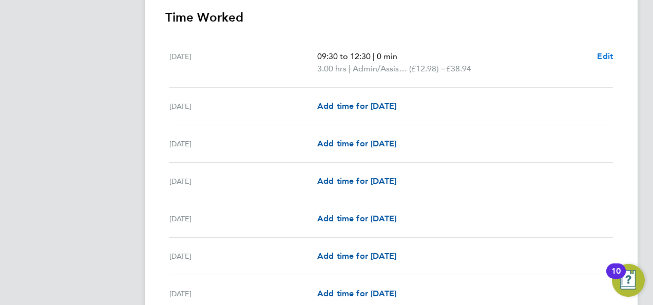
click at [602, 54] on span "Edit" at bounding box center [605, 56] width 16 height 10
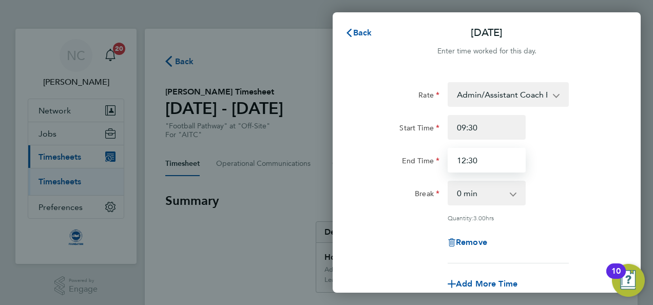
click at [480, 157] on input "12:30" at bounding box center [486, 160] width 78 height 25
type input "12:00"
click at [592, 214] on div "Quantity: 3.00 hrs" at bounding box center [486, 217] width 259 height 8
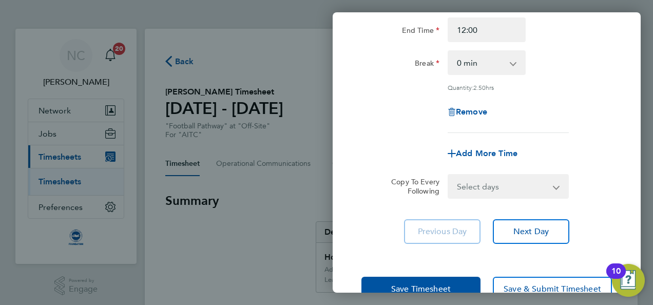
scroll to position [159, 0]
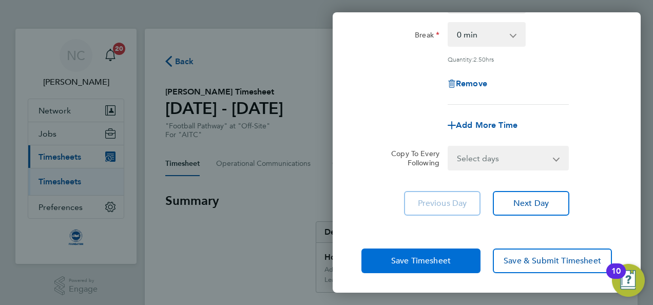
click at [435, 263] on span "Save Timesheet" at bounding box center [421, 261] width 60 height 10
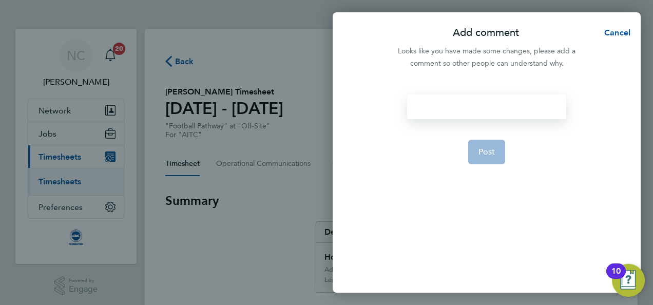
click at [499, 108] on div at bounding box center [486, 106] width 159 height 25
click at [495, 149] on button "Post" at bounding box center [486, 152] width 37 height 25
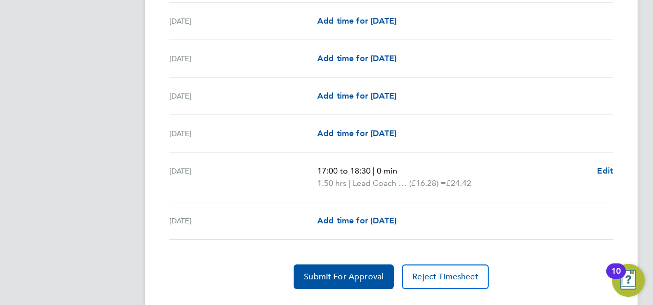
scroll to position [1347, 0]
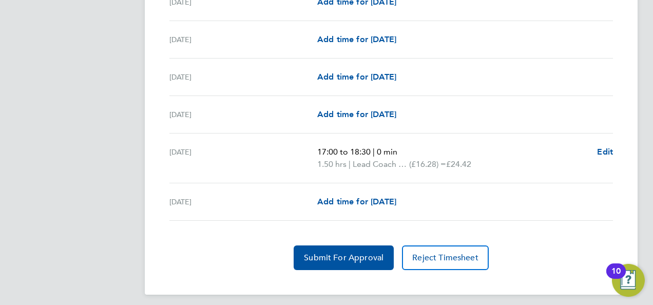
click at [365, 245] on button "Submit For Approval" at bounding box center [344, 257] width 100 height 25
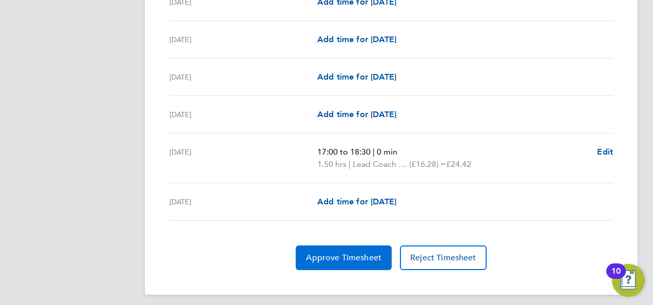
click at [365, 245] on button "Approve Timesheet" at bounding box center [344, 257] width 96 height 25
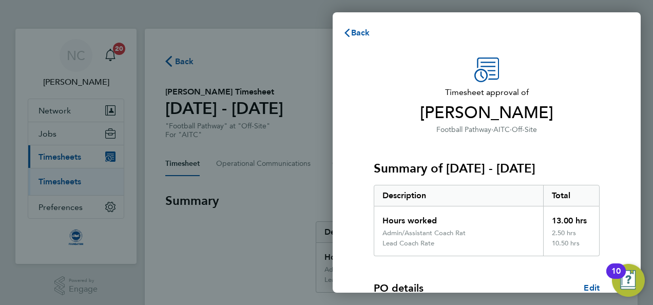
click at [428, 201] on div "Description" at bounding box center [458, 195] width 169 height 21
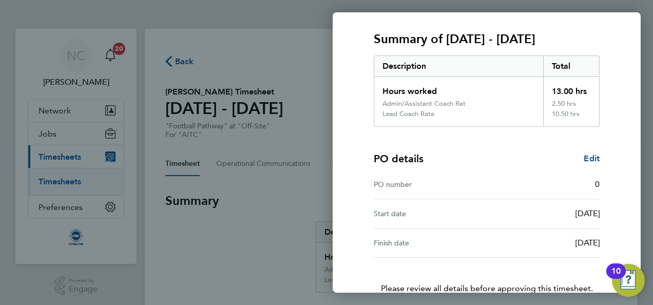
scroll to position [196, 0]
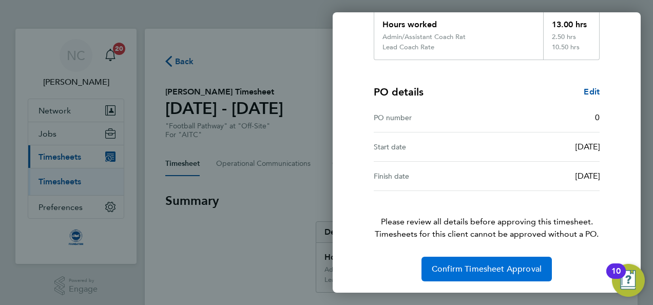
click at [463, 272] on button "Confirm Timesheet Approval" at bounding box center [486, 269] width 130 height 25
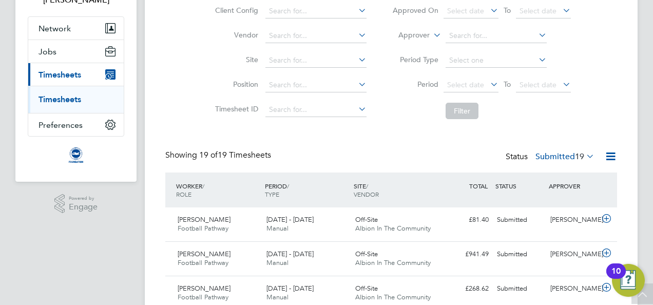
click at [517, 161] on div "Status Submitted 19" at bounding box center [550, 157] width 91 height 14
click at [511, 154] on div "Status Submitted 19" at bounding box center [550, 157] width 91 height 14
click at [584, 153] on icon at bounding box center [584, 156] width 0 height 14
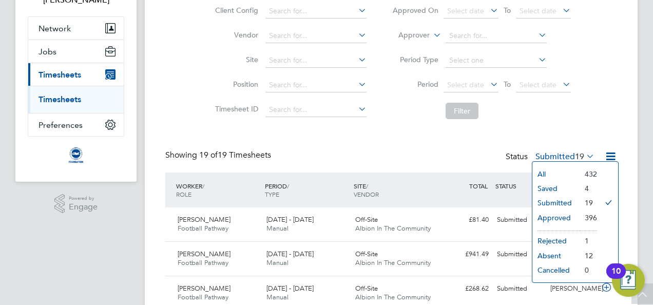
click at [568, 217] on li "Approved" at bounding box center [555, 217] width 47 height 14
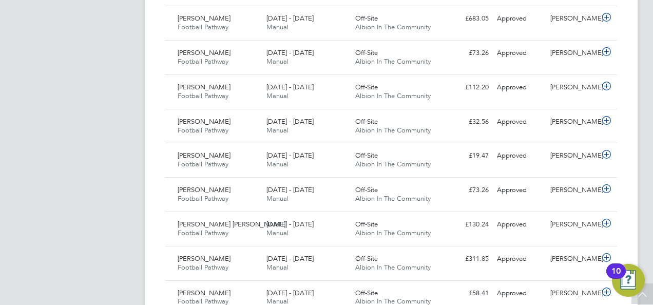
scroll to position [490, 0]
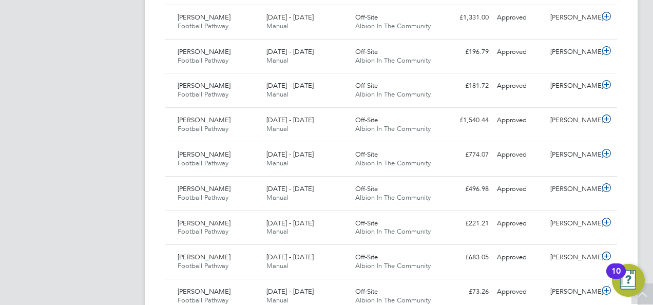
click at [649, 71] on div "NC [PERSON_NAME] Notifications 20 Applications: Network Sites Workers Jobs Posi…" at bounding box center [326, 202] width 653 height 1385
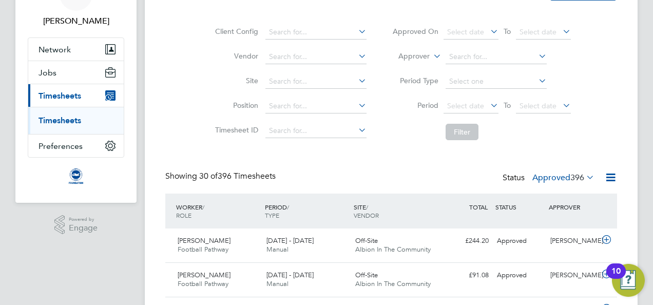
scroll to position [62, 0]
click at [580, 171] on div "Status Approved 396" at bounding box center [549, 177] width 94 height 14
click at [584, 180] on icon at bounding box center [584, 176] width 0 height 14
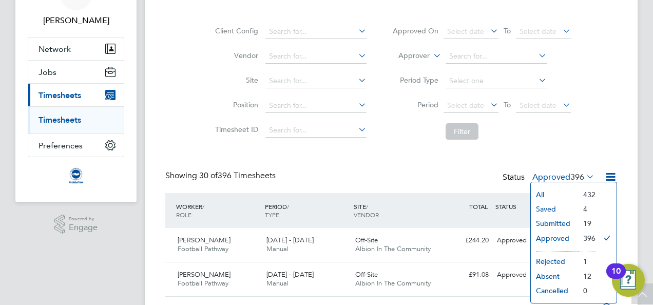
click at [554, 207] on li "Saved" at bounding box center [554, 209] width 47 height 14
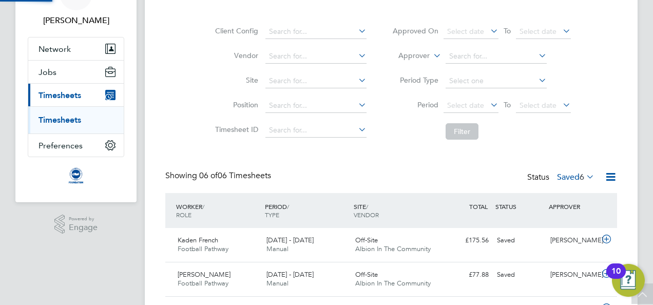
scroll to position [26, 89]
click at [565, 148] on div "Timesheets New Timesheet Client Config Vendor Site Position Timesheet ID Approv…" at bounding box center [391, 209] width 452 height 450
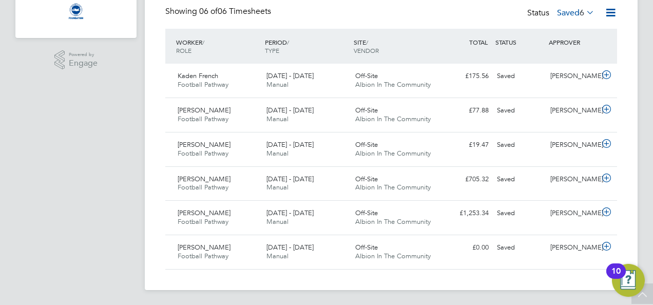
scroll to position [4, 0]
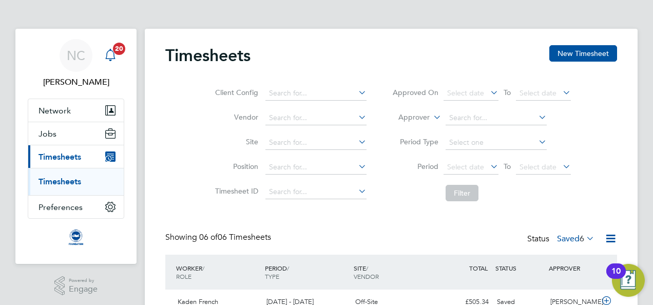
click at [115, 55] on icon "Main navigation" at bounding box center [110, 55] width 12 height 12
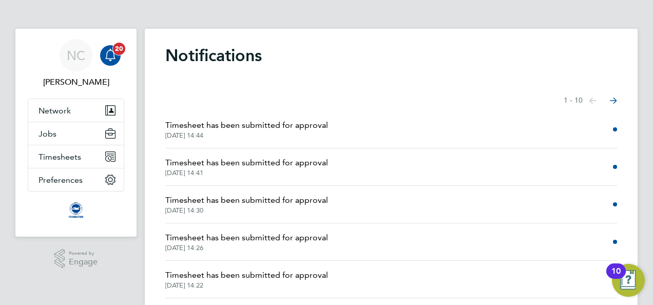
click at [115, 55] on icon "Main navigation" at bounding box center [110, 55] width 12 height 12
click at [52, 155] on span "Timesheets" at bounding box center [59, 157] width 43 height 10
